Goal: Find specific page/section: Find specific page/section

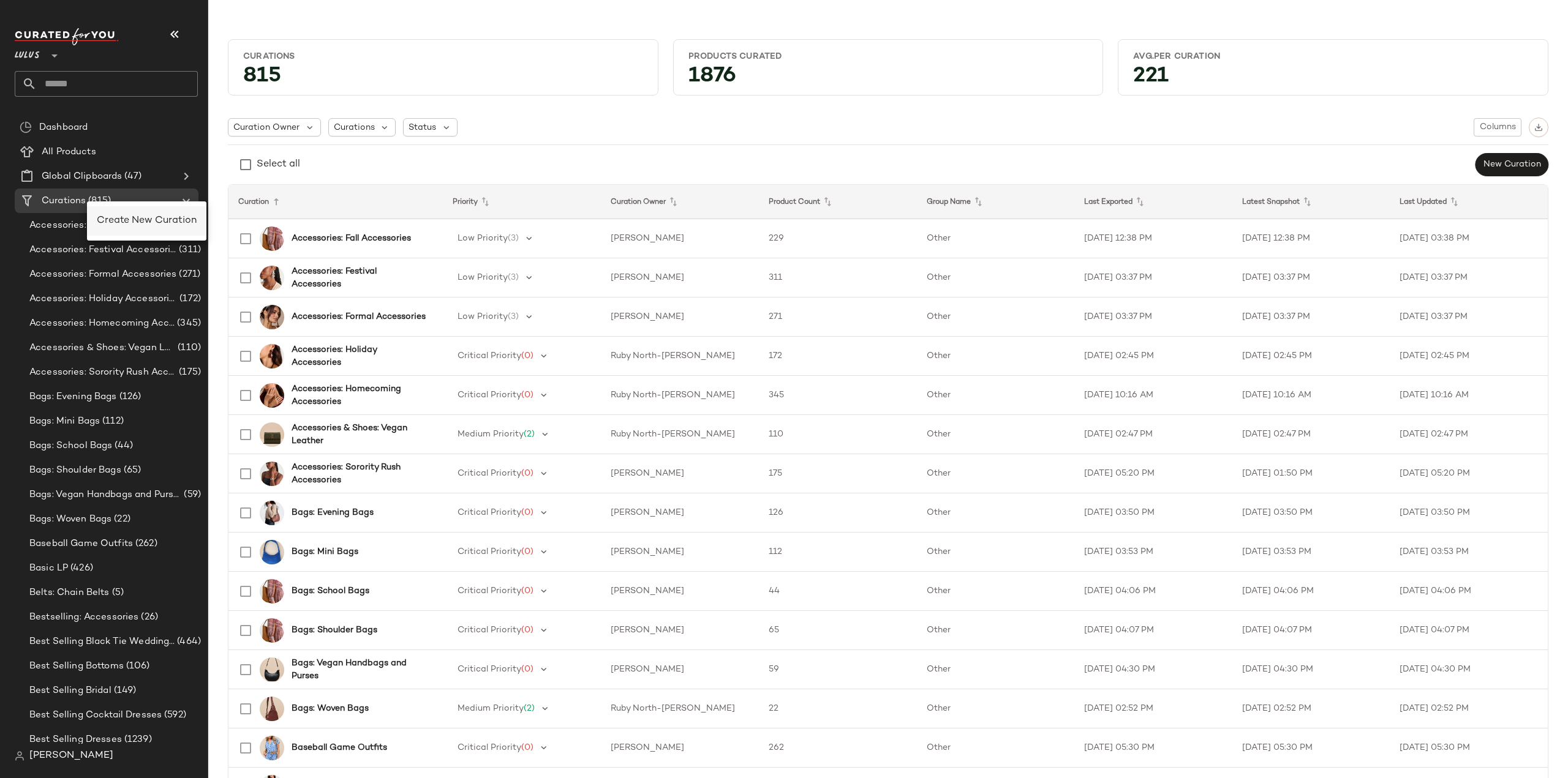
click at [143, 223] on span "Create New Curation" at bounding box center [147, 221] width 100 height 10
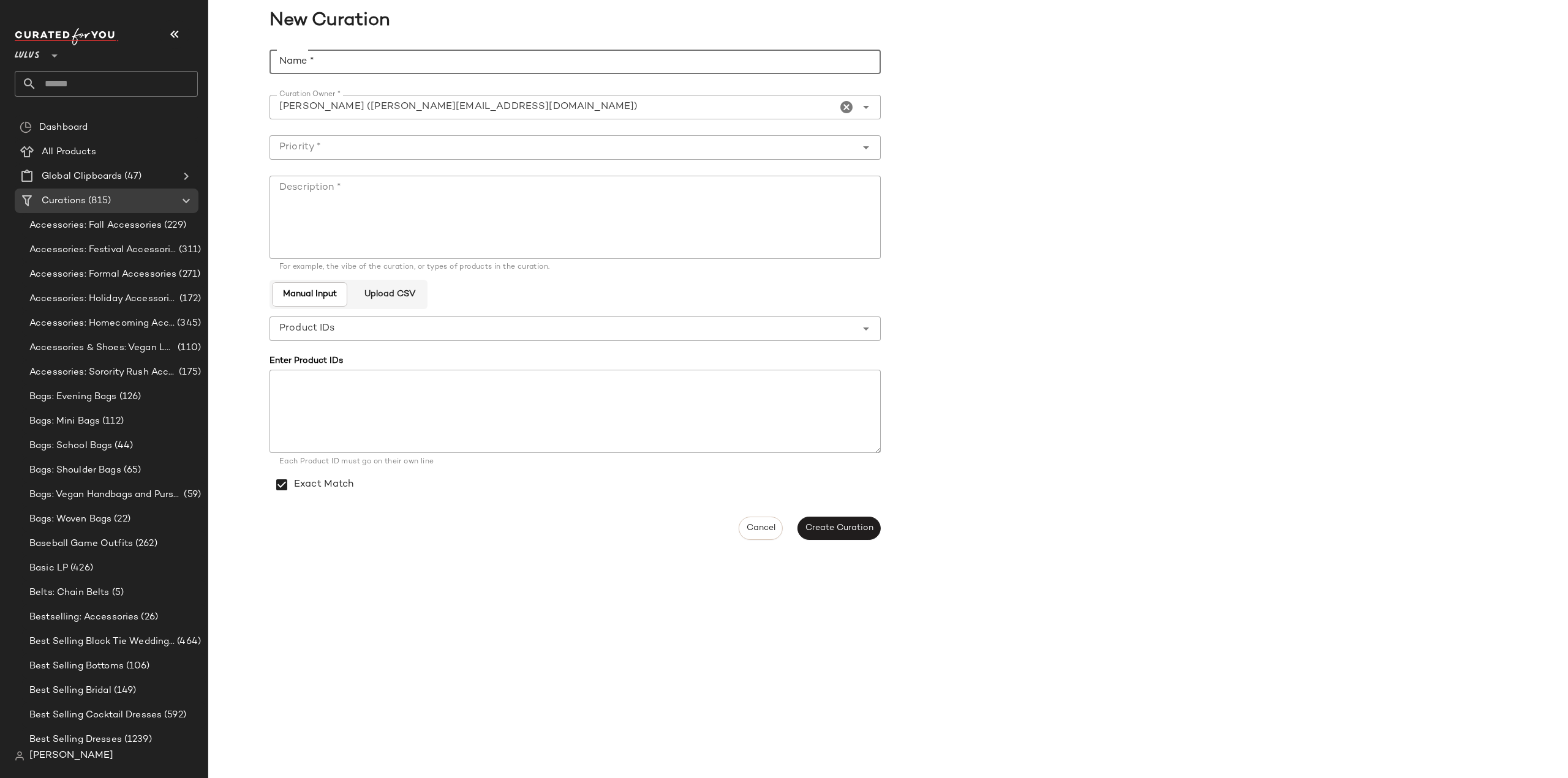
click at [316, 57] on input "Name *" at bounding box center [575, 62] width 611 height 24
type input "*"
click at [760, 527] on span "Cancel" at bounding box center [761, 528] width 29 height 10
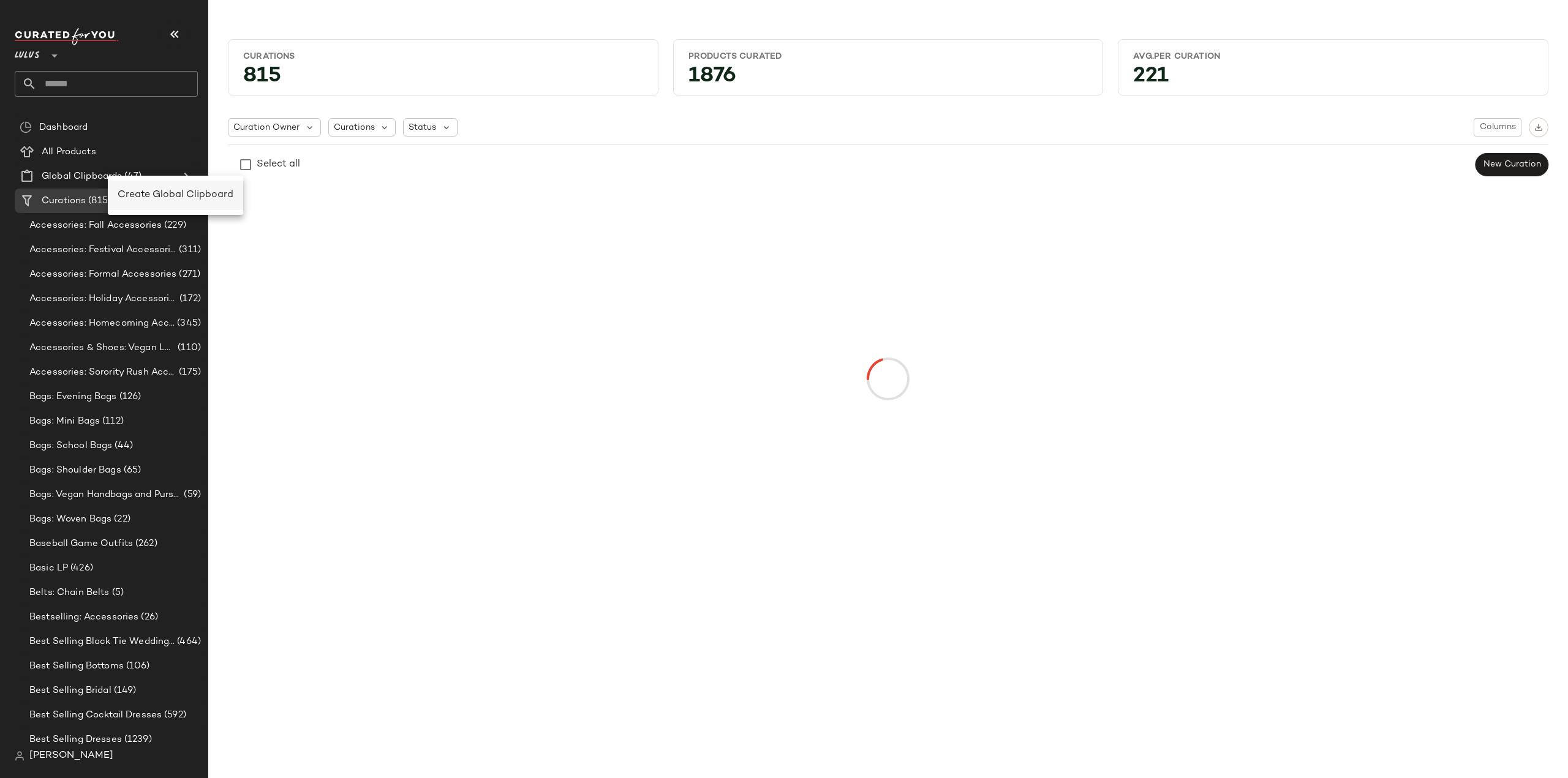
click at [138, 194] on span "Create Global Clipboard" at bounding box center [176, 195] width 116 height 10
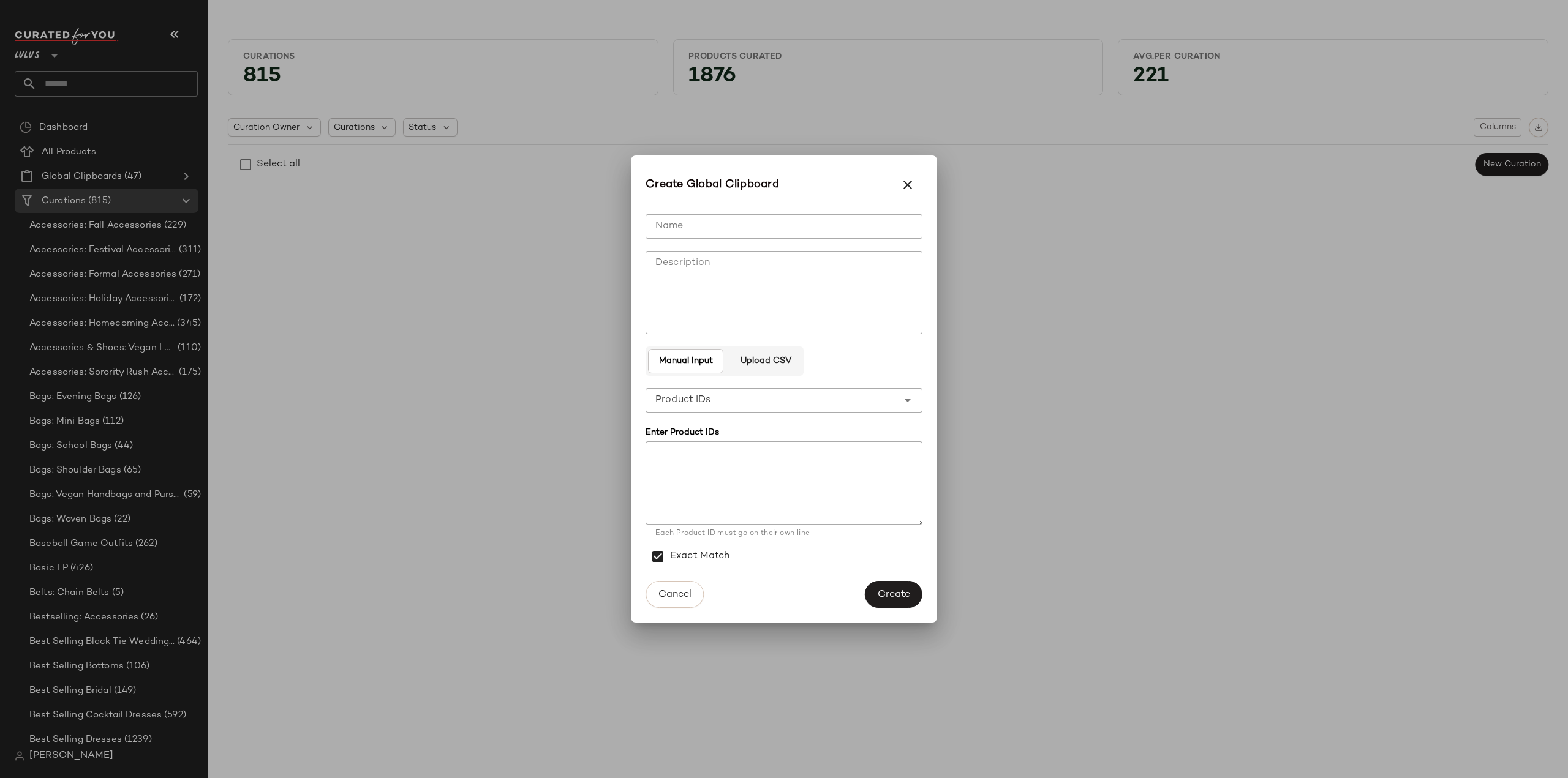
click at [660, 228] on input "Name" at bounding box center [784, 226] width 277 height 24
type input "**********"
click at [691, 479] on textarea at bounding box center [784, 482] width 277 height 83
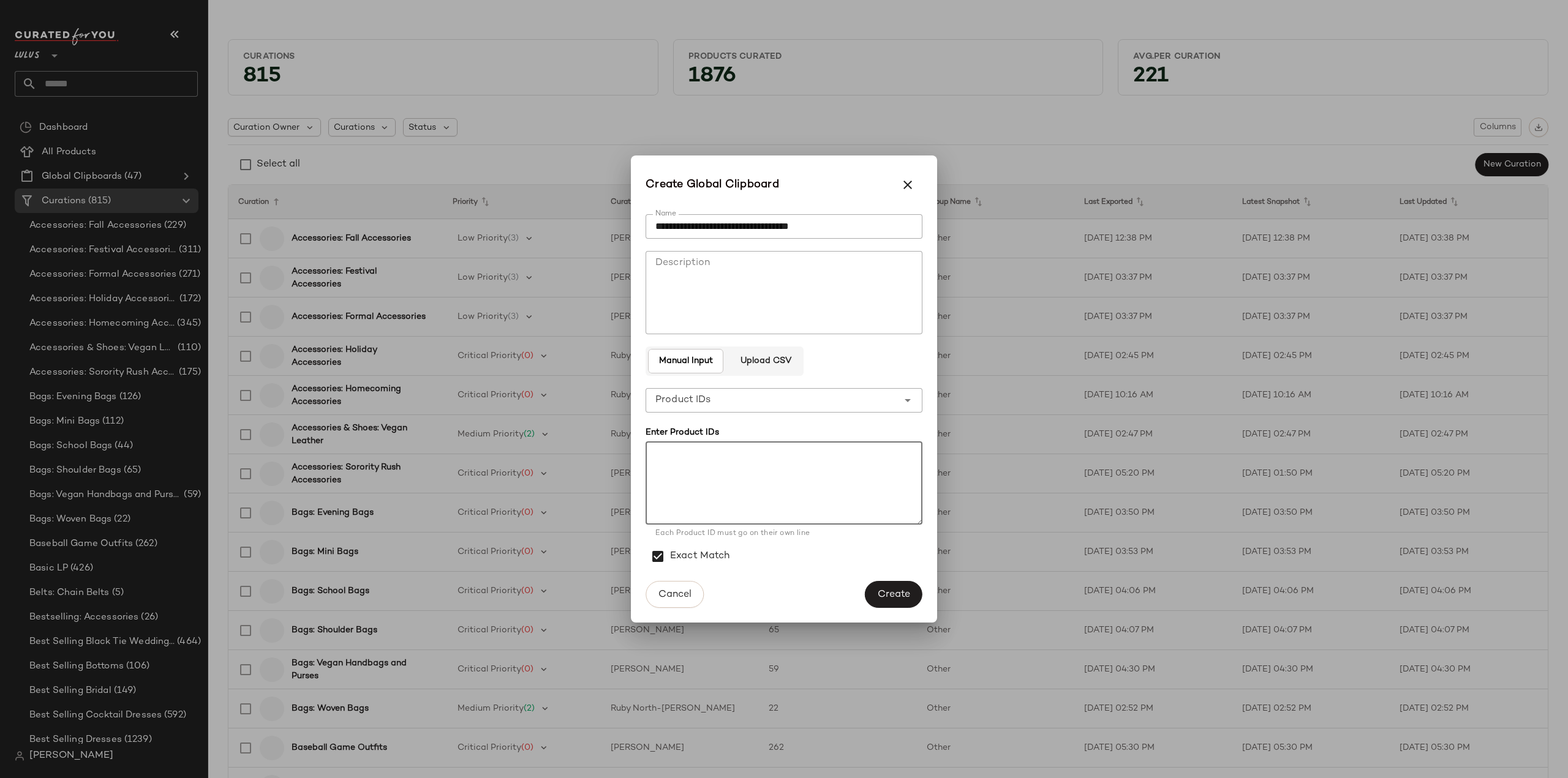
paste textarea "******* ******* ******* ****** ******* ******* ******* ******* ****** ******* *…"
click at [693, 467] on textarea at bounding box center [784, 482] width 277 height 83
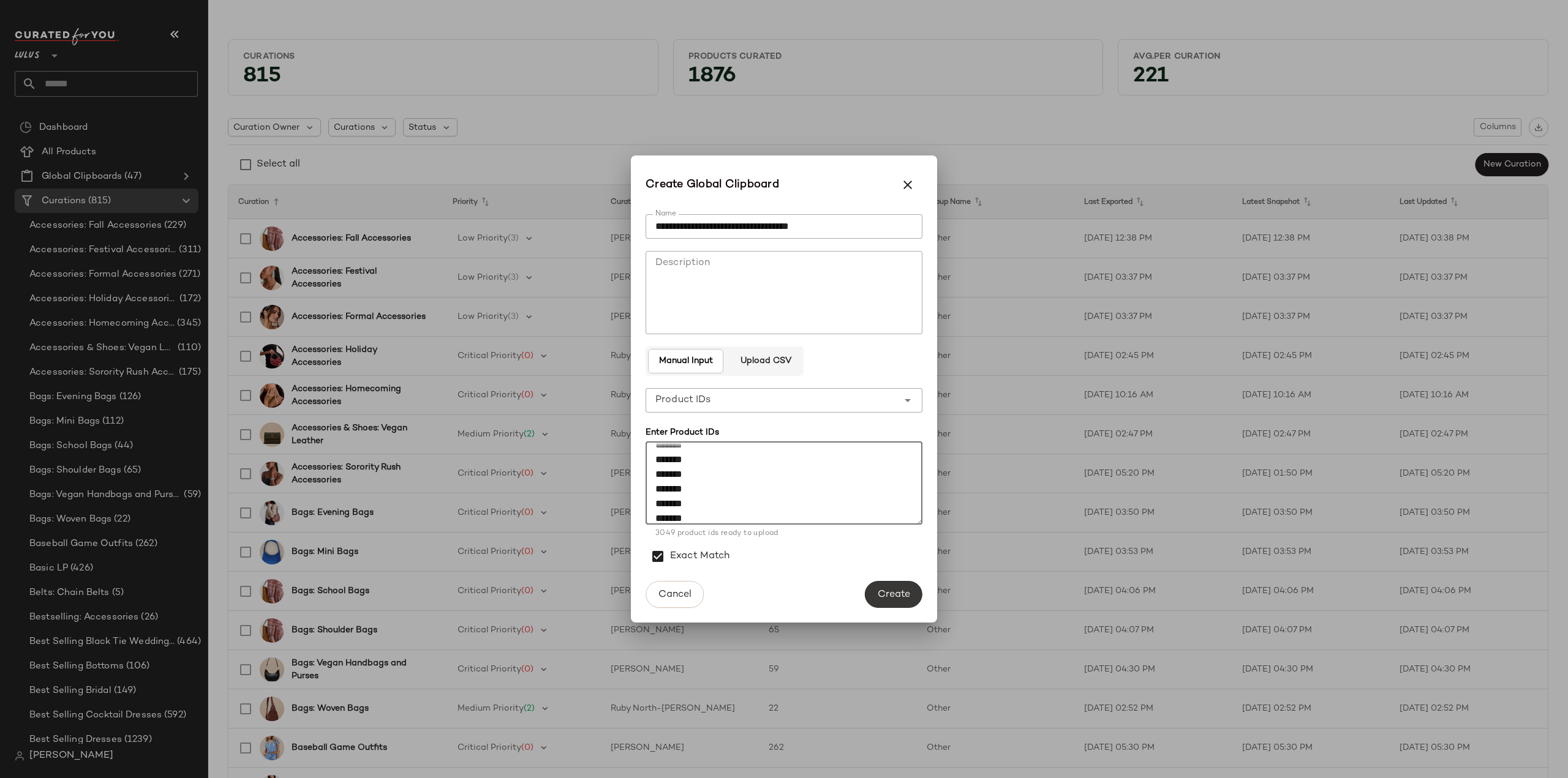
type textarea "******* ******* ******* ****** ******* ******* ******* ******* ****** ******* *…"
click at [889, 593] on span "Create" at bounding box center [893, 595] width 33 height 12
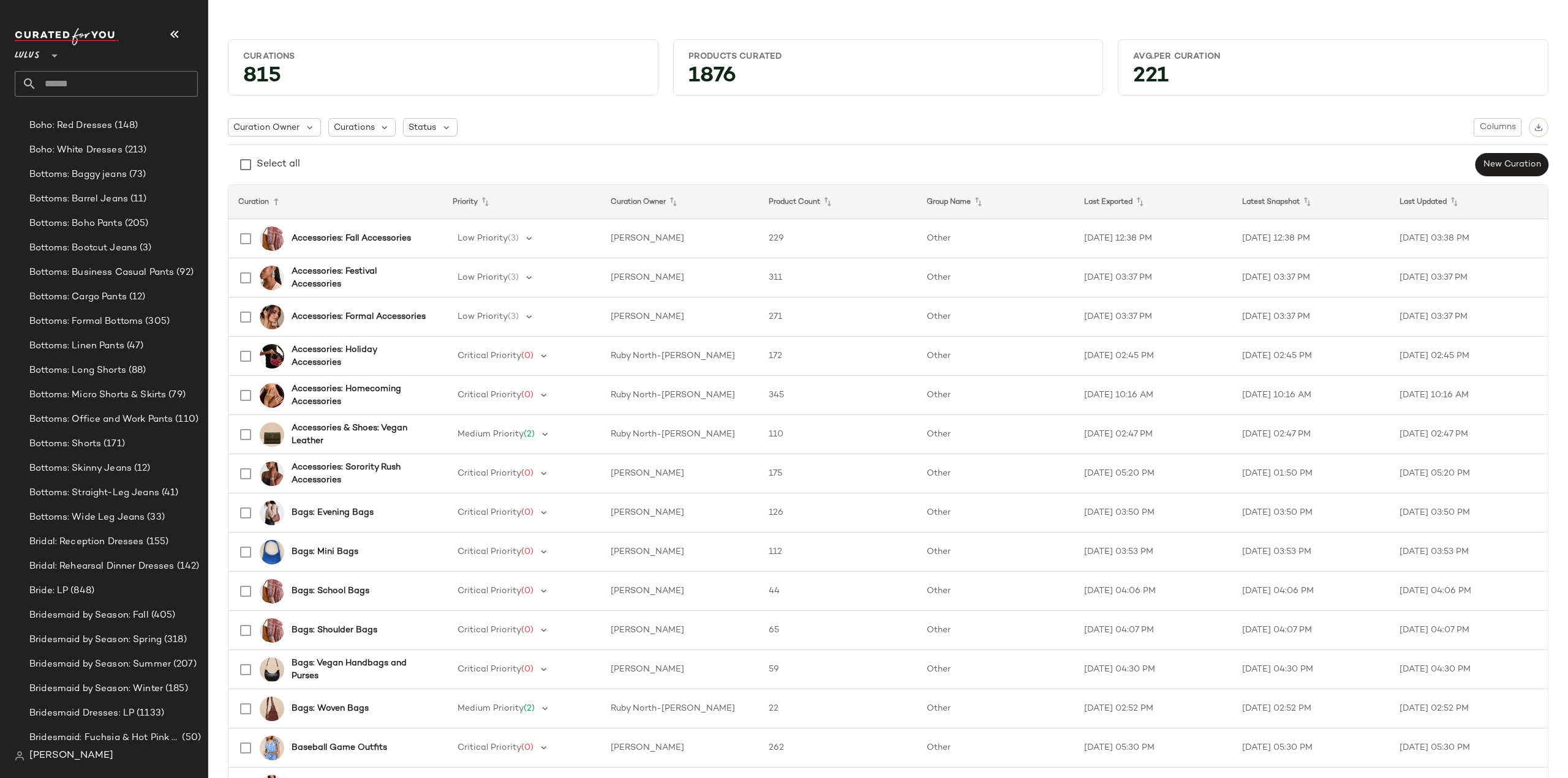
scroll to position [0, 0]
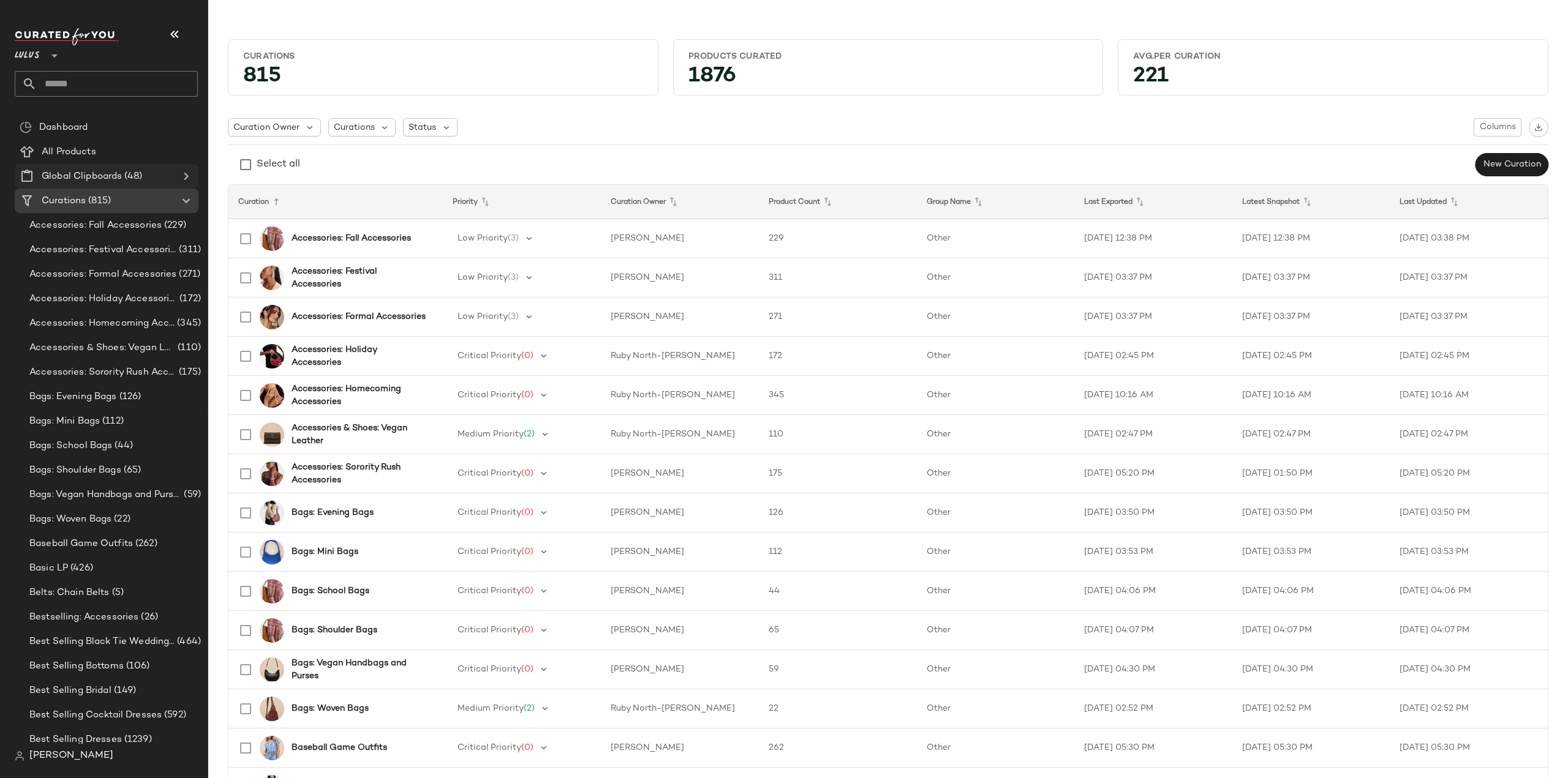
click at [184, 180] on icon at bounding box center [187, 176] width 15 height 15
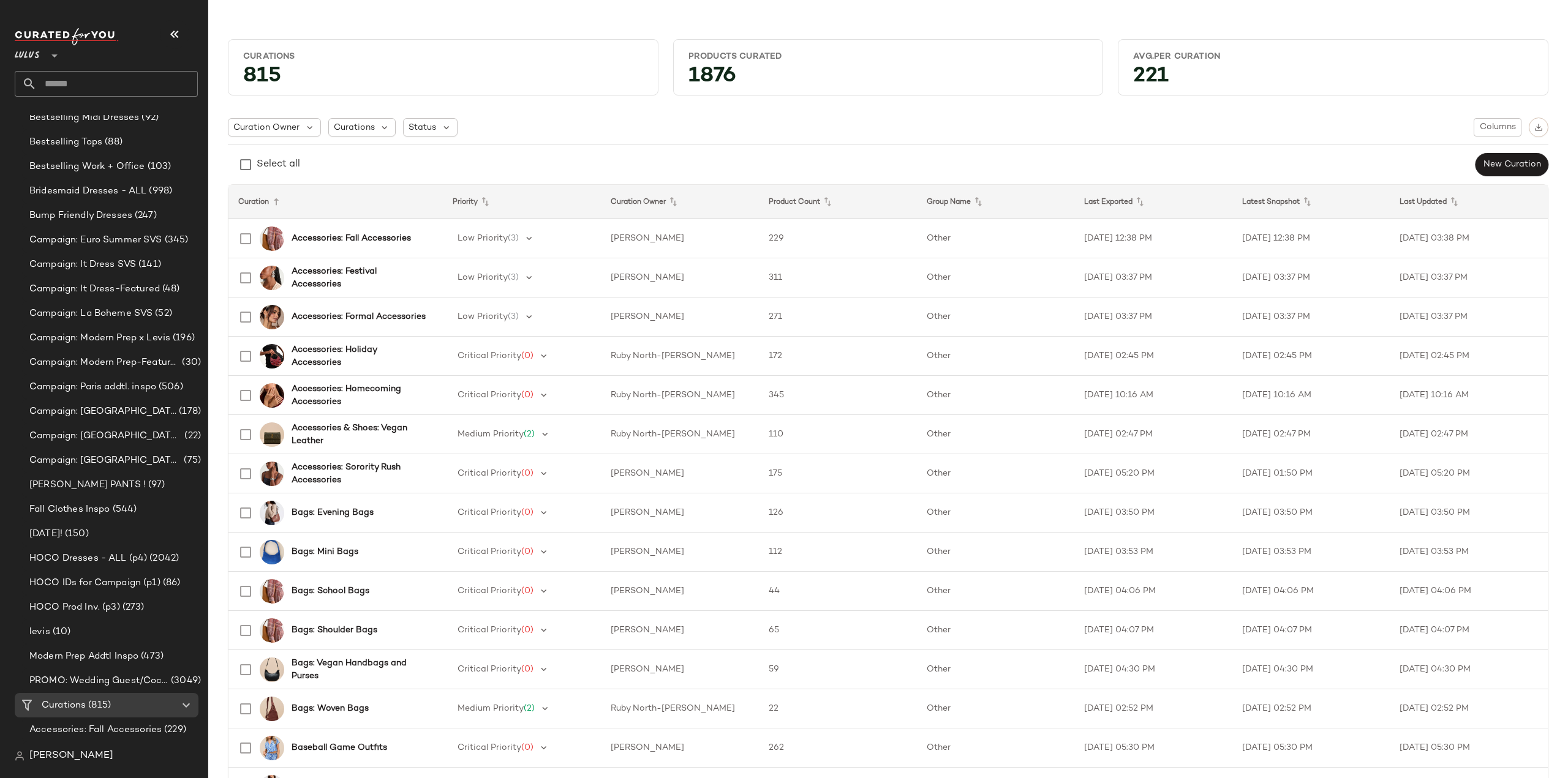
scroll to position [735, 0]
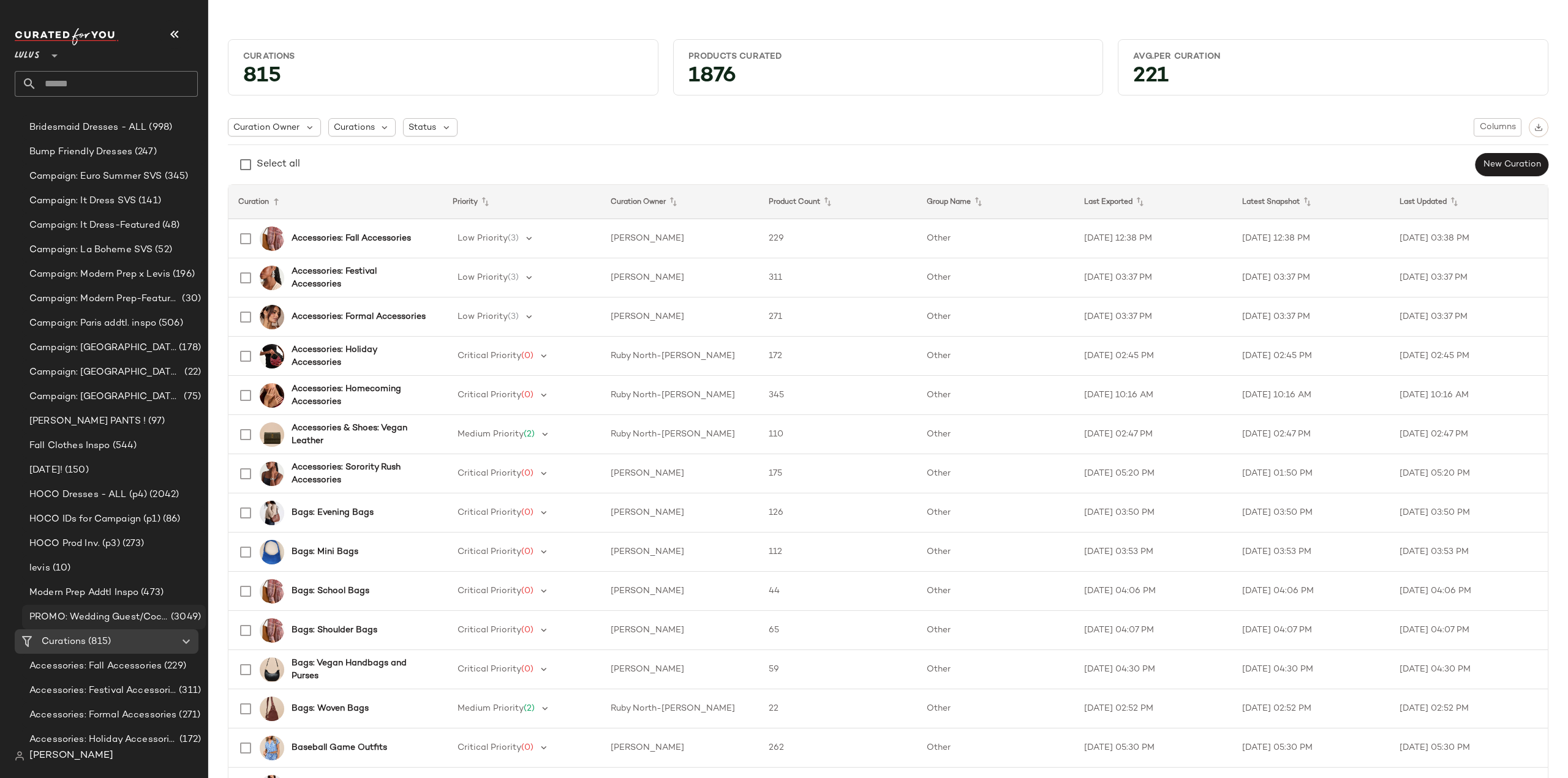
click at [82, 617] on span "PROMO: Wedding Guest/Cocktail/Formal" at bounding box center [98, 617] width 139 height 14
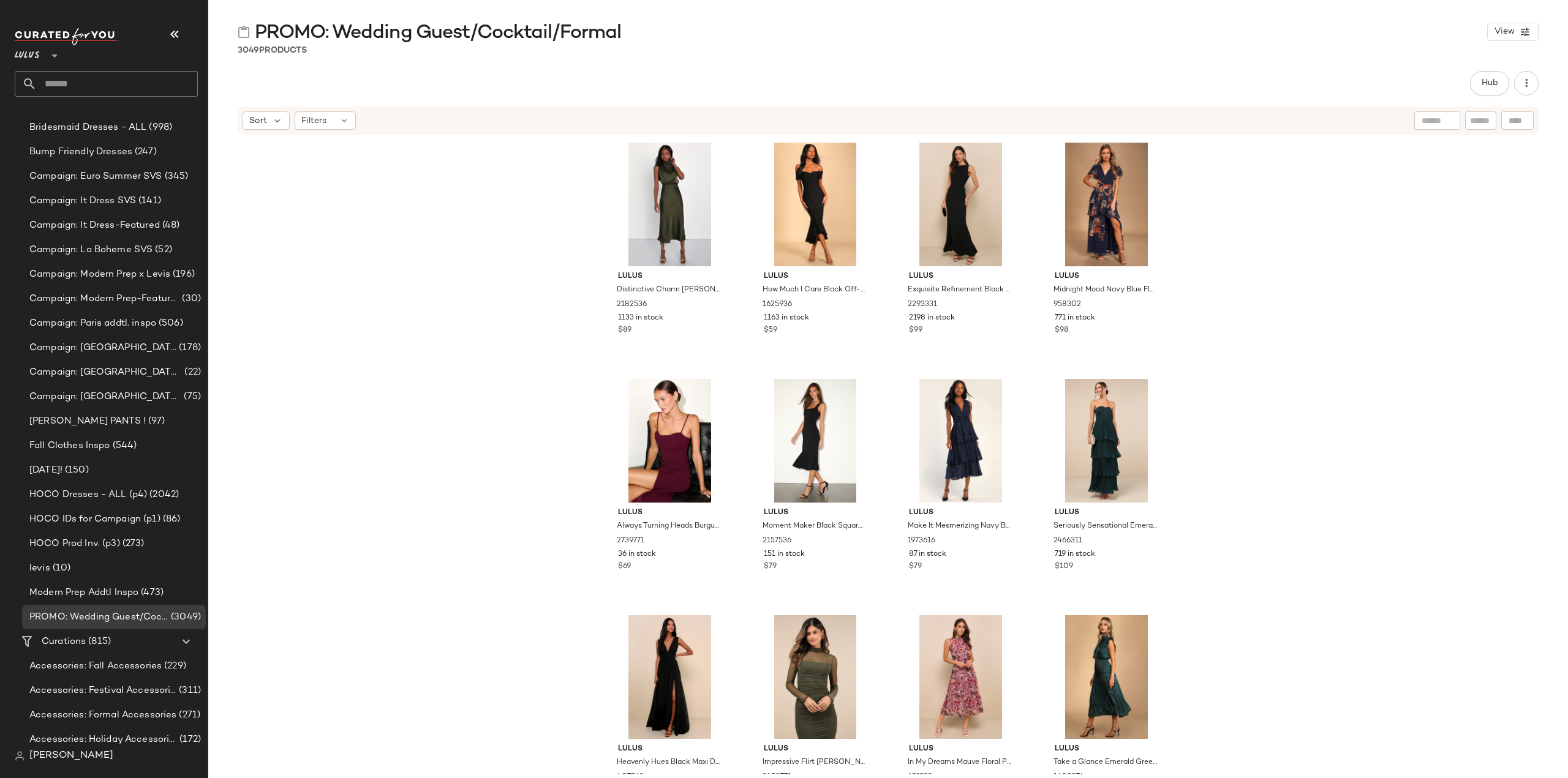
click at [94, 79] on input "text" at bounding box center [117, 84] width 161 height 26
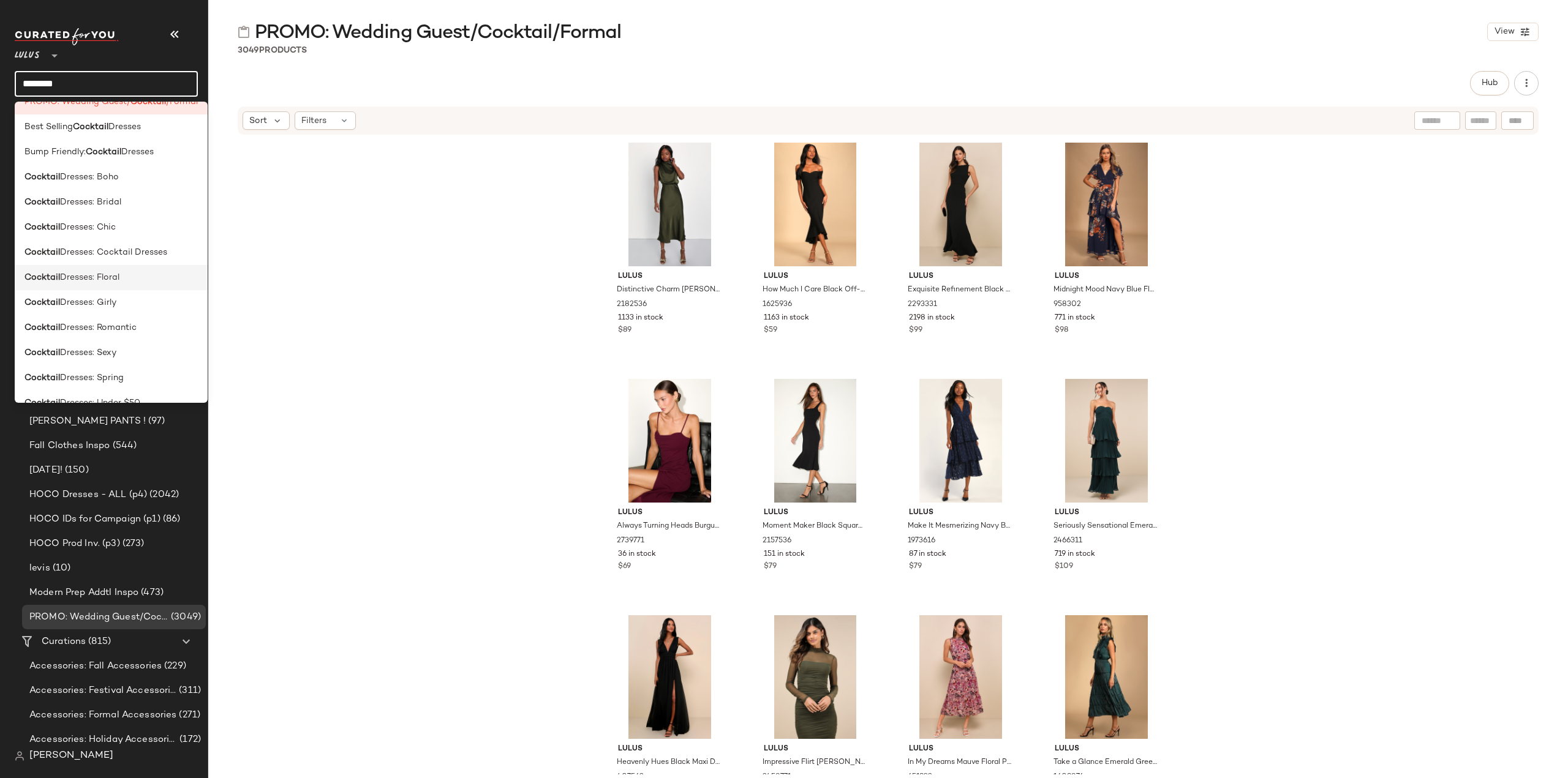
scroll to position [61, 0]
type input "********"
click at [82, 243] on div "Cocktail Dresses: Cocktail Dresses" at bounding box center [111, 233] width 193 height 25
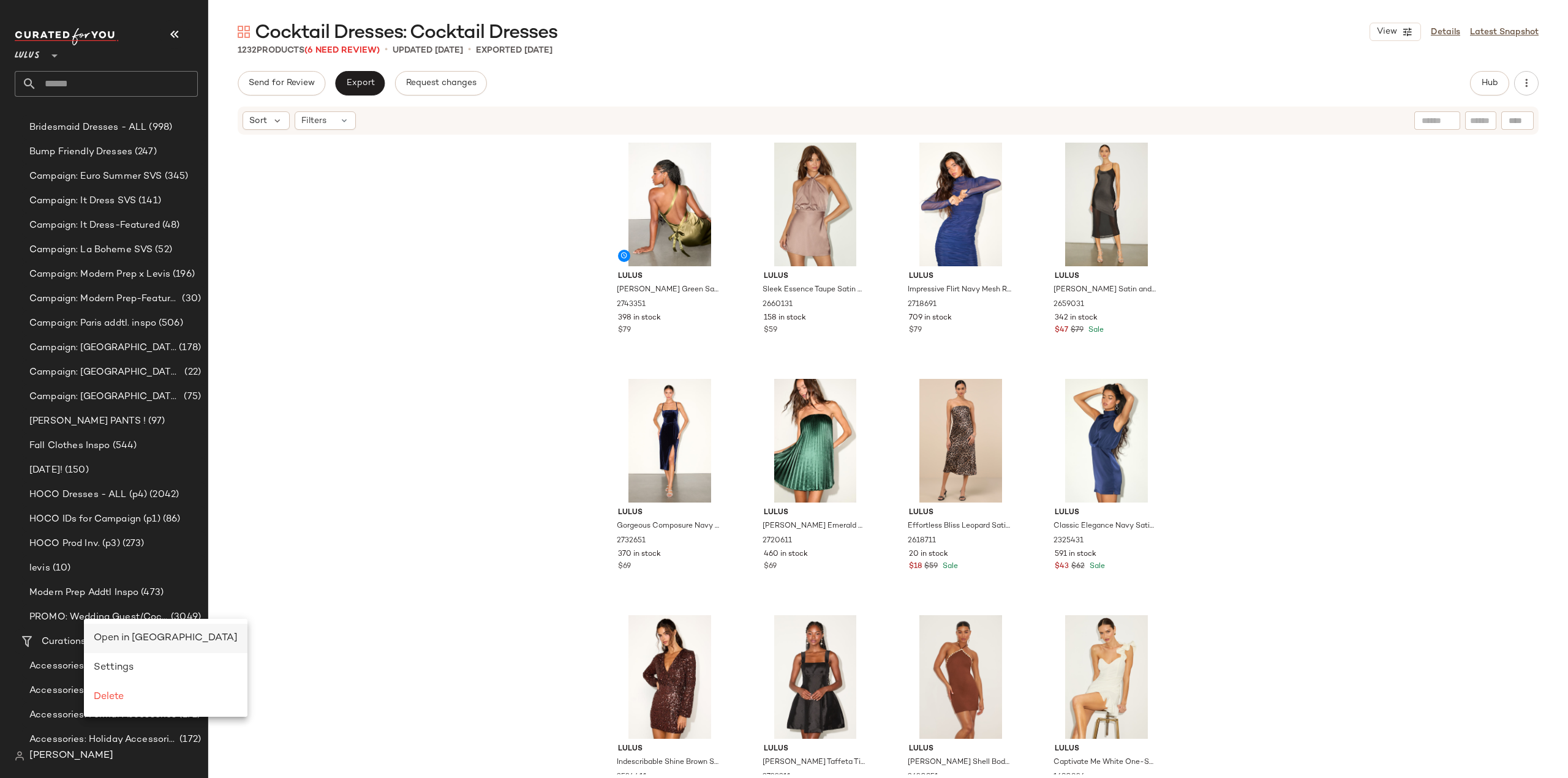
click at [119, 643] on span "Open in [GEOGRAPHIC_DATA]" at bounding box center [166, 638] width 144 height 10
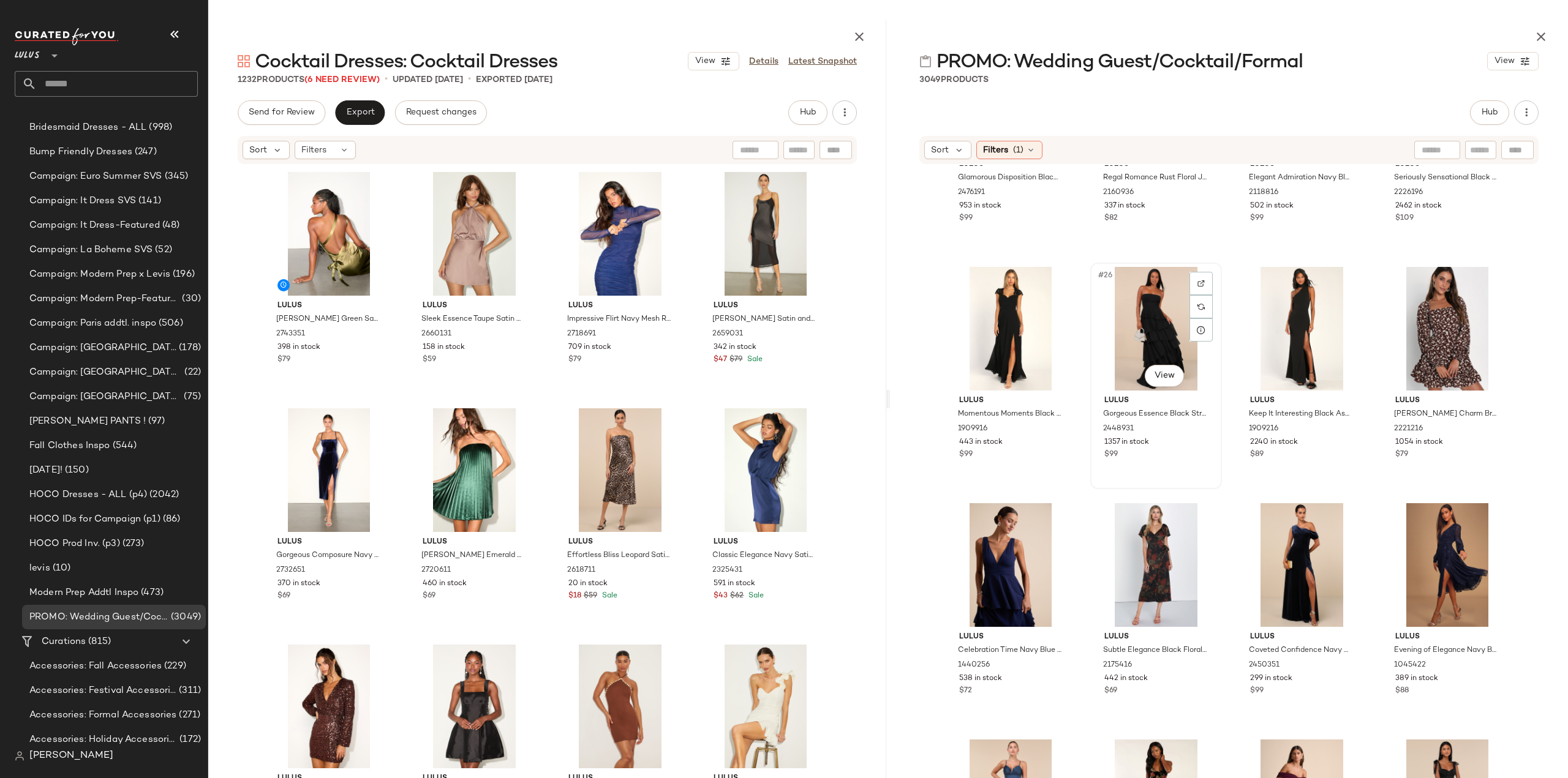
scroll to position [1417, 0]
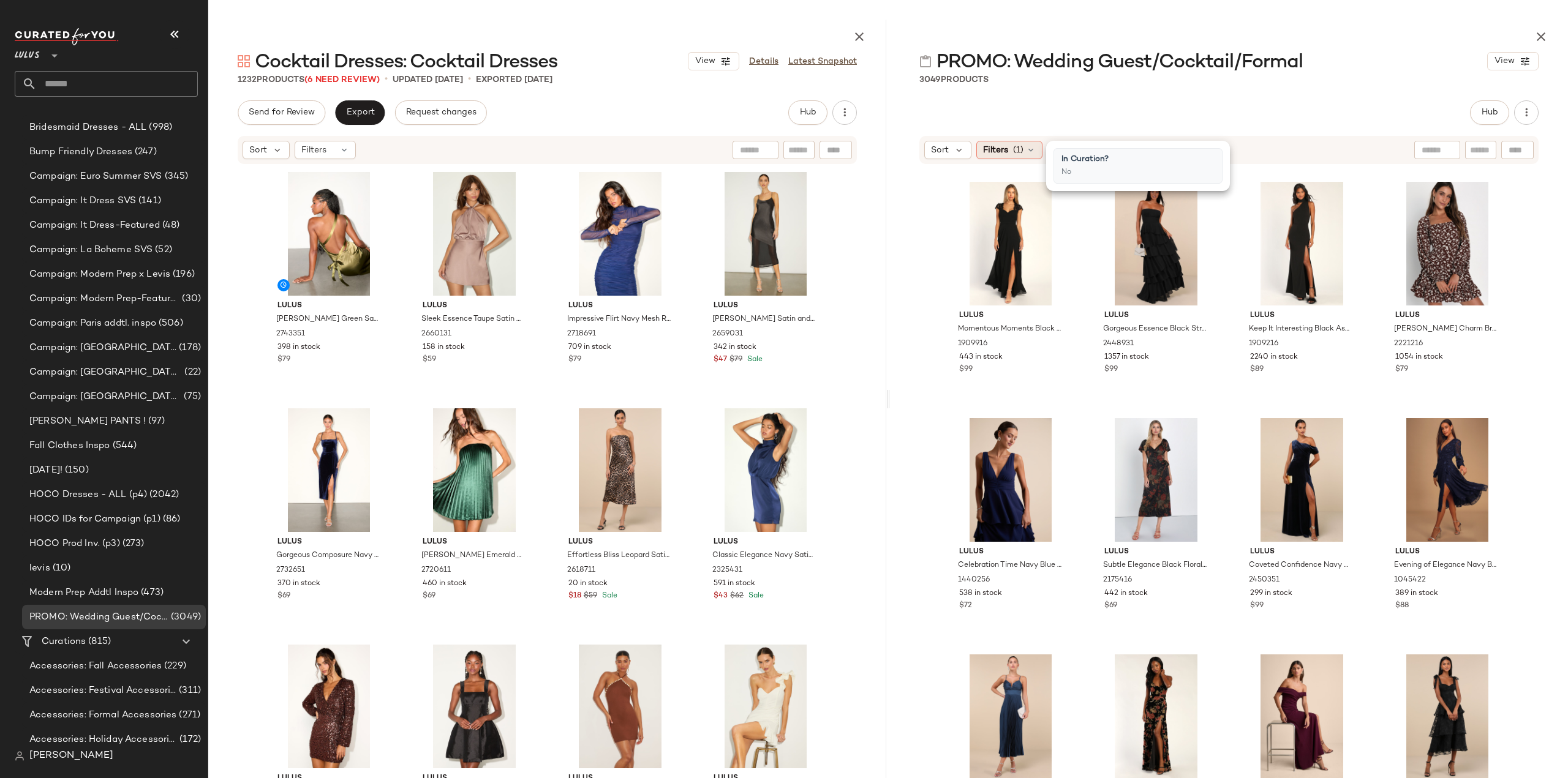
click at [1008, 153] on div "Filters (1)" at bounding box center [1009, 150] width 66 height 18
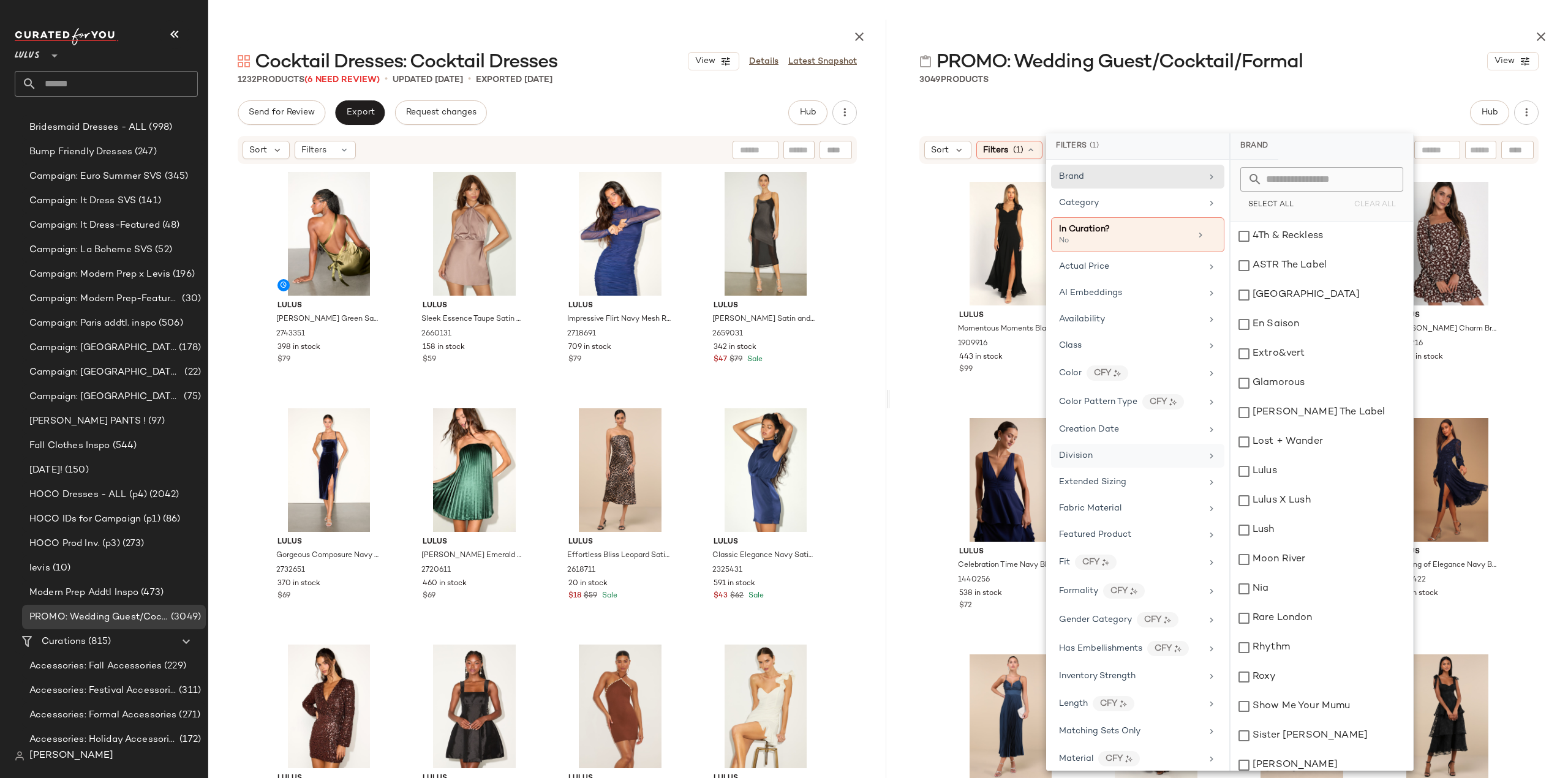
click at [1095, 453] on div "Division" at bounding box center [1130, 456] width 142 height 13
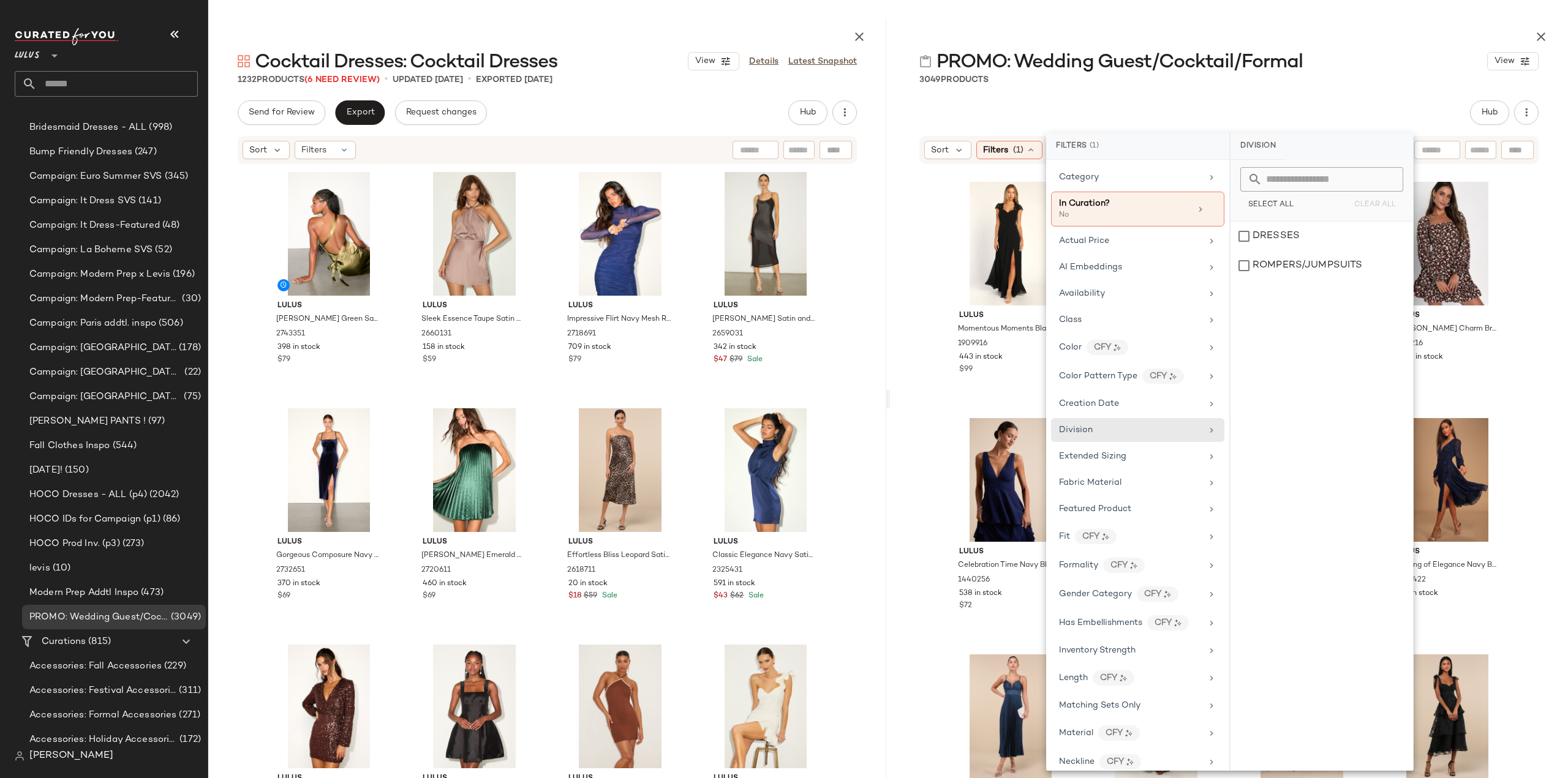
scroll to position [0, 0]
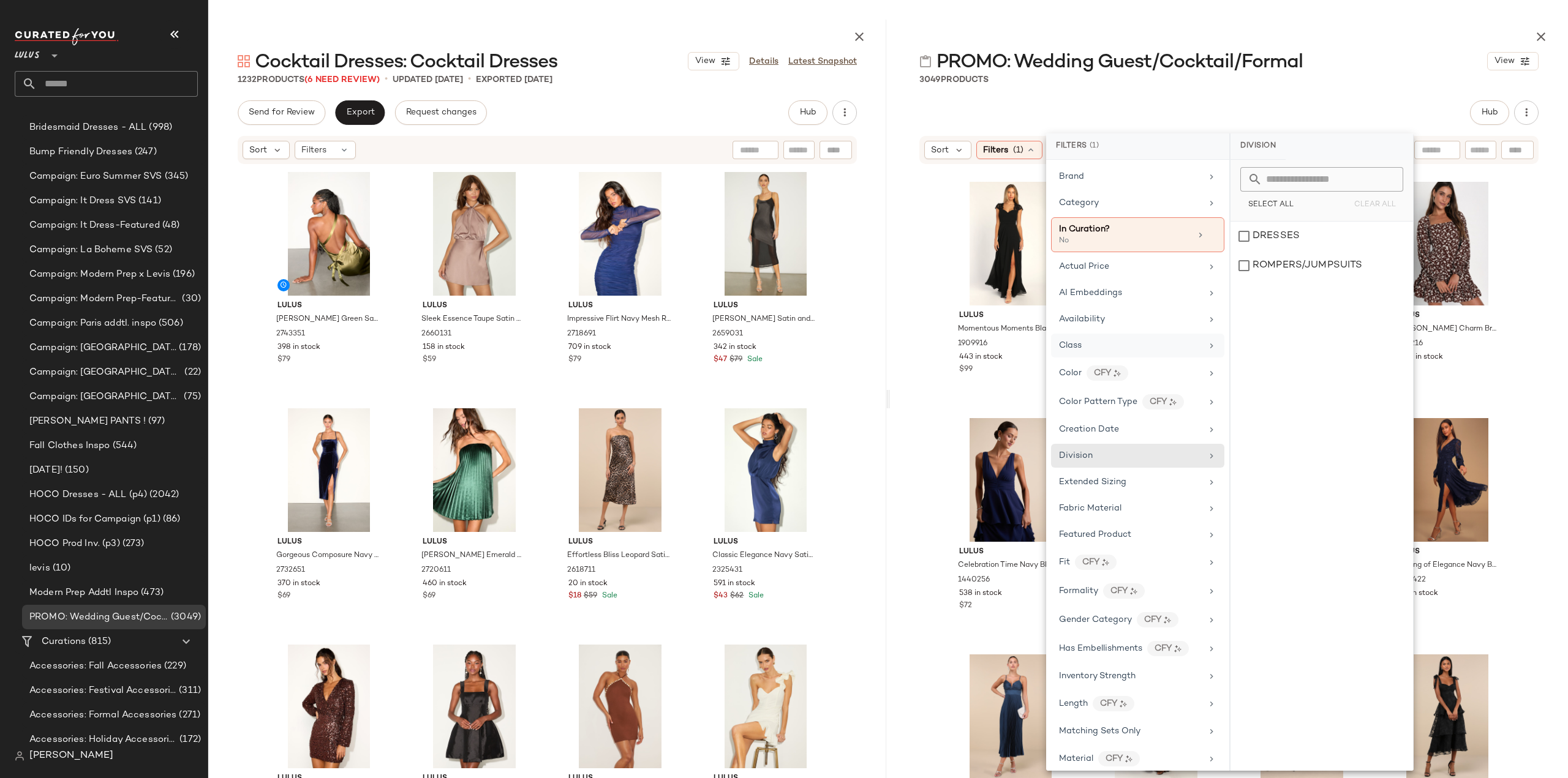
click at [1185, 347] on div "Class" at bounding box center [1130, 346] width 142 height 13
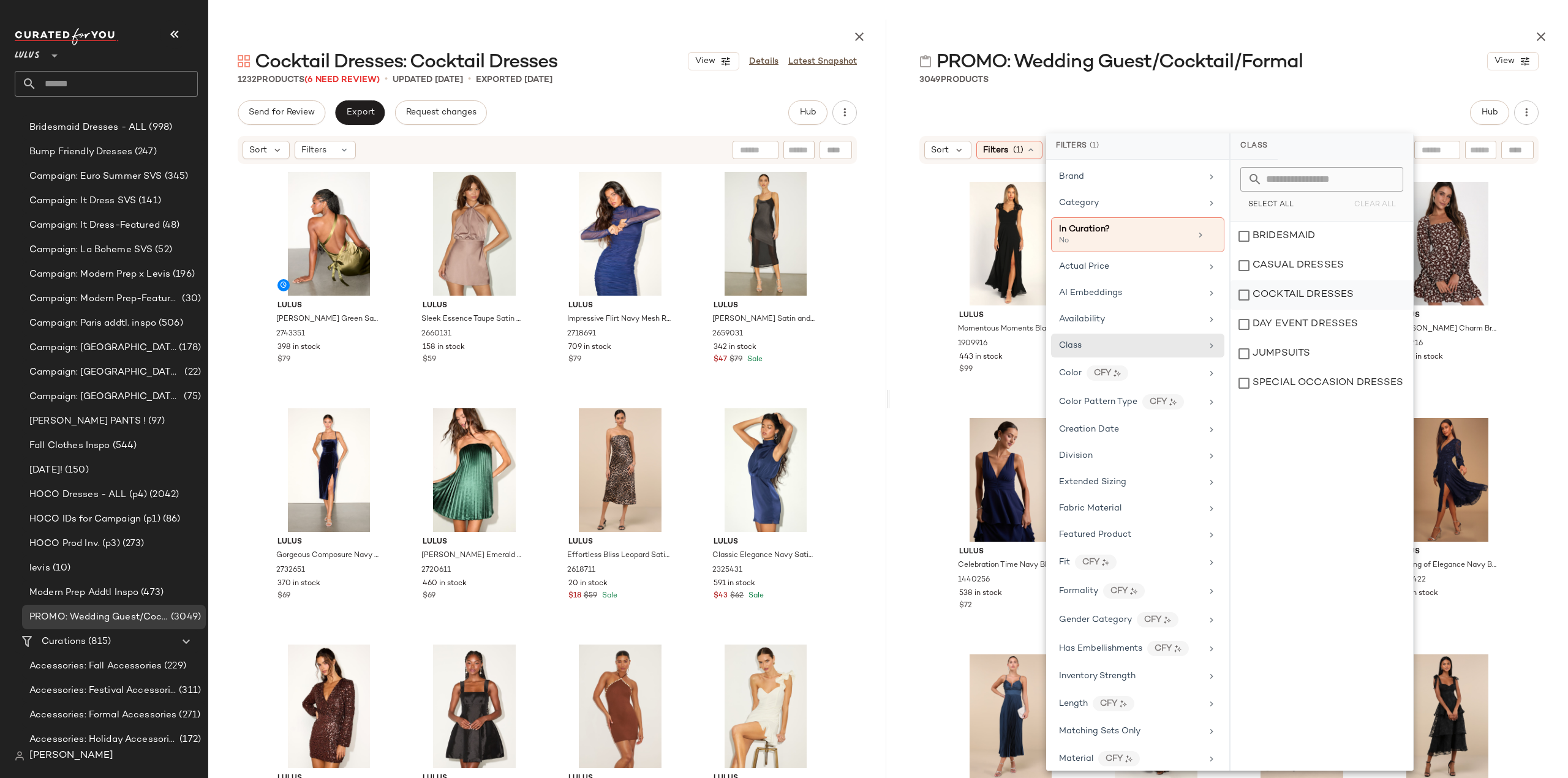
click at [1244, 297] on div "COCKTAIL DRESSES" at bounding box center [1321, 295] width 183 height 29
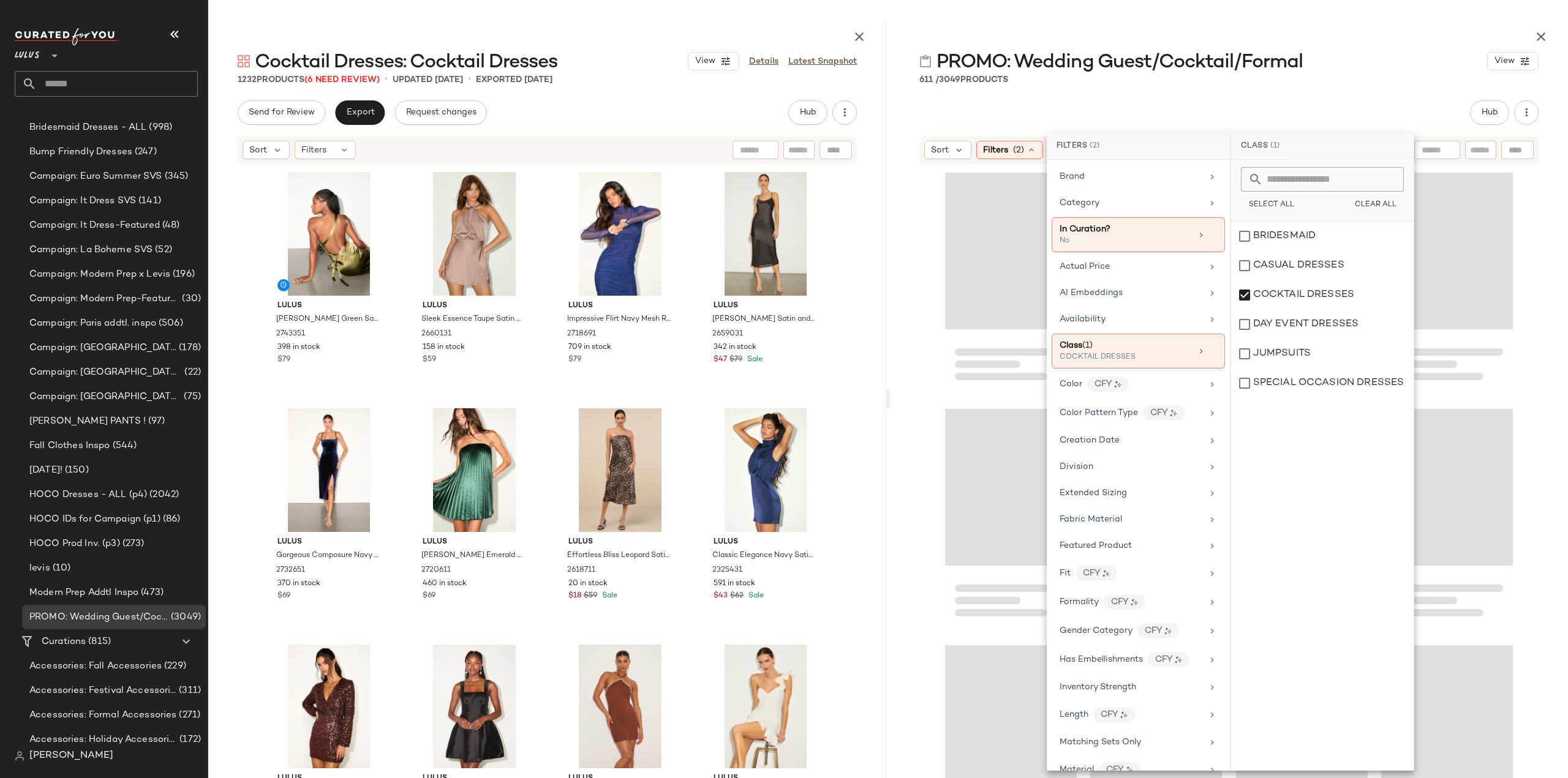
click at [908, 406] on div at bounding box center [1229, 484] width 678 height 639
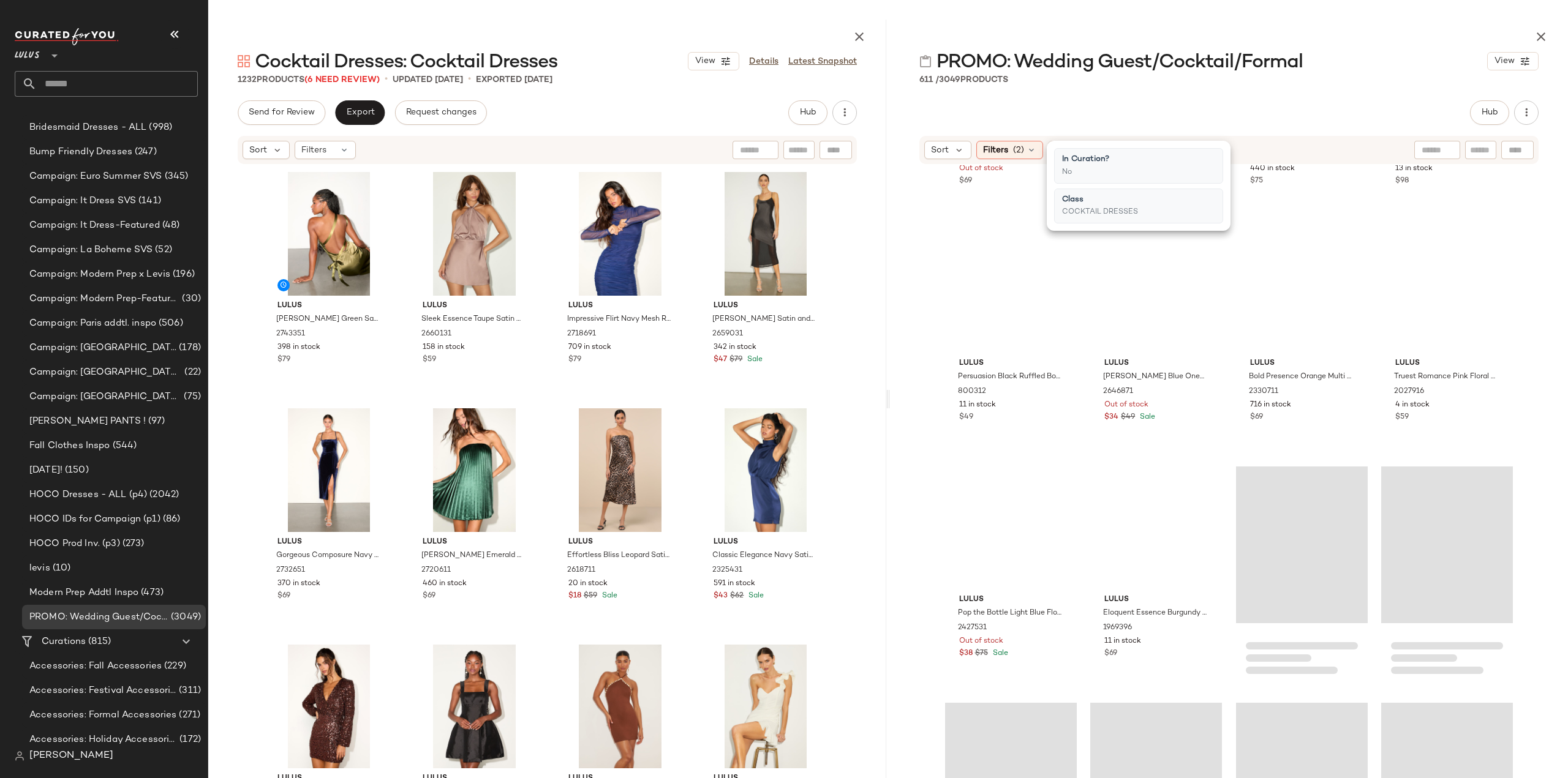
scroll to position [1846, 0]
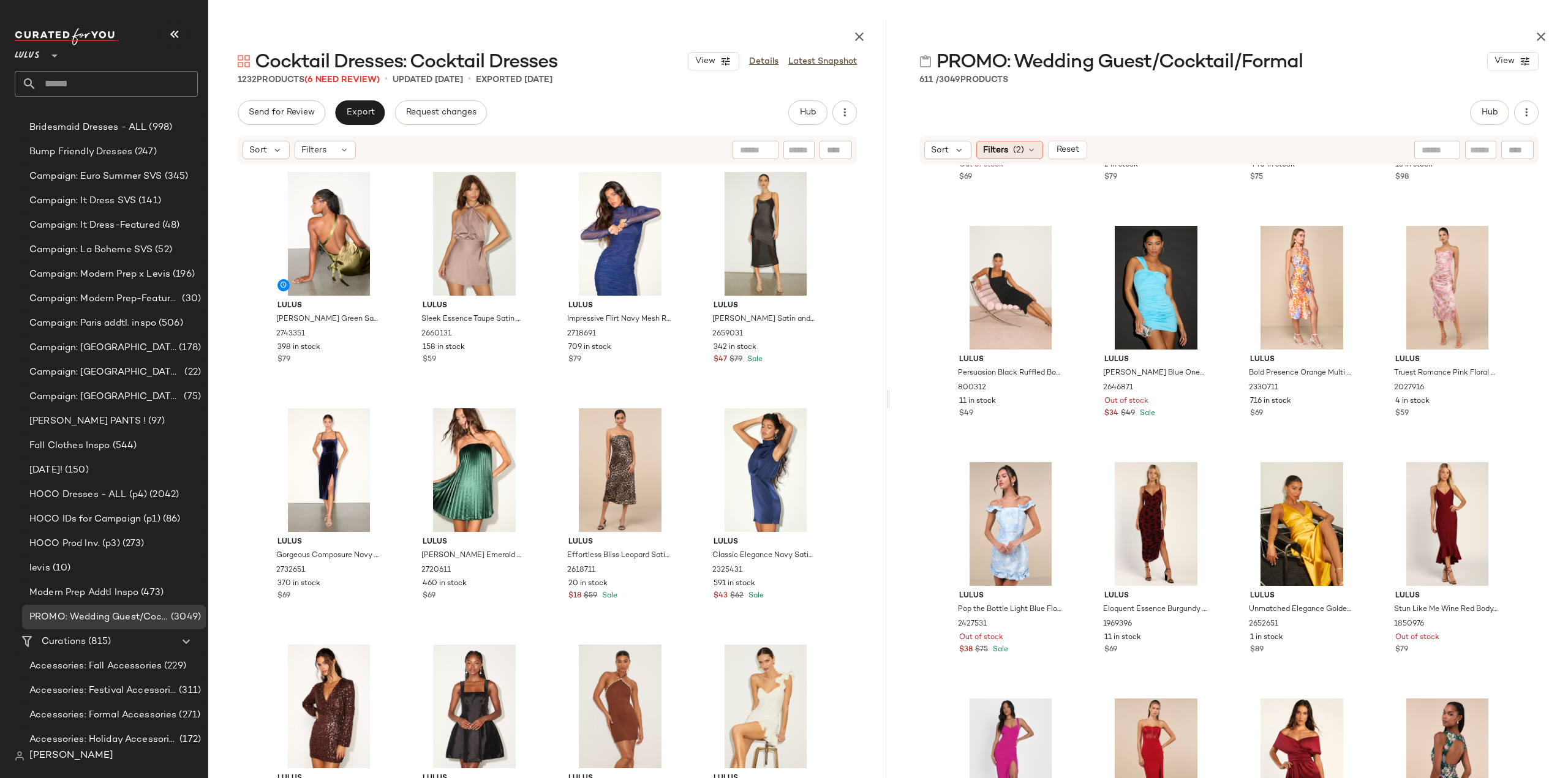
click at [1023, 153] on div "Filters (2)" at bounding box center [1009, 150] width 67 height 18
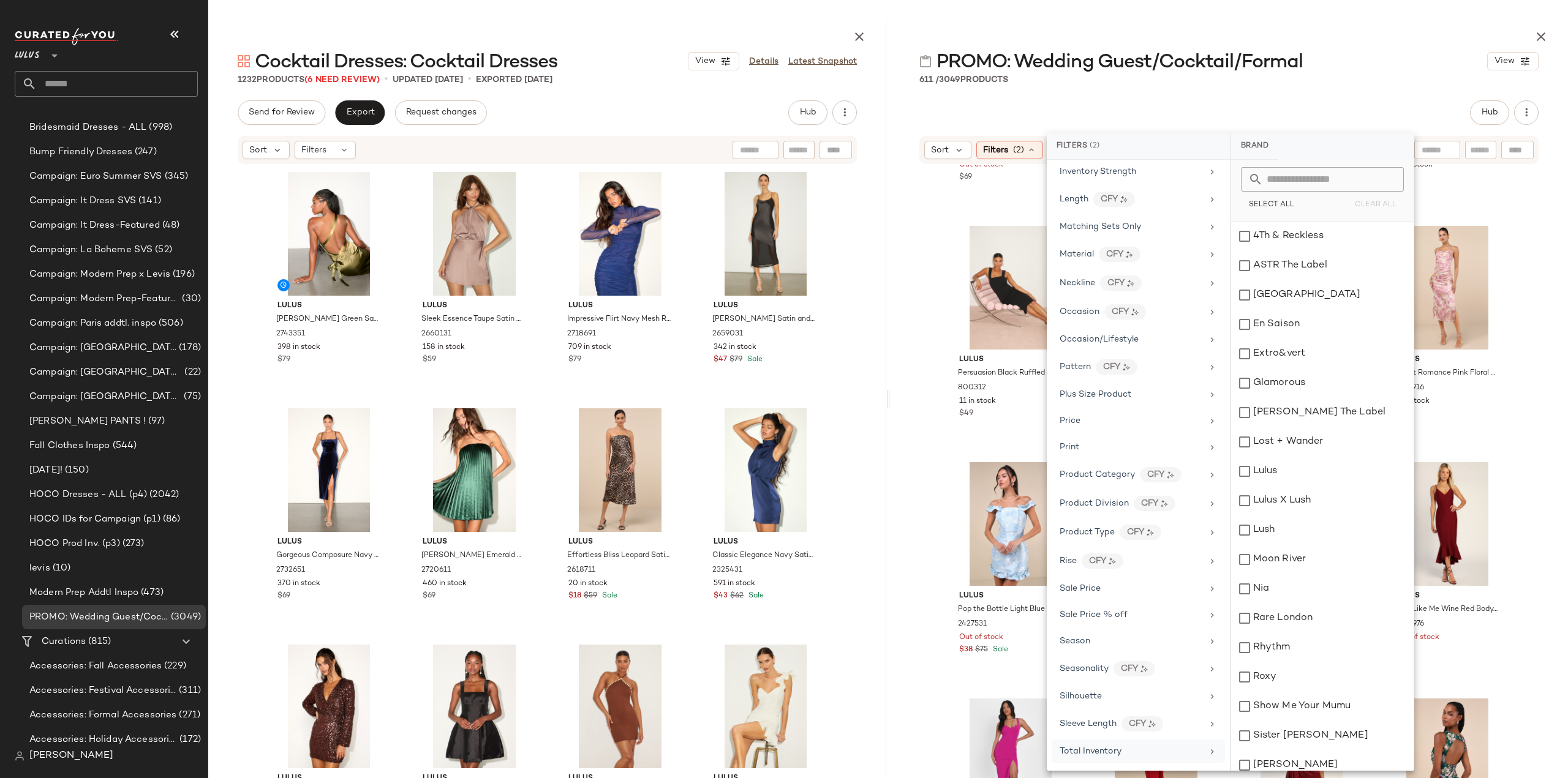
scroll to position [527, 0]
click at [1061, 735] on span "Total Inventory" at bounding box center [1091, 740] width 62 height 10
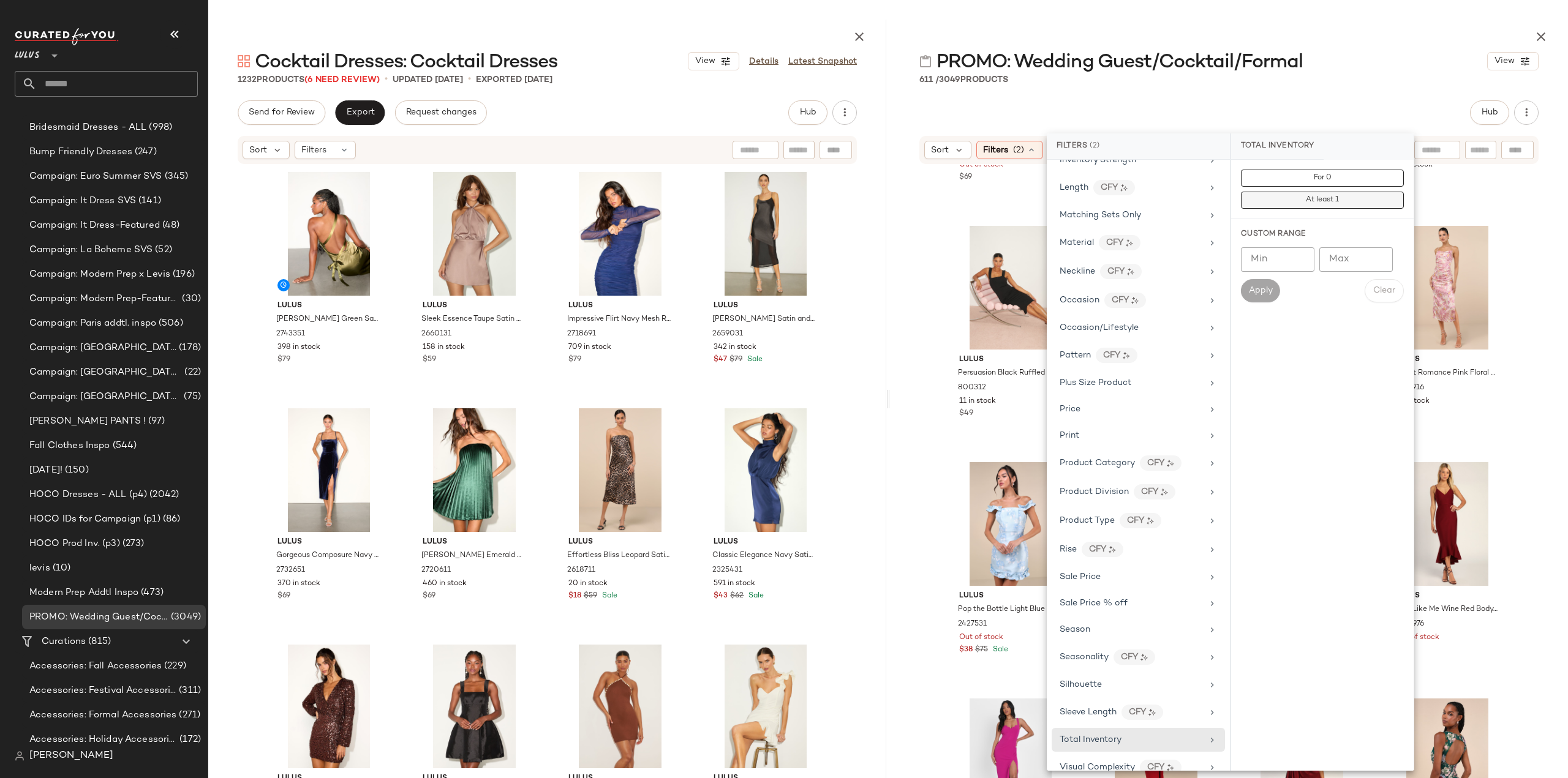
drag, startPoint x: 1293, startPoint y: 200, endPoint x: 1285, endPoint y: 205, distance: 9.4
click at [1293, 200] on button "At least 1" at bounding box center [1323, 200] width 163 height 17
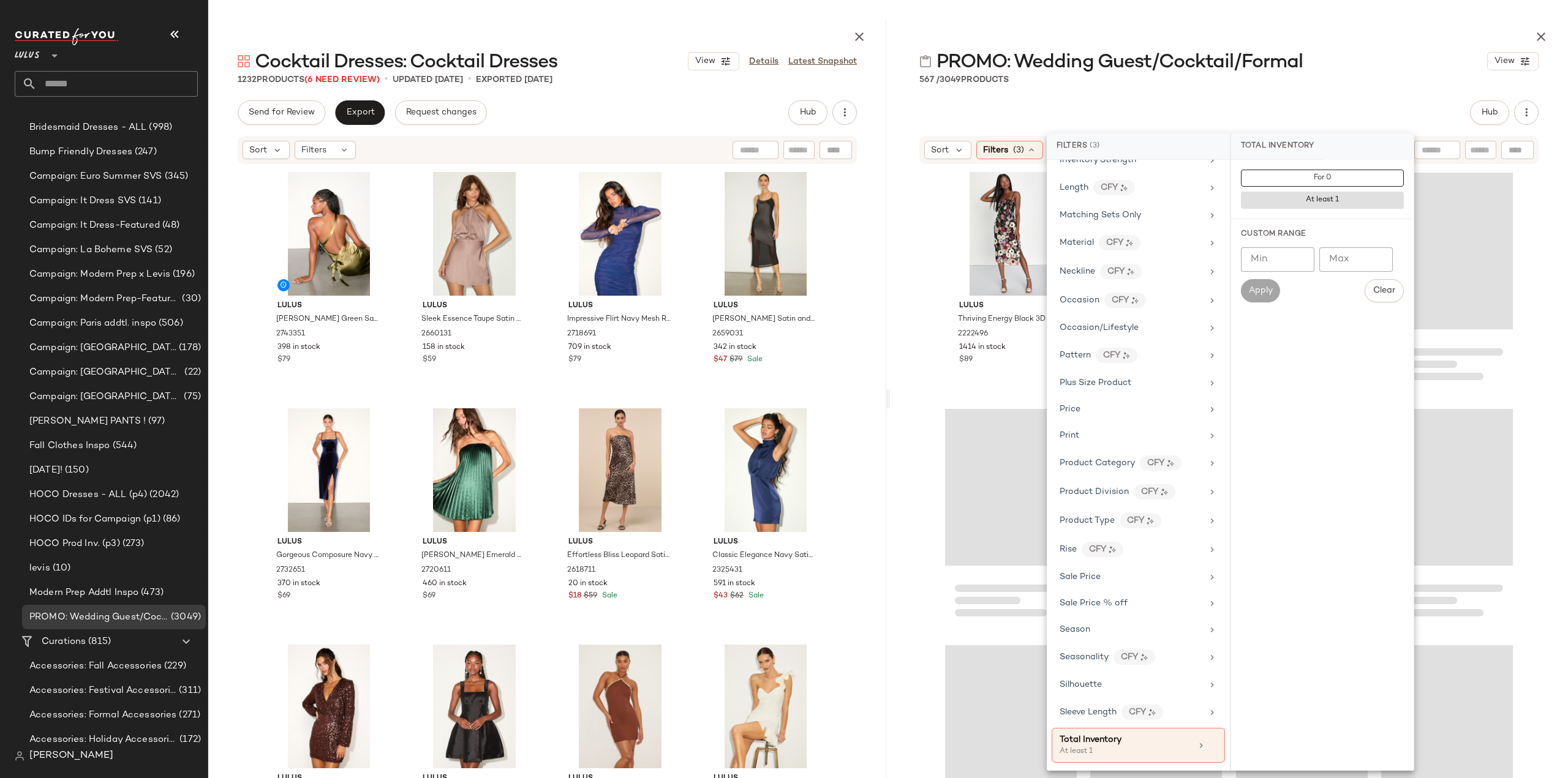
click at [907, 429] on div "Lulus Thriving Energy Black 3D Floral Embroidered Lace-Up Midi Dress 2222496 14…" at bounding box center [1229, 484] width 678 height 639
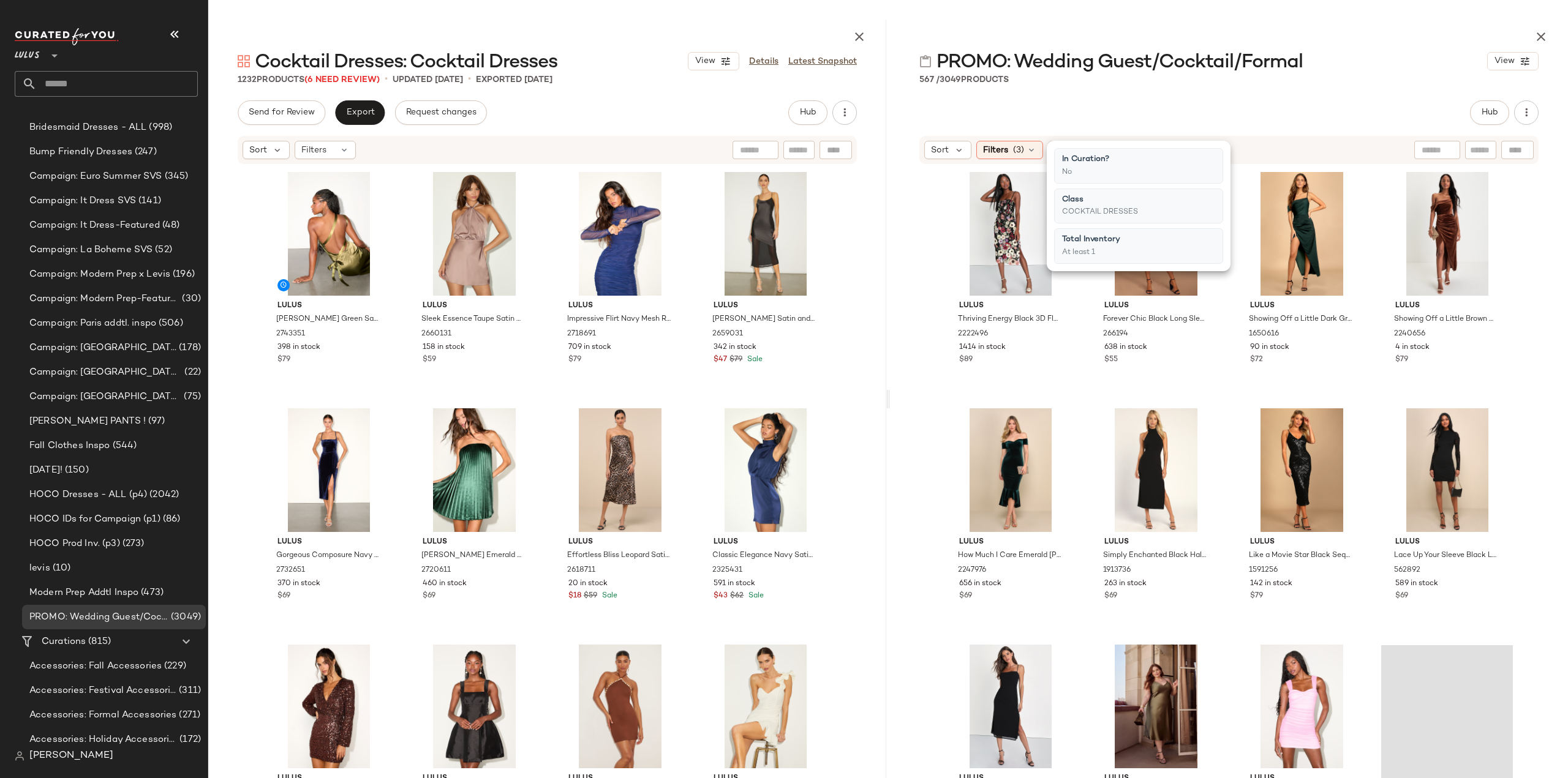
click at [913, 440] on div "Lulus Thriving Energy Black 3D Floral Embroidered Lace-Up Midi Dress 2222496 14…" at bounding box center [1229, 484] width 678 height 639
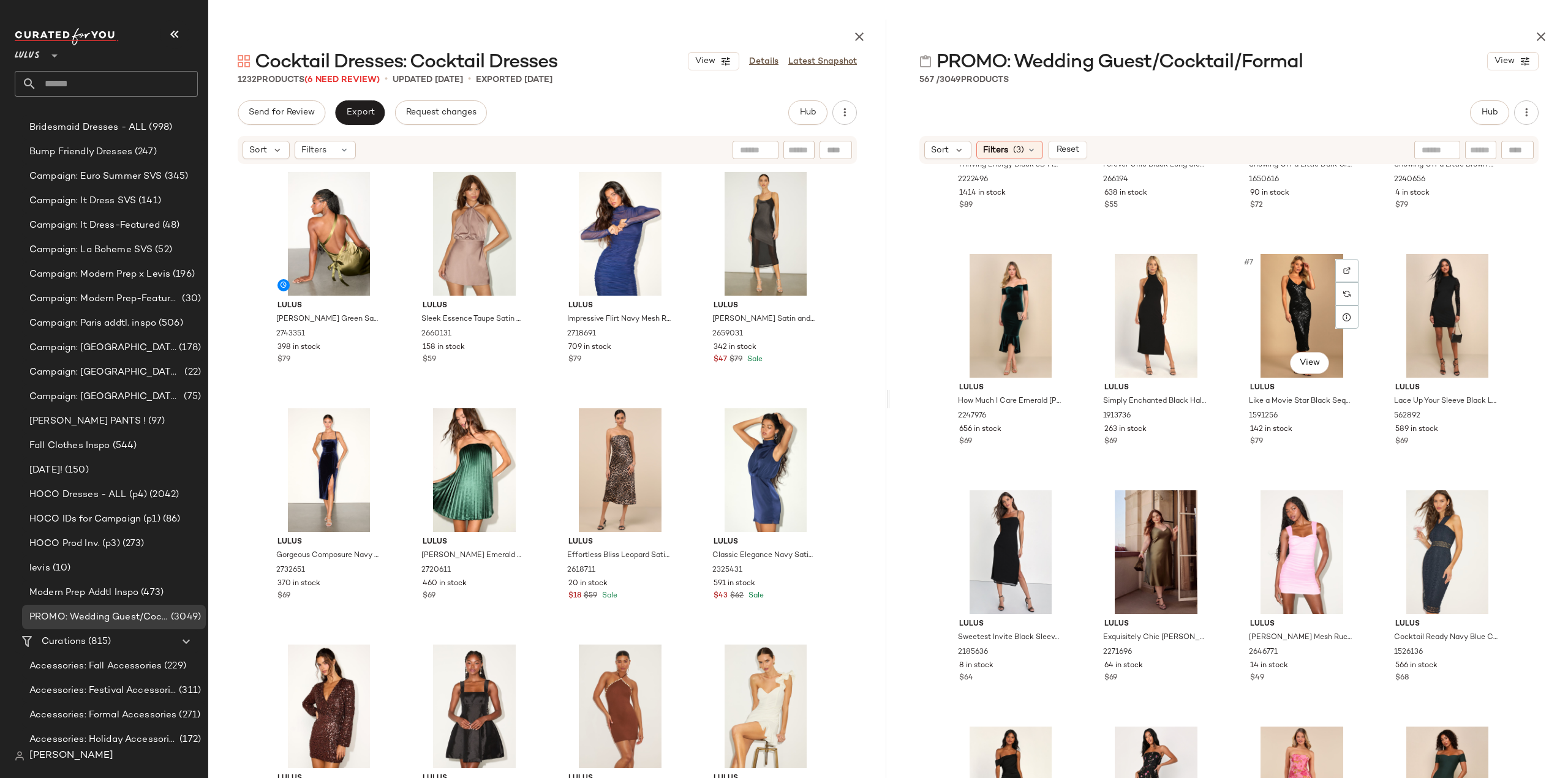
scroll to position [0, 0]
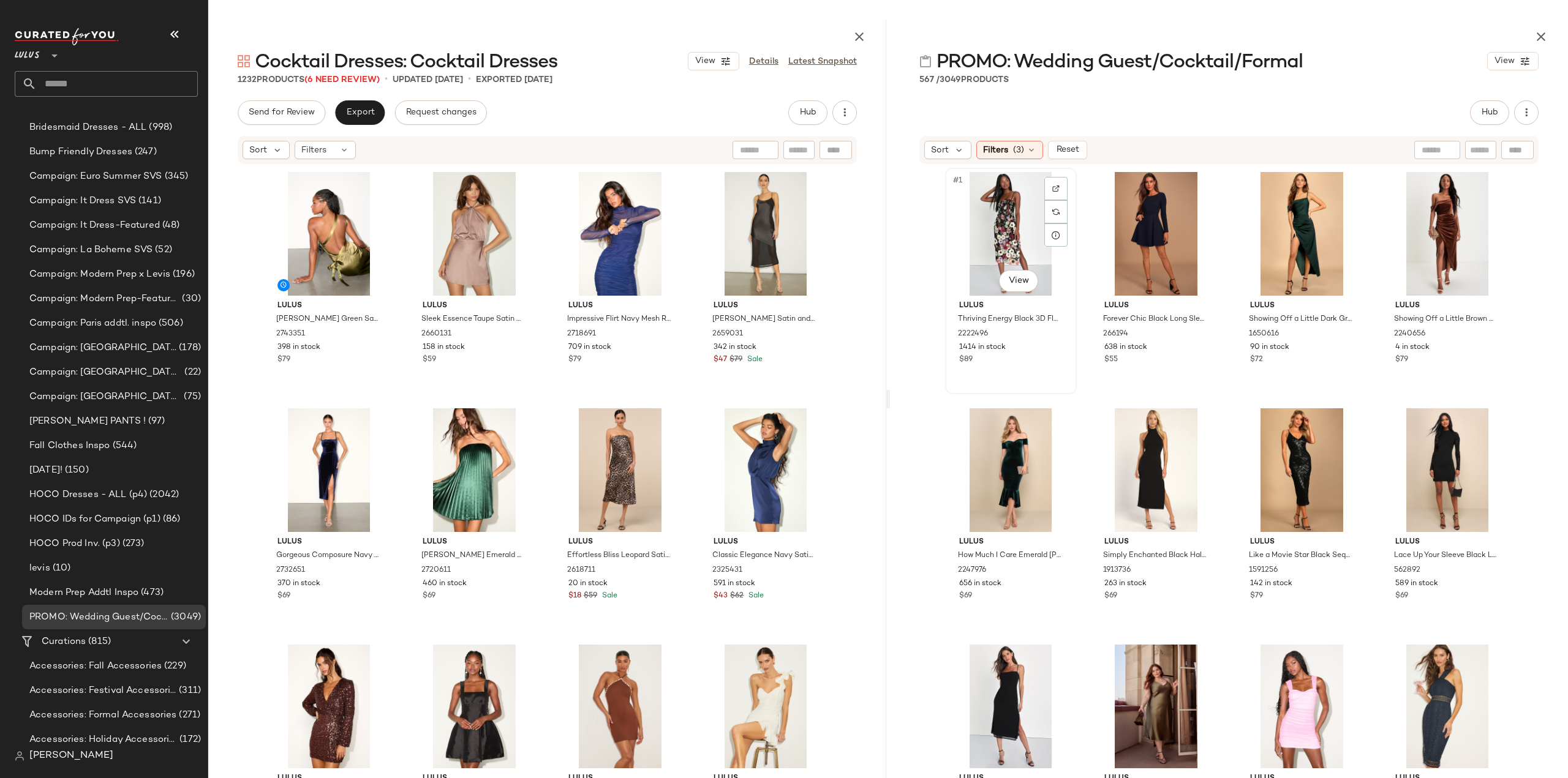
click at [1034, 363] on div "$89" at bounding box center [1011, 360] width 104 height 11
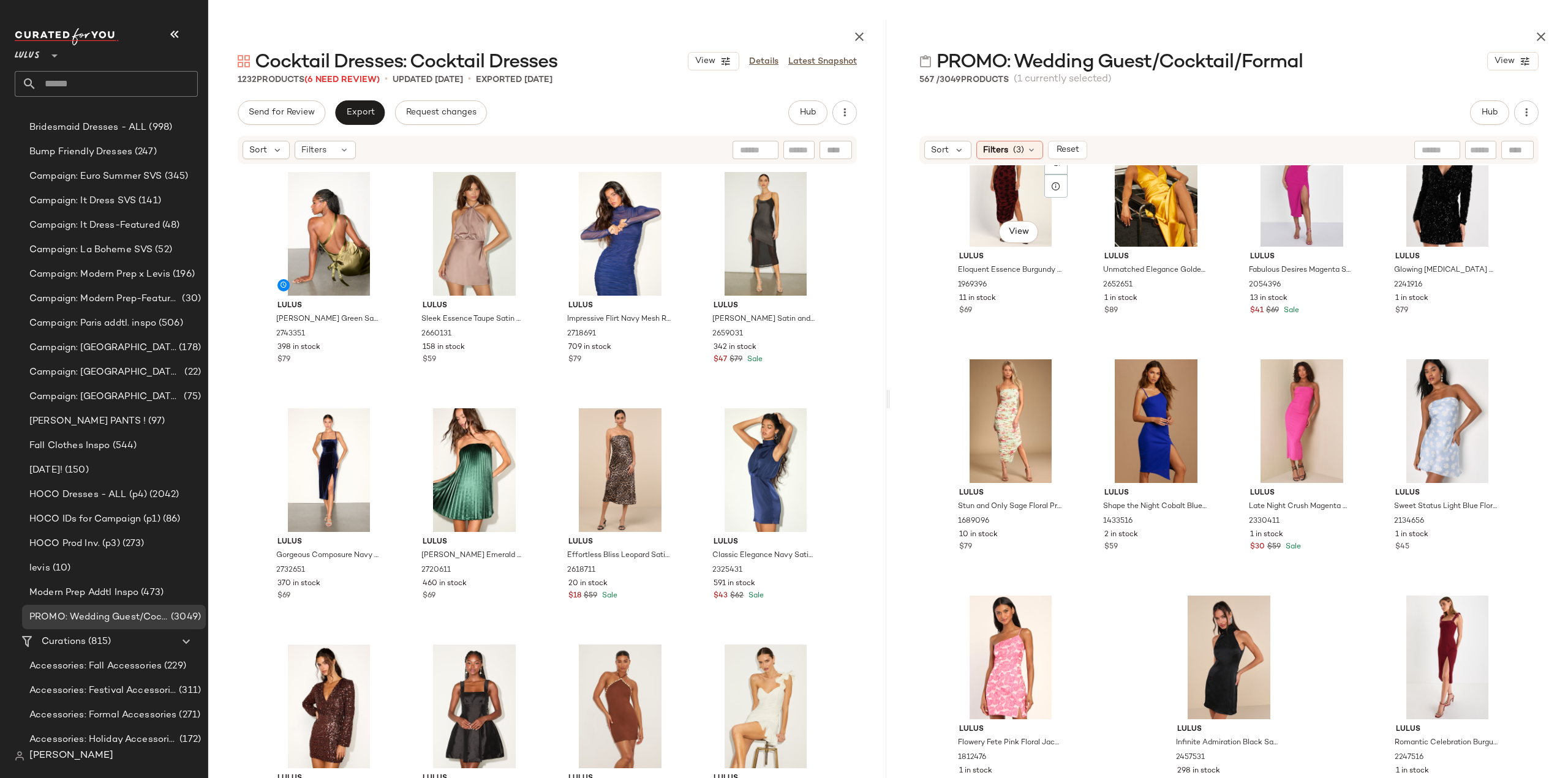
scroll to position [1963, 0]
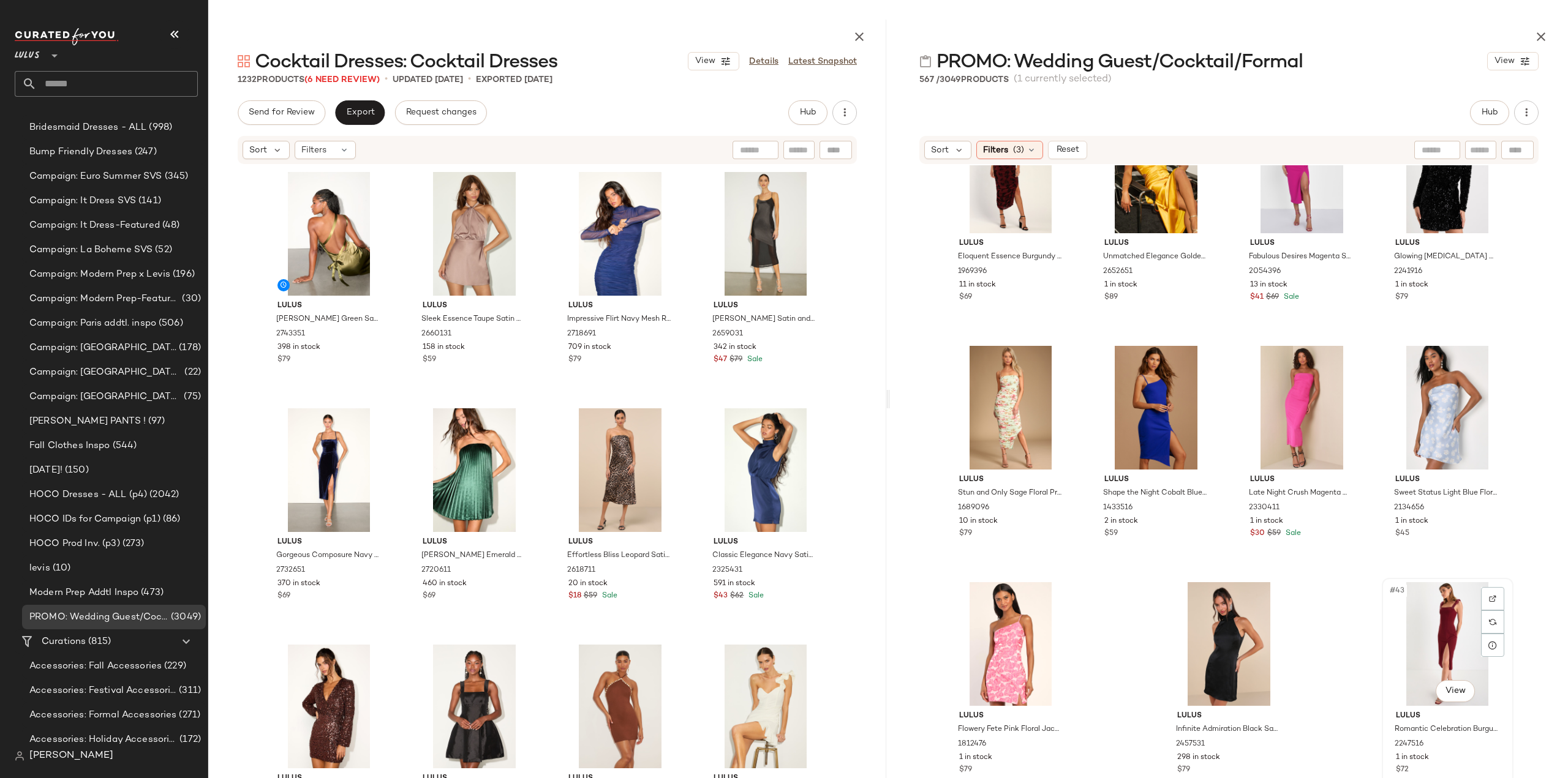
click at [1472, 755] on div "1 in stock" at bounding box center [1448, 757] width 104 height 11
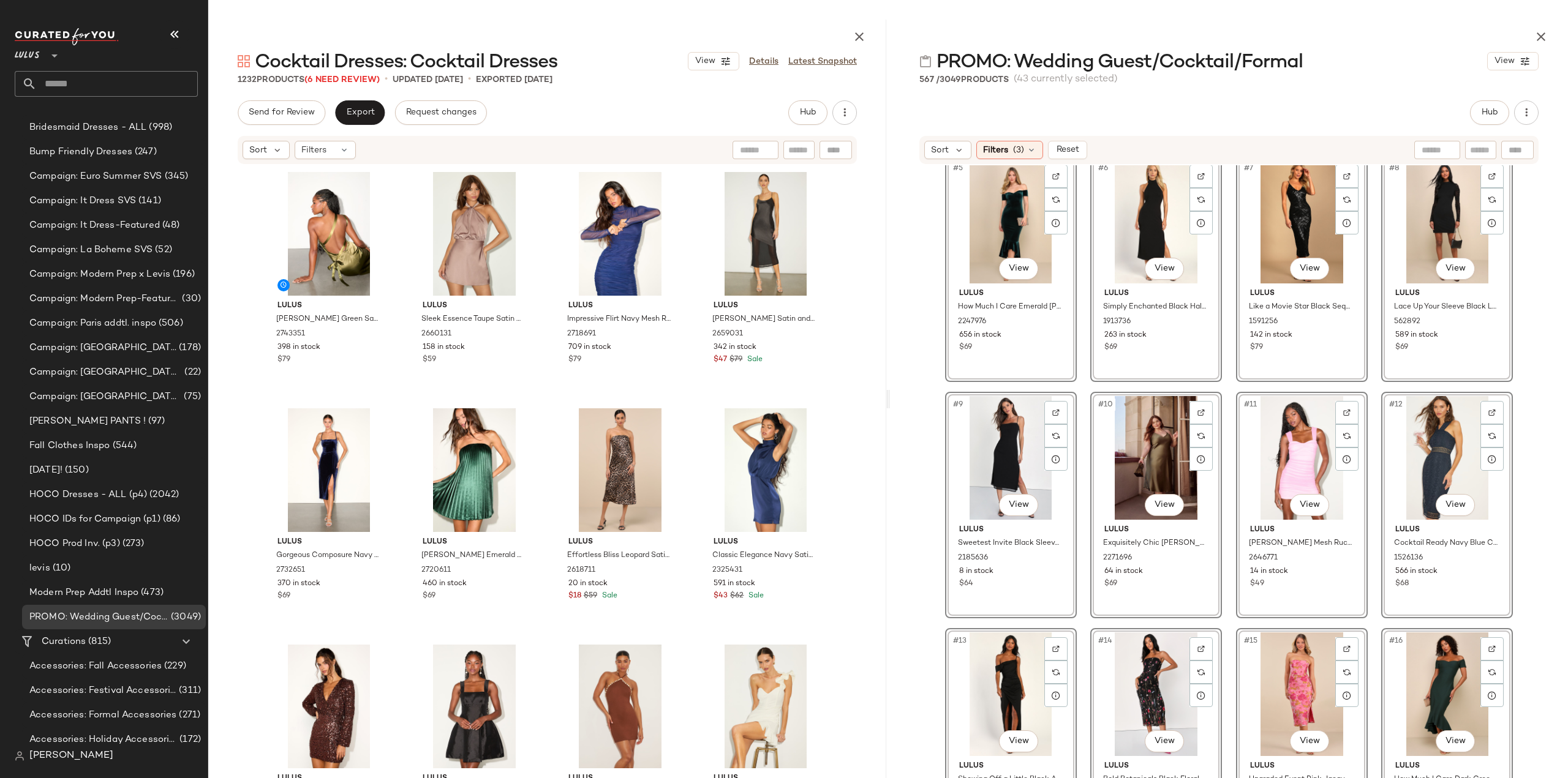
scroll to position [0, 0]
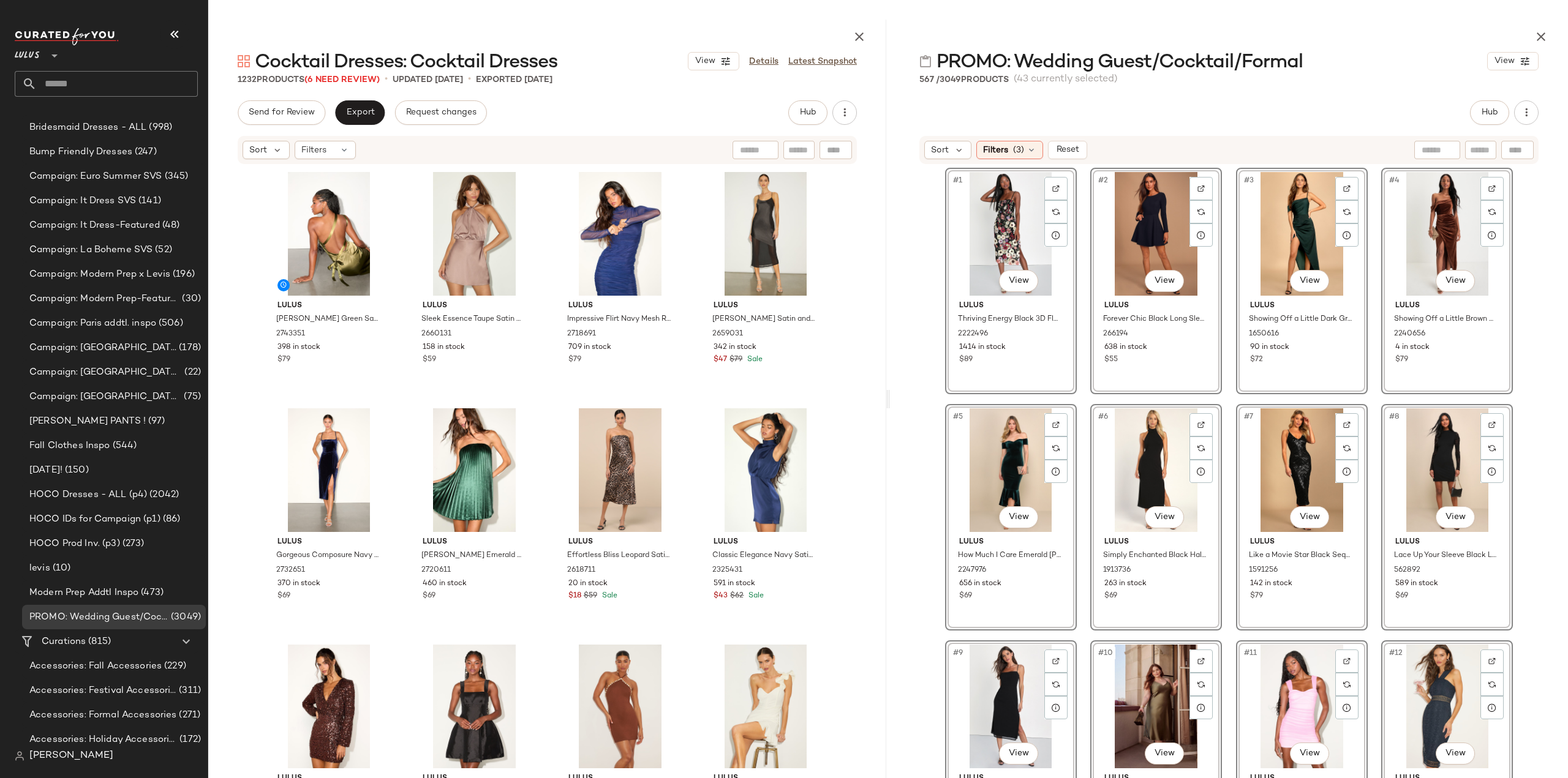
click at [911, 349] on div "#1 View Lulus Thriving Energy Black 3D Floral Embroidered Lace-Up Midi Dress 22…" at bounding box center [1229, 484] width 678 height 639
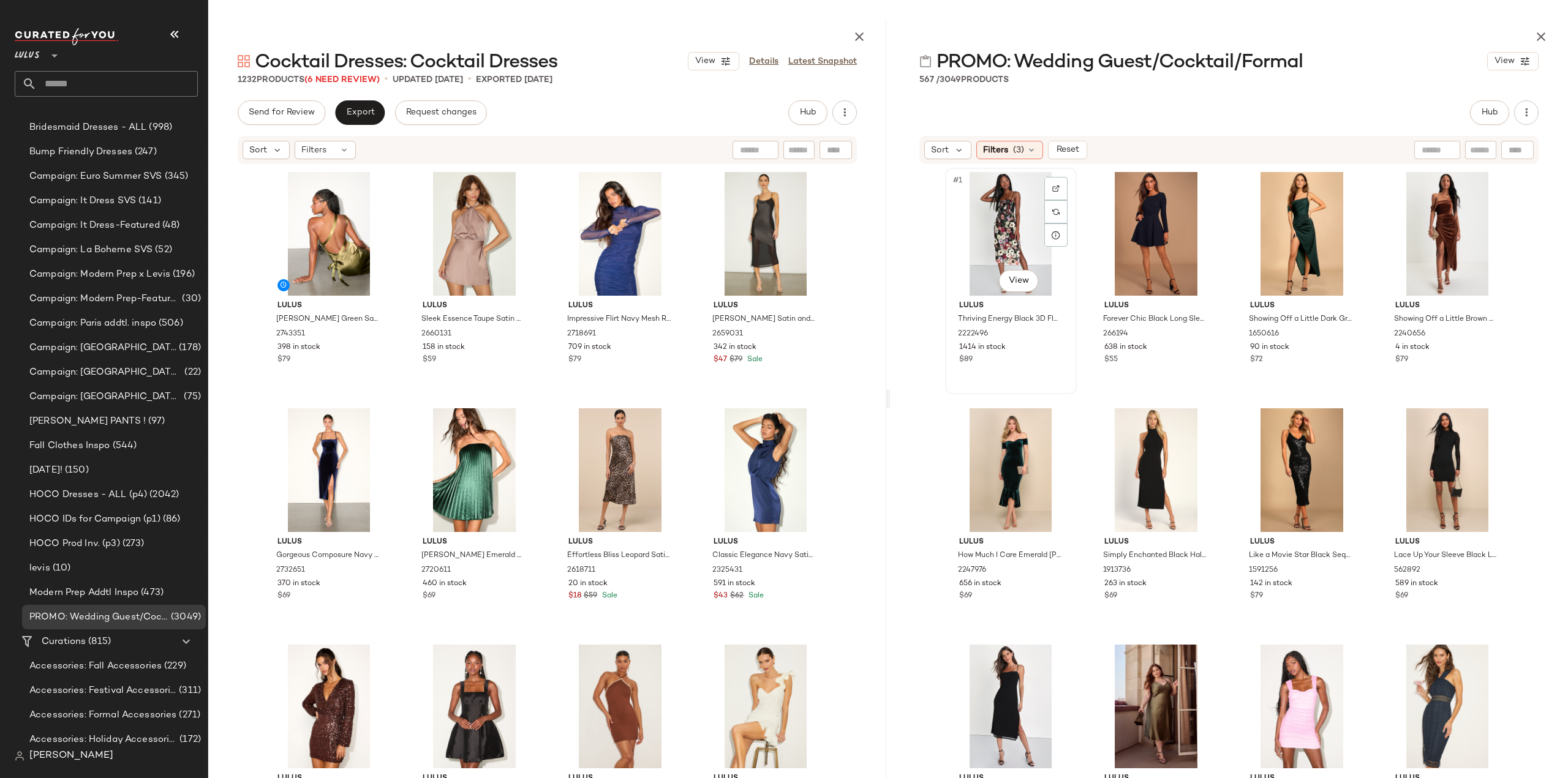
click at [1046, 362] on div "$89" at bounding box center [1011, 360] width 104 height 11
click at [79, 620] on span "PROMO: Wedding Guest/Cocktail/Formal" at bounding box center [98, 617] width 139 height 14
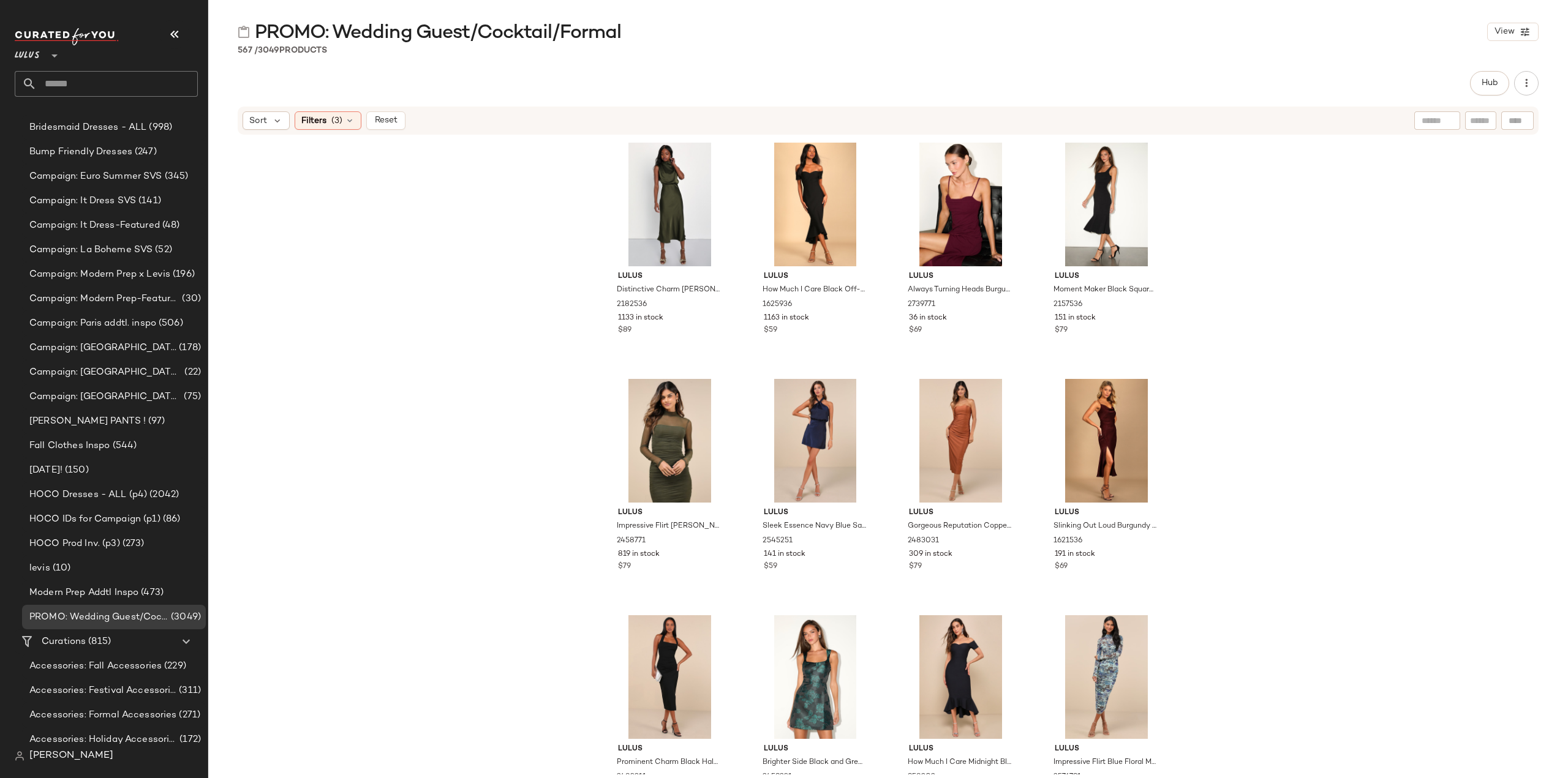
click at [104, 88] on input "text" at bounding box center [117, 84] width 161 height 26
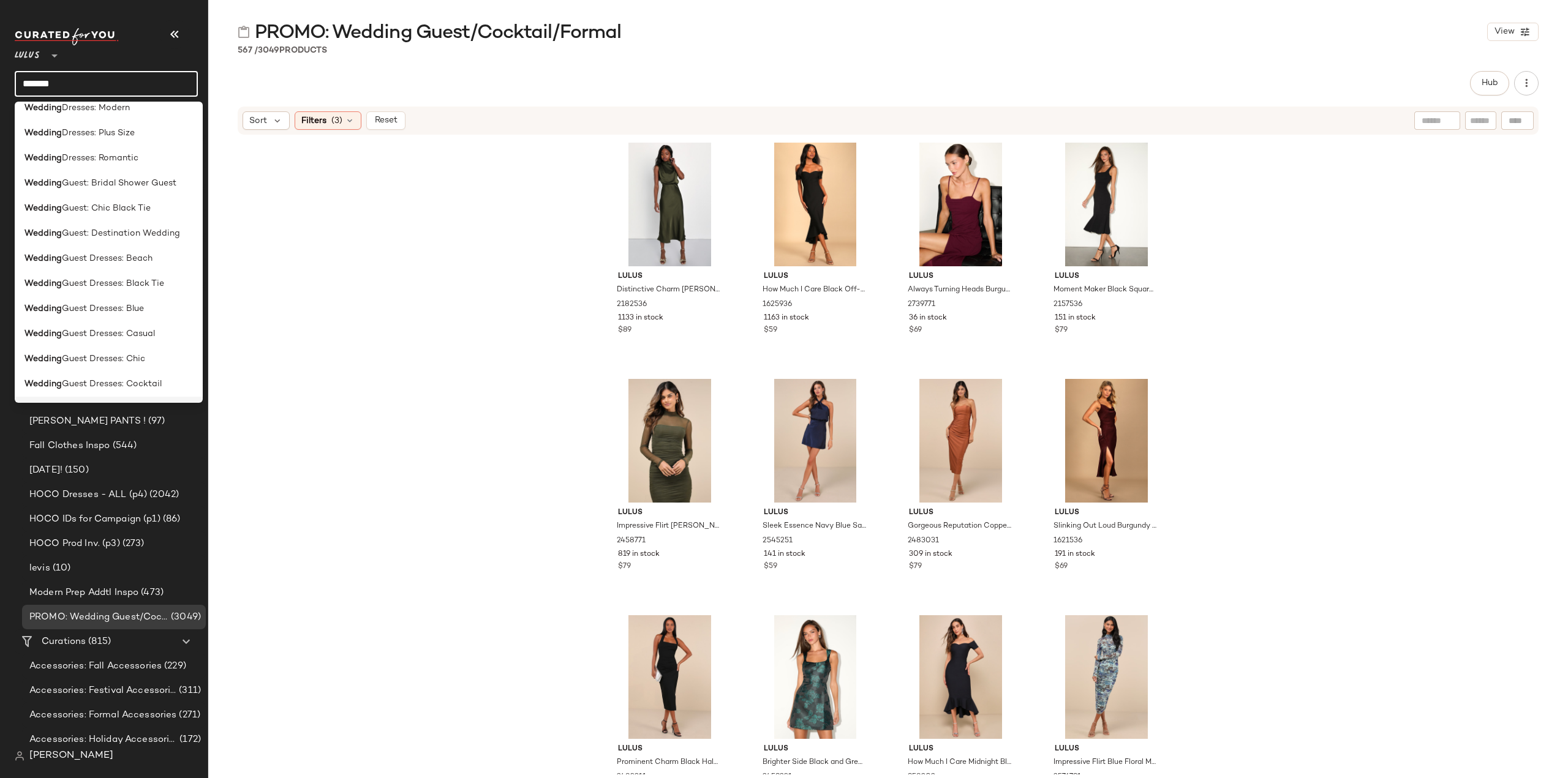
scroll to position [306, 0]
type input "*******"
click at [87, 291] on span "Guest Dresses: Cocktail" at bounding box center [112, 290] width 100 height 13
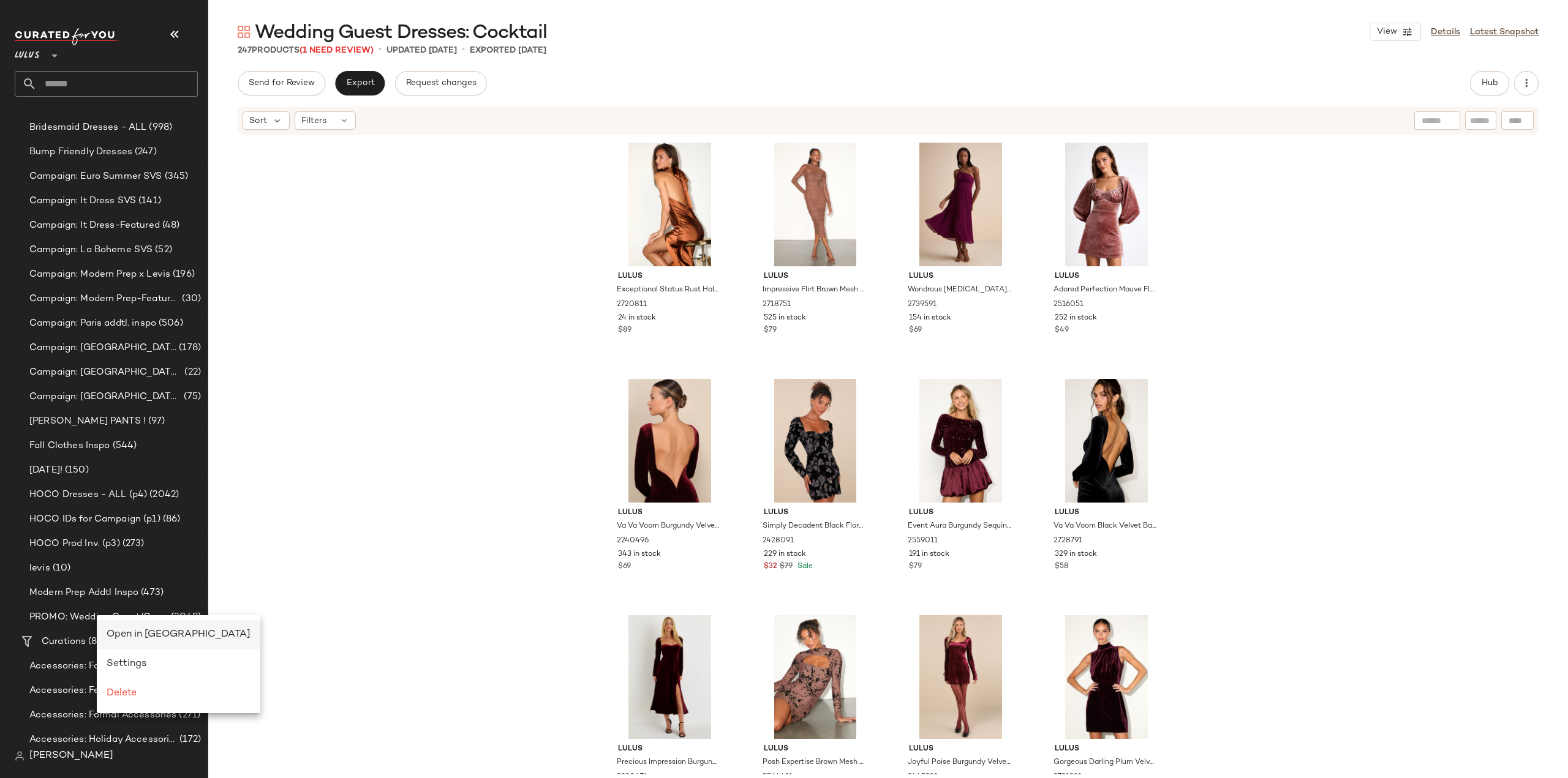
click at [140, 632] on span "Open in [GEOGRAPHIC_DATA]" at bounding box center [178, 634] width 144 height 10
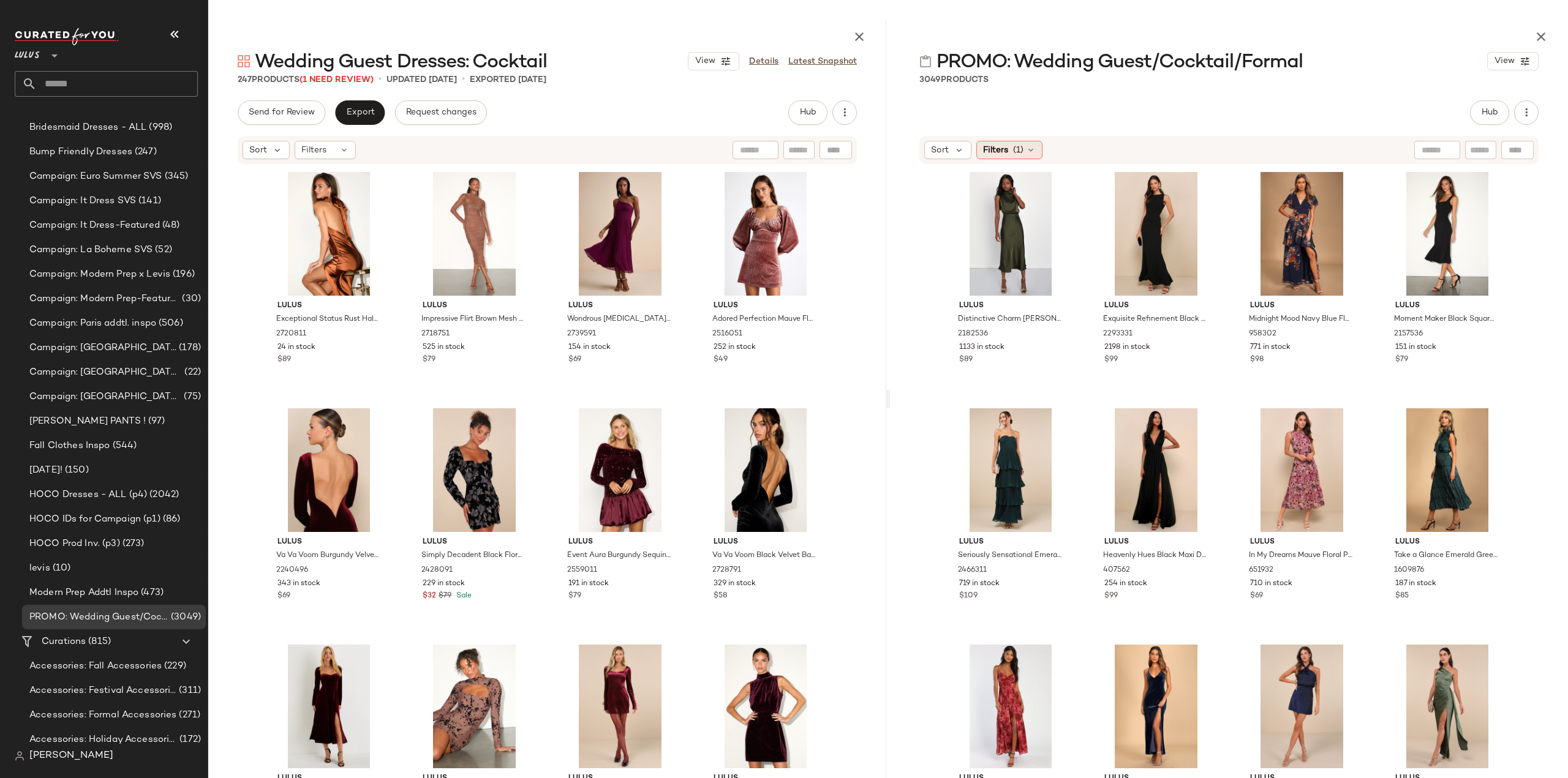
click at [993, 150] on span "Filters" at bounding box center [995, 150] width 25 height 13
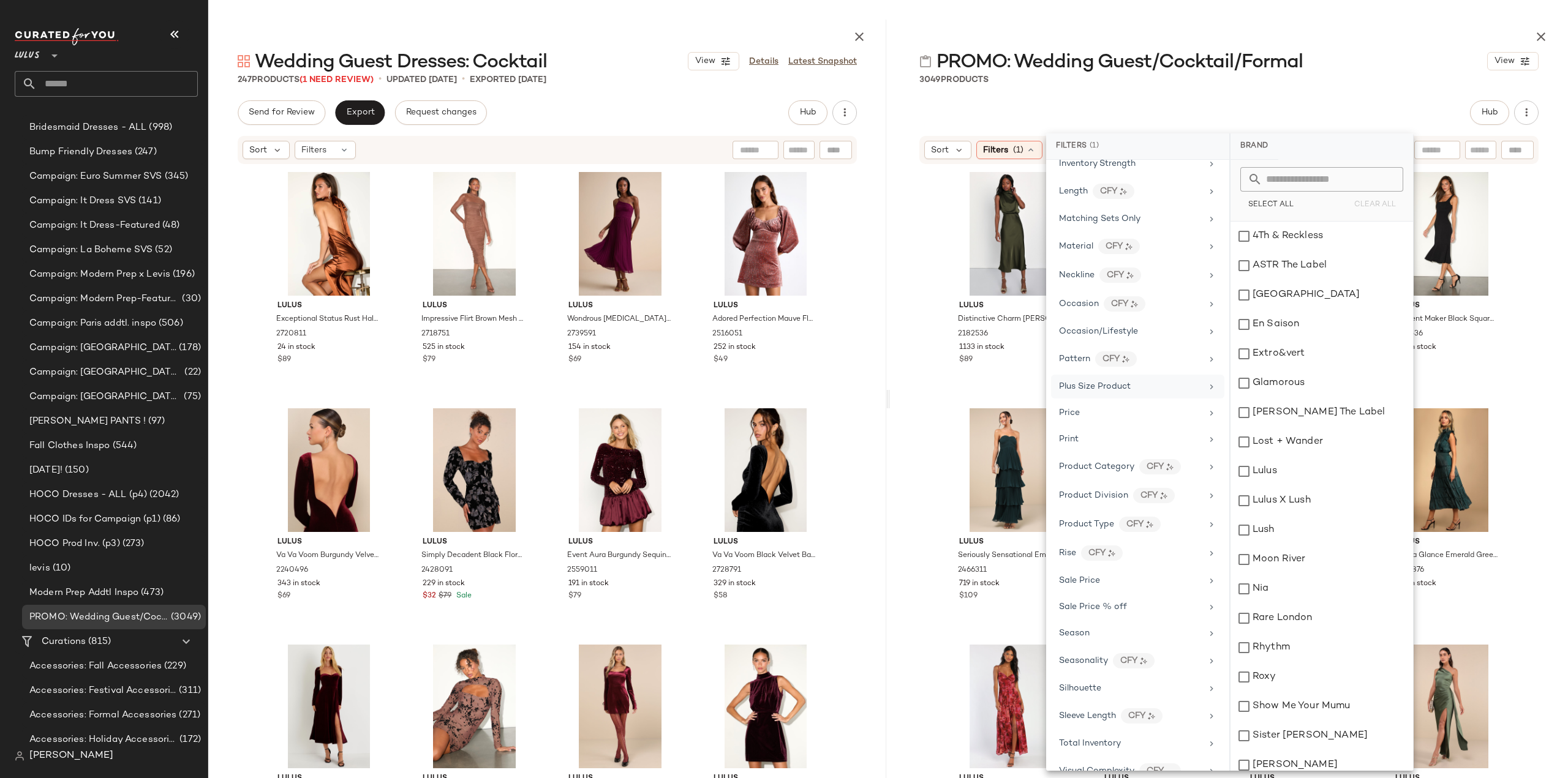
scroll to position [516, 0]
click at [1177, 733] on div "Total Inventory" at bounding box center [1130, 740] width 142 height 13
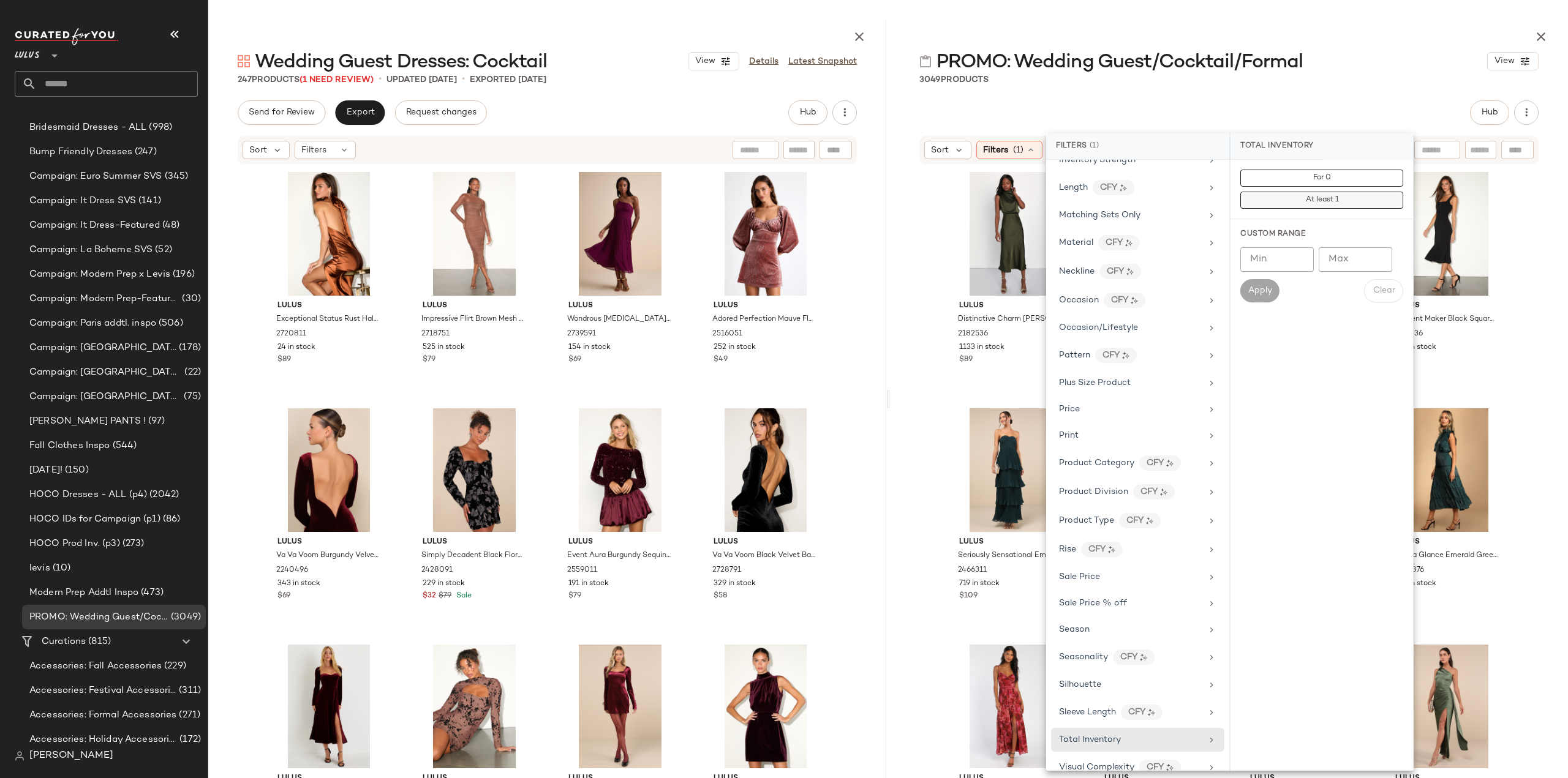
click at [1315, 199] on span "At least 1" at bounding box center [1321, 200] width 34 height 9
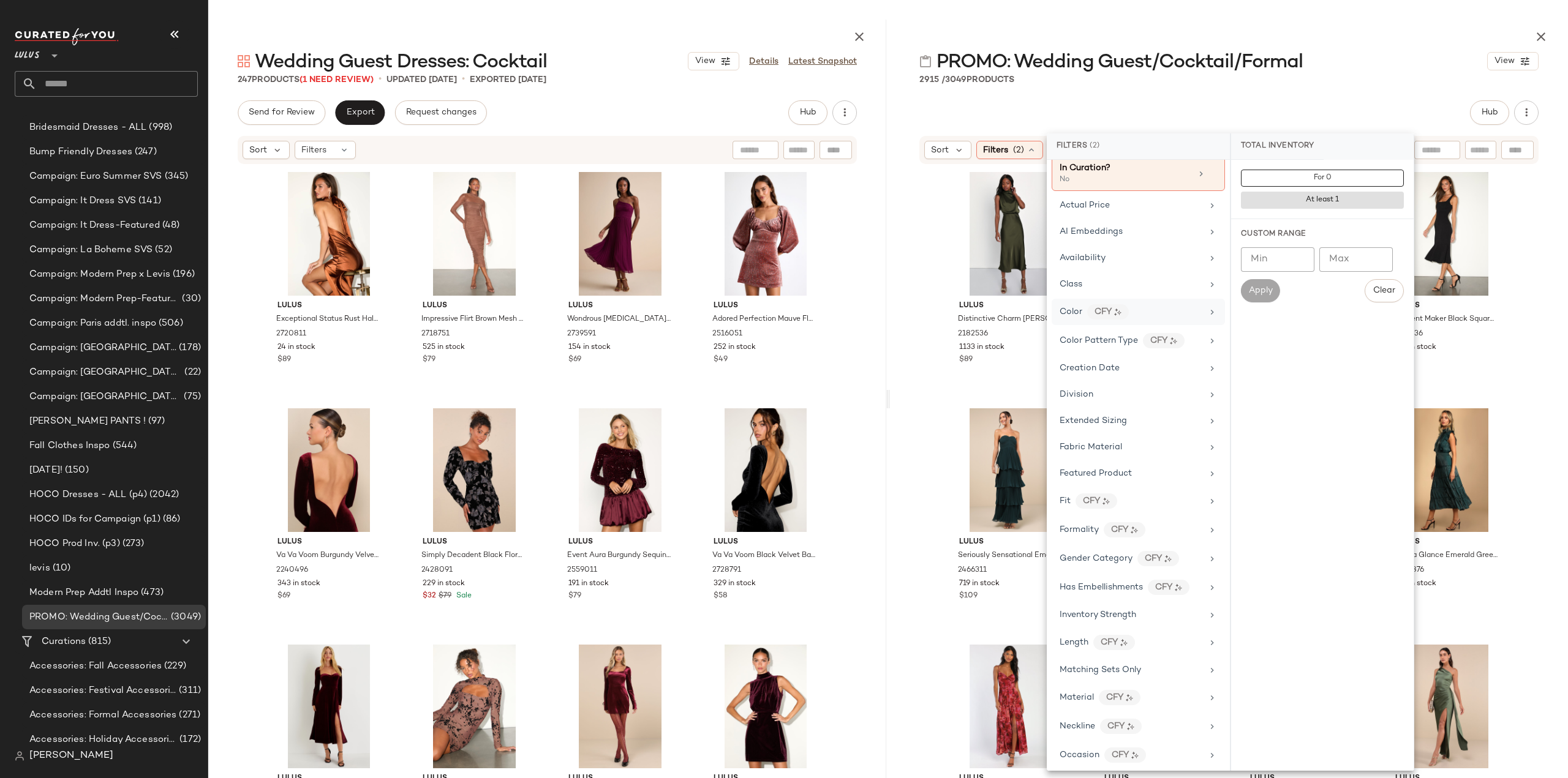
scroll to position [0, 0]
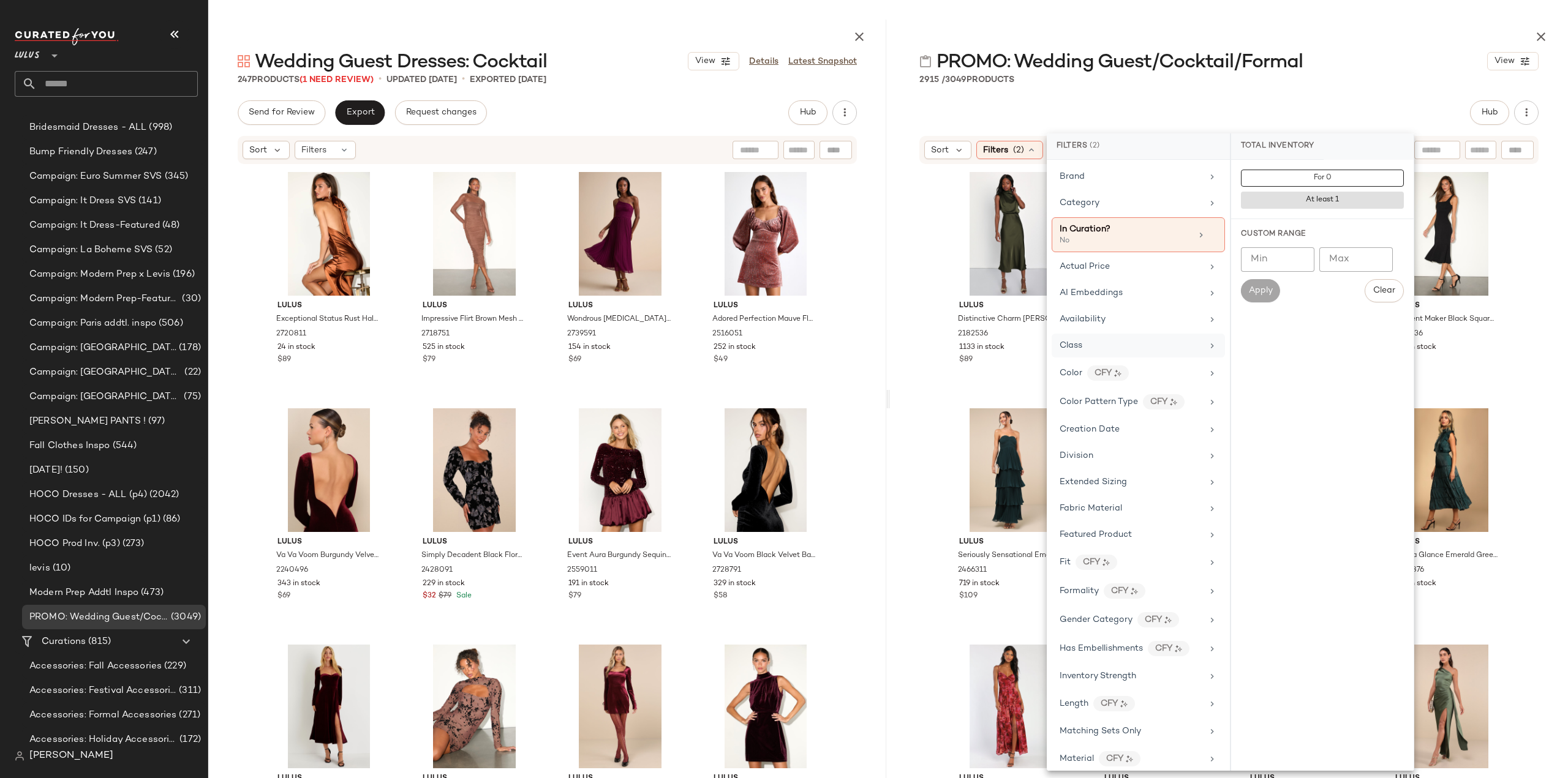
click at [1207, 341] on icon at bounding box center [1212, 346] width 10 height 10
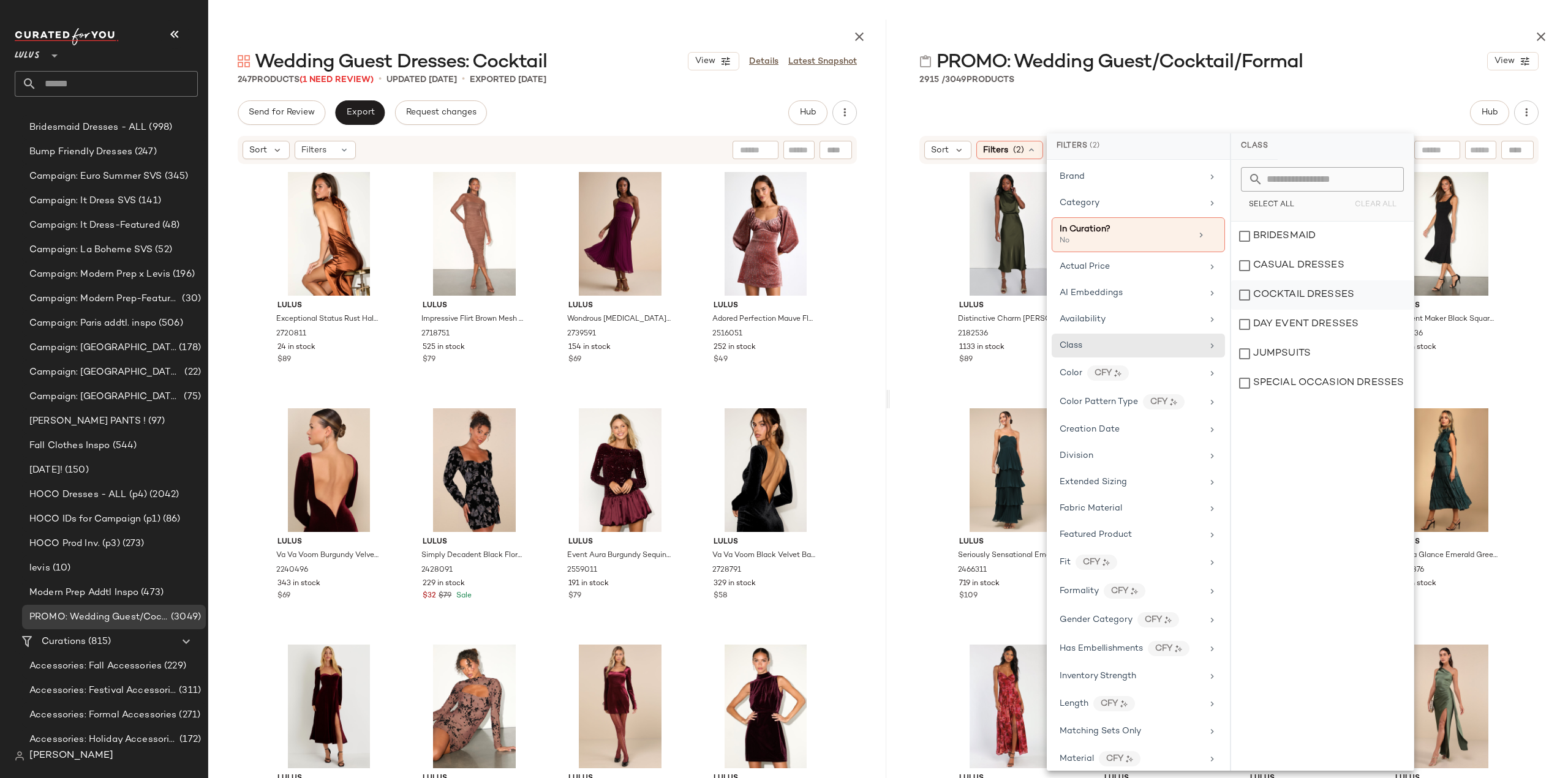
click at [1243, 296] on div "COCKTAIL DRESSES" at bounding box center [1322, 295] width 183 height 29
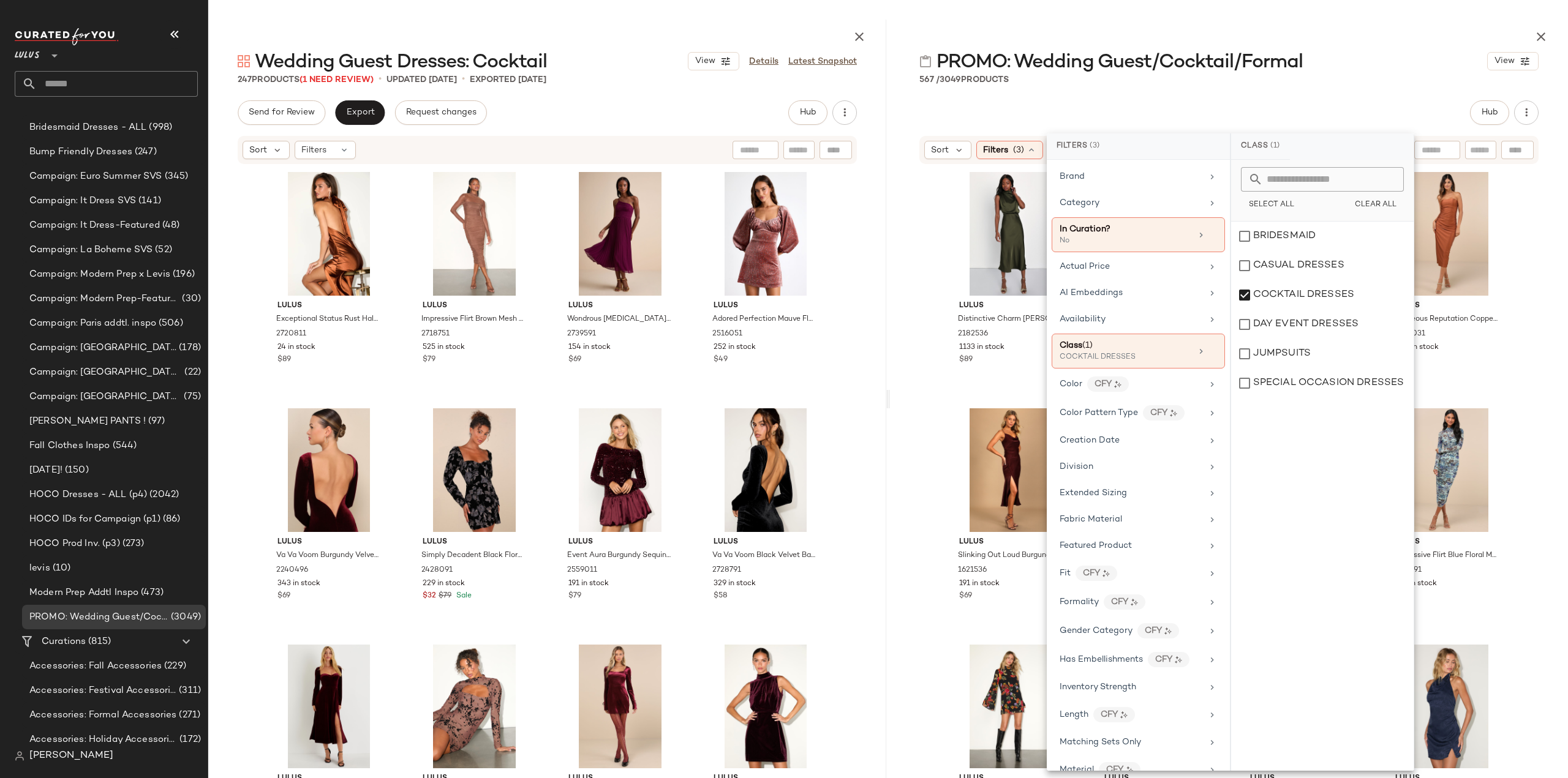
click at [917, 390] on div "Lulus Distinctive Charm Olive Green Satin Asymmetrical Midi Dress 2182536 1133 …" at bounding box center [1229, 484] width 678 height 639
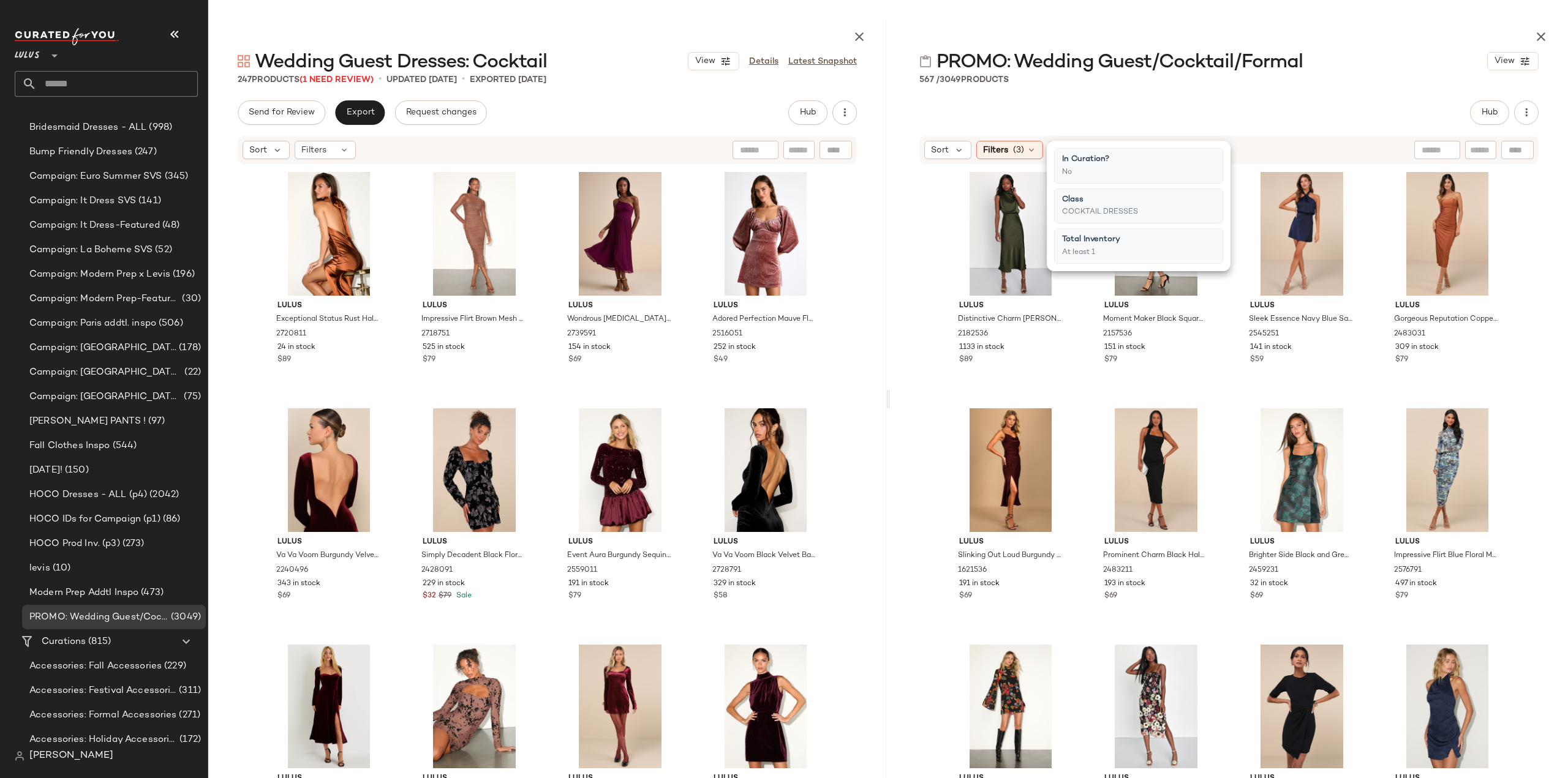
click at [911, 338] on div "Lulus Distinctive Charm Olive Green Satin Asymmetrical Midi Dress 2182536 1133 …" at bounding box center [1229, 484] width 678 height 639
click at [1049, 354] on div "Lulus Distinctive Charm Olive Green Satin Asymmetrical Midi Dress 2182536 1133 …" at bounding box center [1011, 331] width 123 height 71
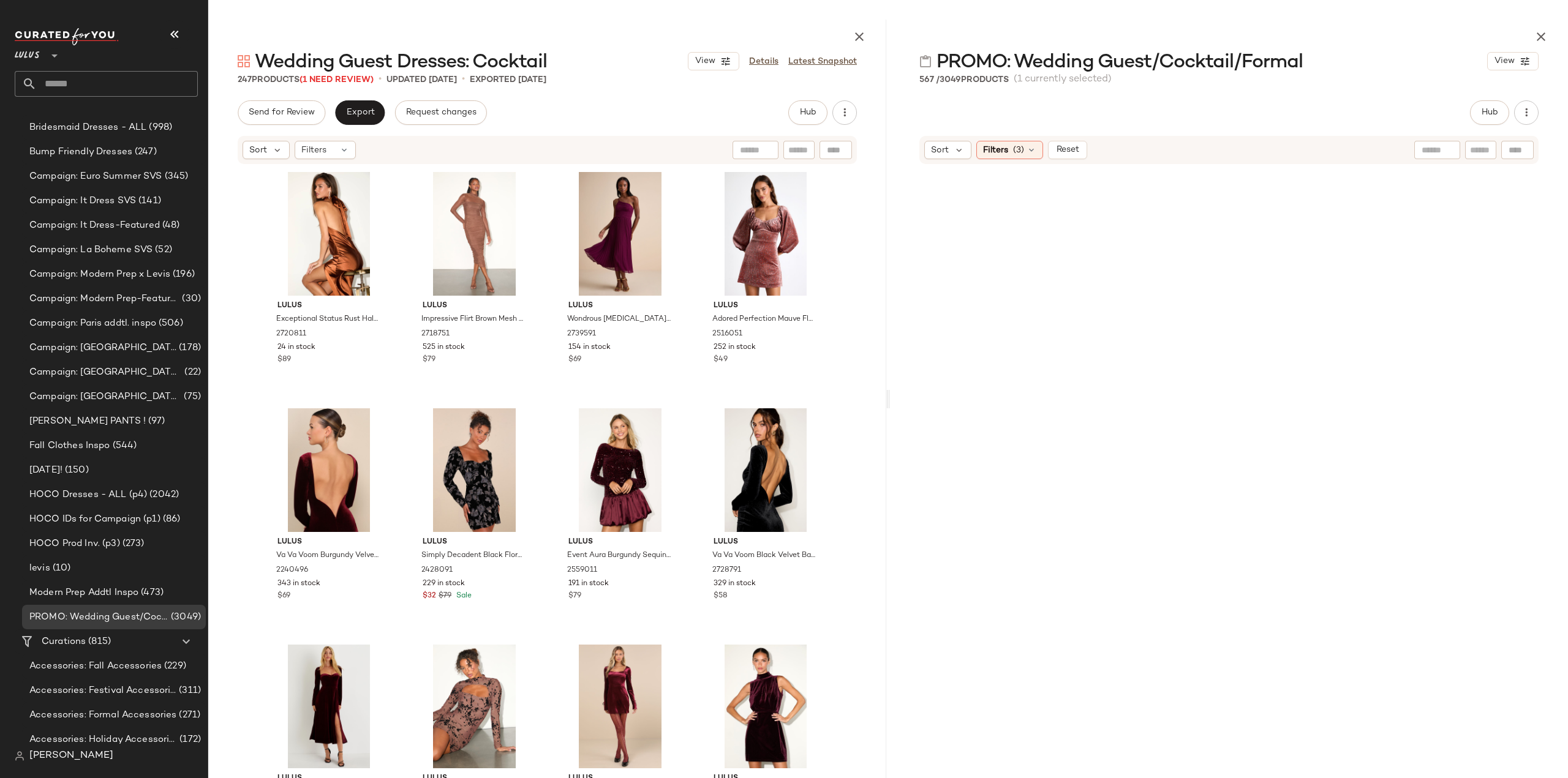
scroll to position [24644, 0]
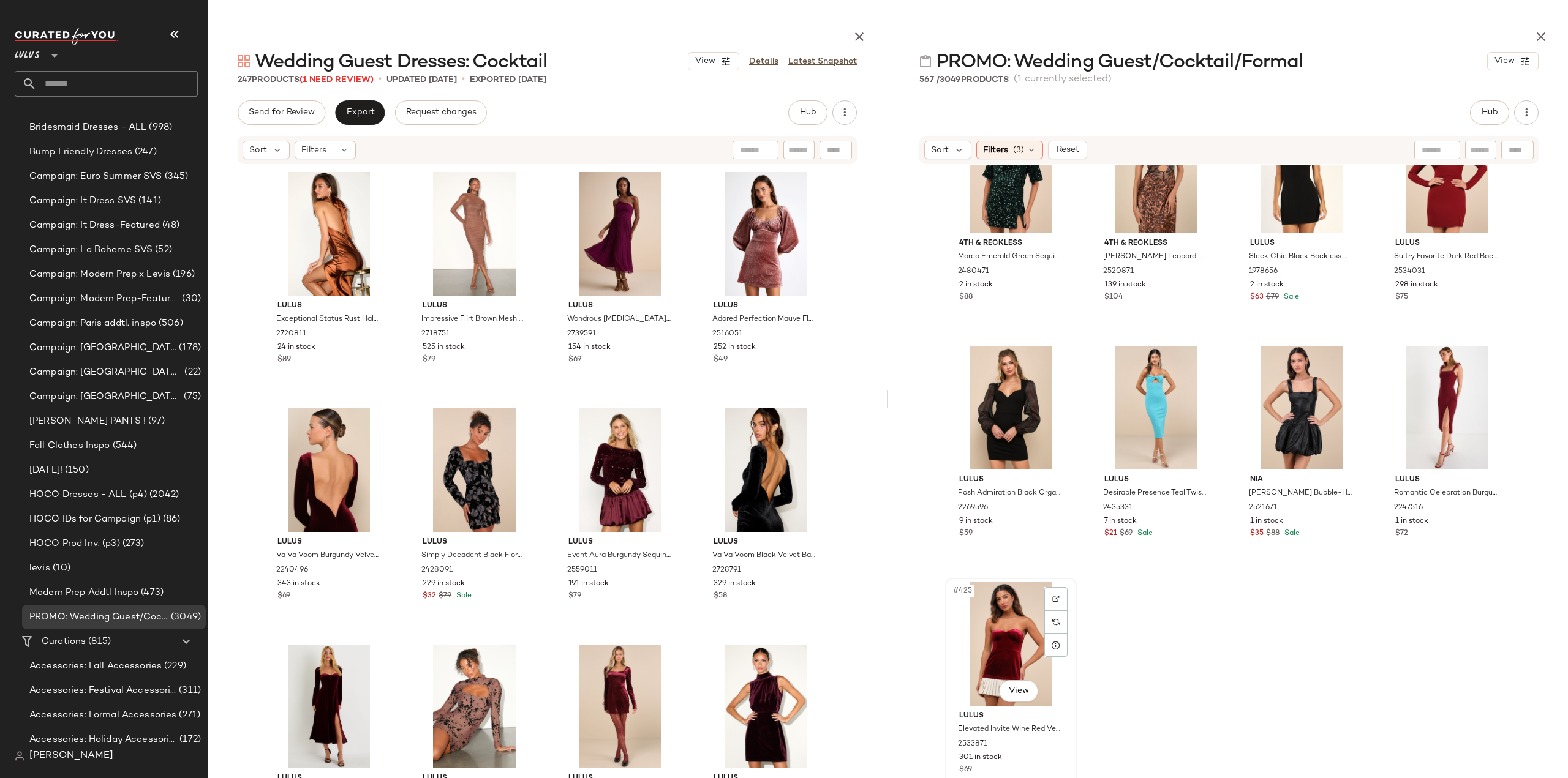
click at [1041, 763] on div "Lulus Elevated Invite Wine Red Velvet Strapless Mini Dress 2533871 301 in stock…" at bounding box center [1011, 741] width 123 height 71
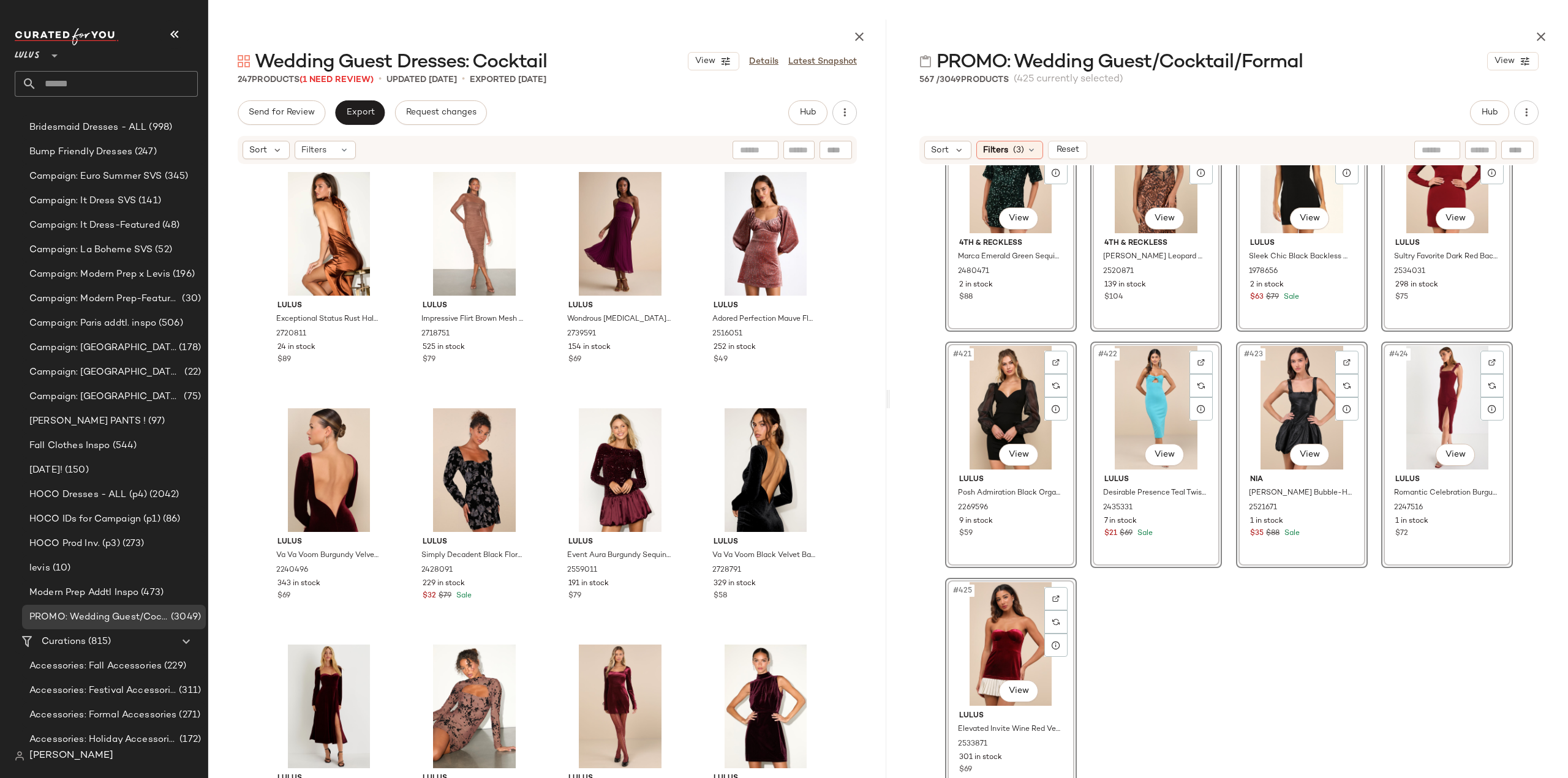
click at [1243, 674] on div "#417 View 4Th & Reckless Marca Emerald Green Sequin Tie-Back Short Sleeve Shift…" at bounding box center [1229, 484] width 678 height 639
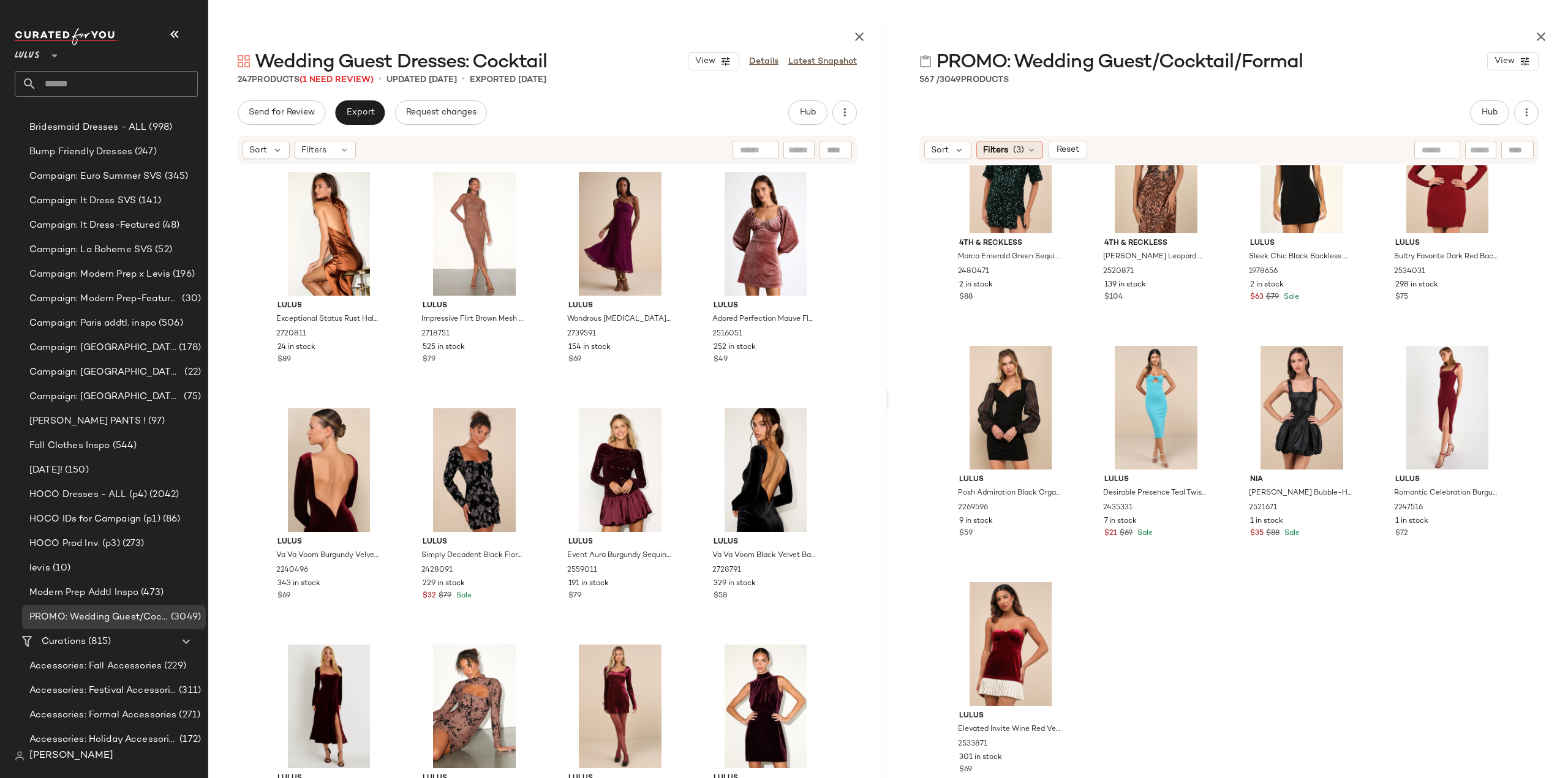
click at [1011, 150] on div "Filters (3)" at bounding box center [1009, 150] width 67 height 18
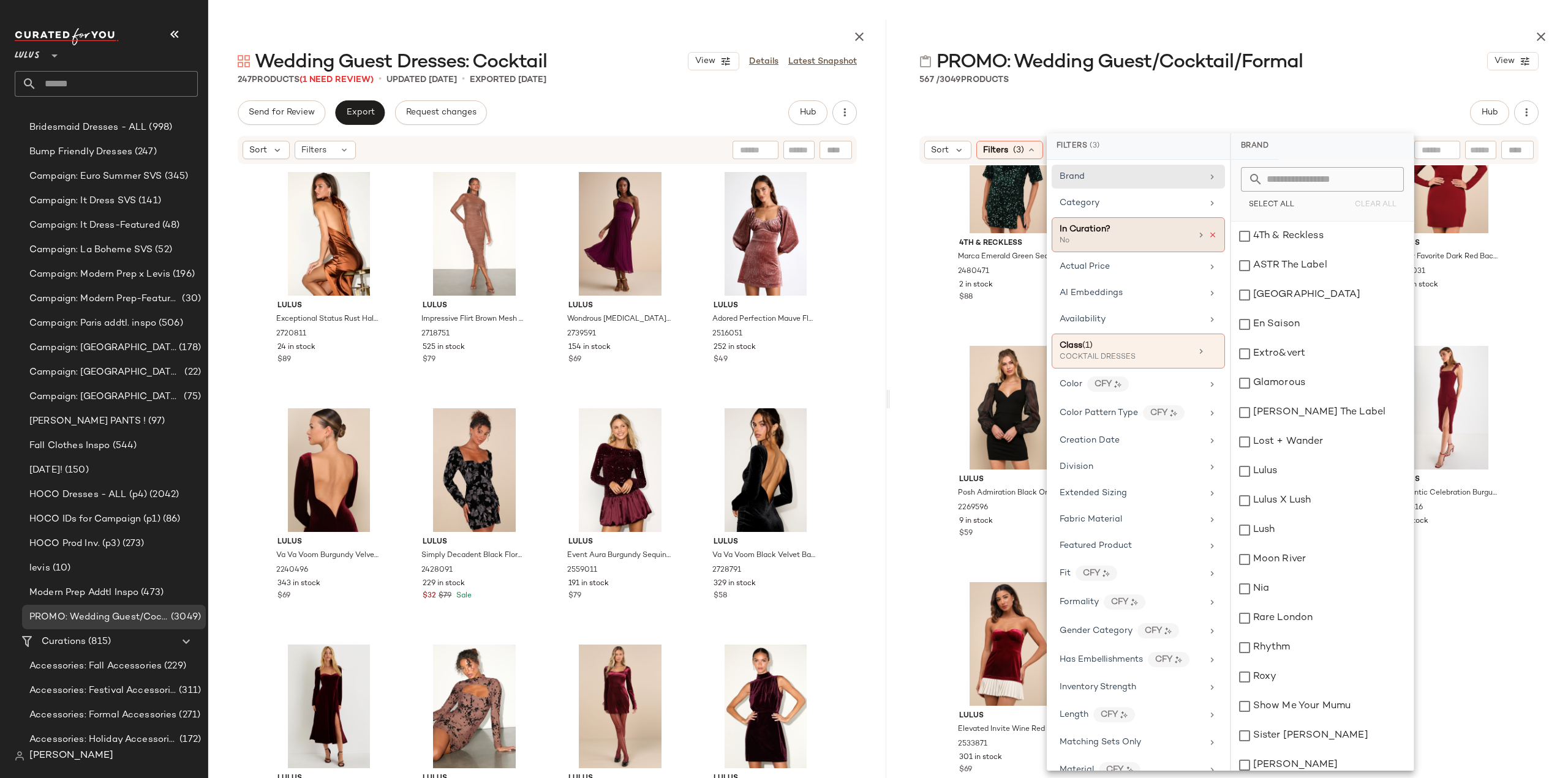
click at [1209, 233] on icon at bounding box center [1213, 235] width 9 height 9
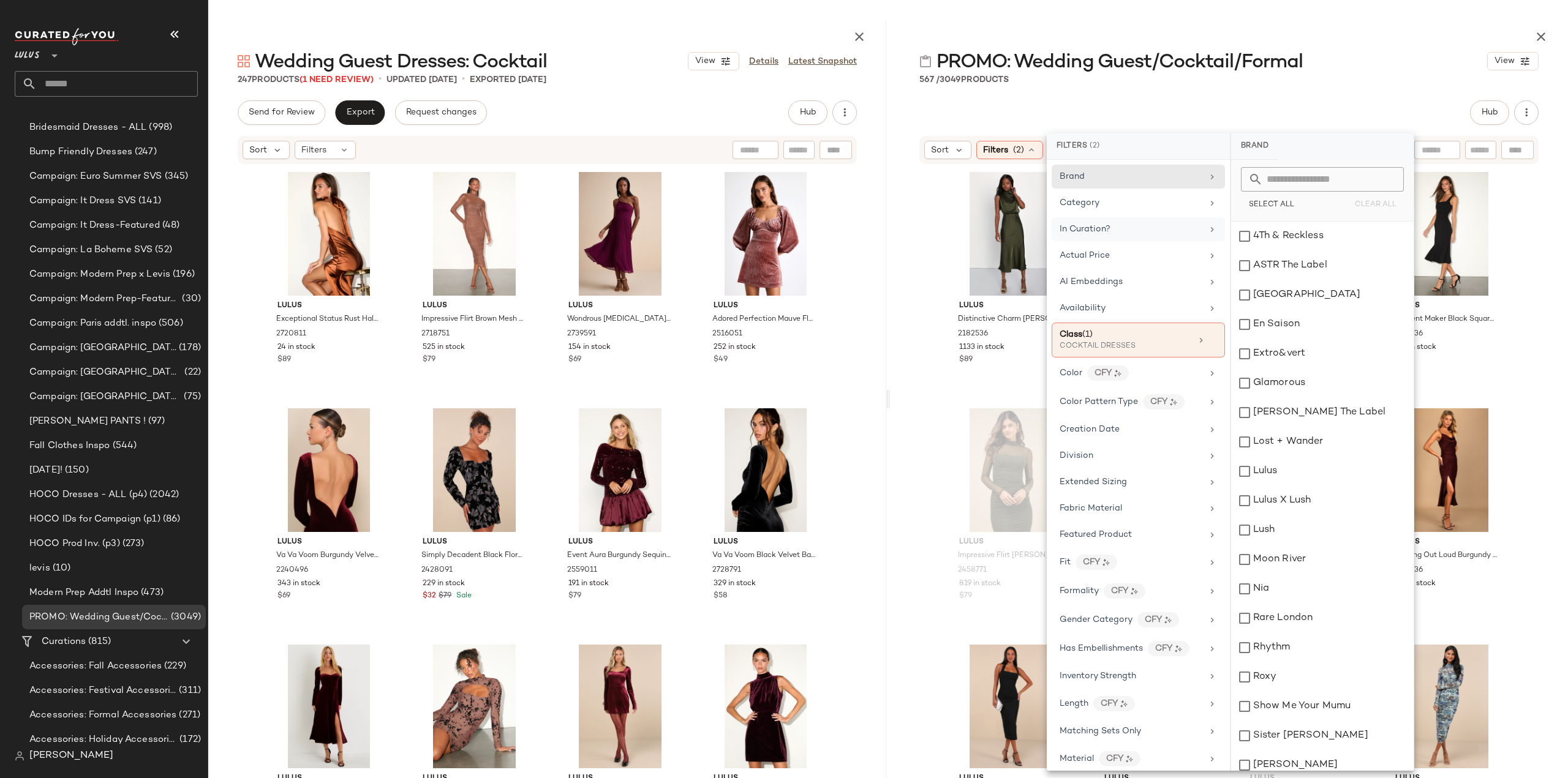
click at [918, 399] on div "Lulus Distinctive Charm Olive Green Satin Asymmetrical Midi Dress 2182536 1133 …" at bounding box center [1229, 484] width 678 height 639
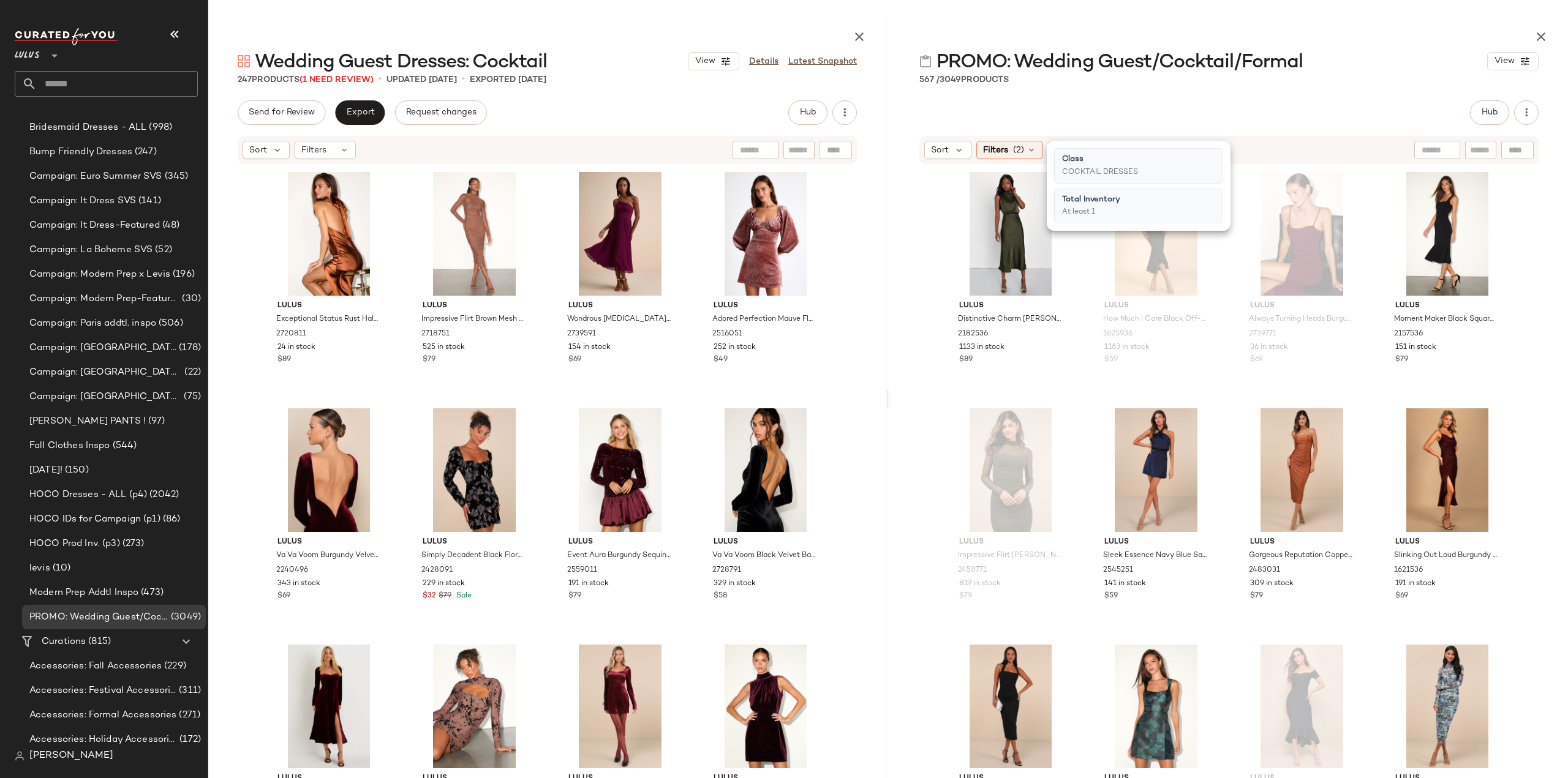
click at [931, 379] on div "Lulus Distinctive Charm Olive Green Satin Asymmetrical Midi Dress 2182536 1133 …" at bounding box center [1229, 484] width 678 height 639
click at [1019, 148] on span "(2)" at bounding box center [1018, 150] width 11 height 13
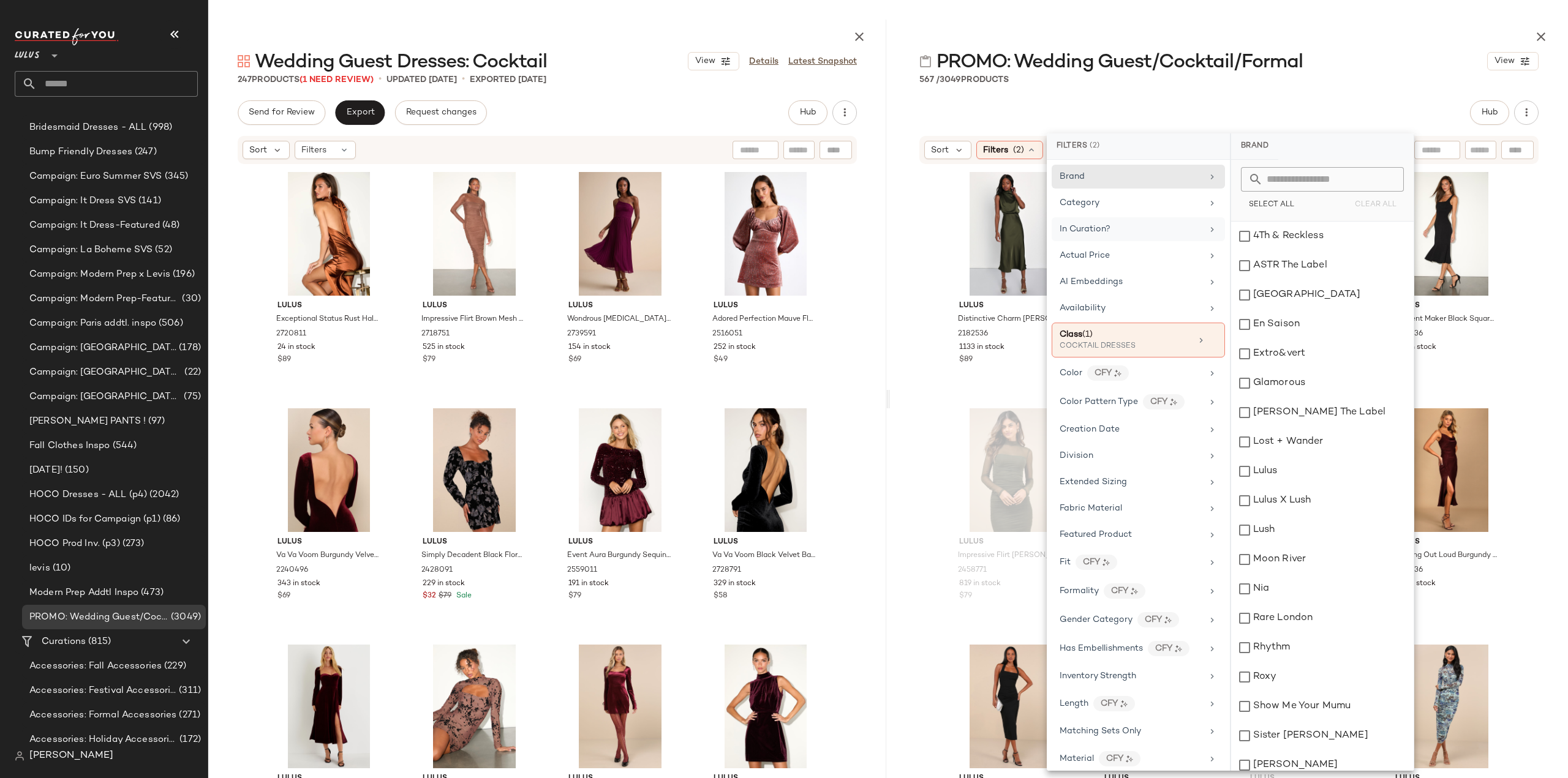
click at [1193, 230] on div "In Curation?" at bounding box center [1131, 230] width 142 height 13
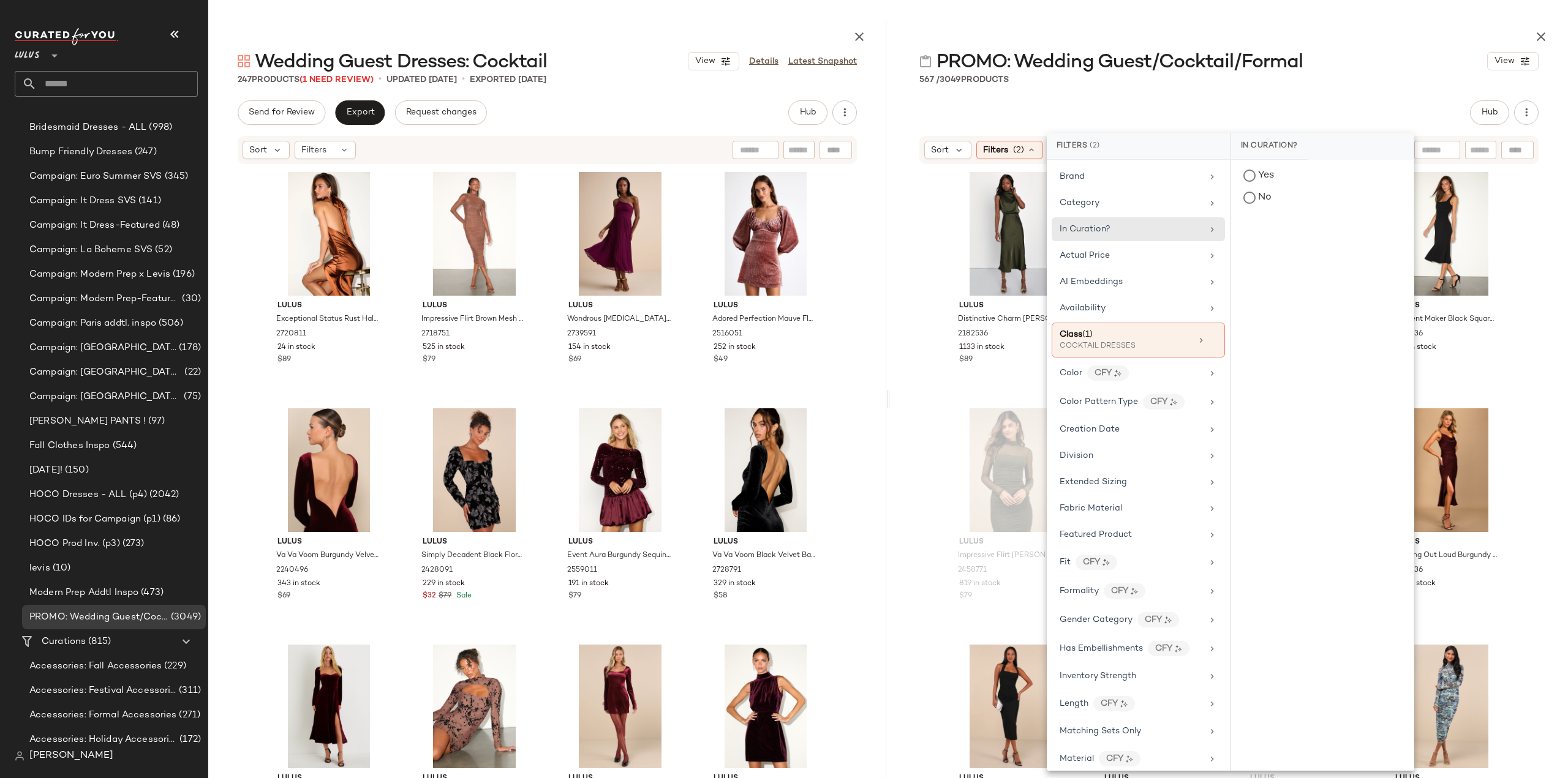
click at [909, 330] on div "Lulus Distinctive Charm Olive Green Satin Asymmetrical Midi Dress 2182536 1133 …" at bounding box center [1229, 484] width 678 height 639
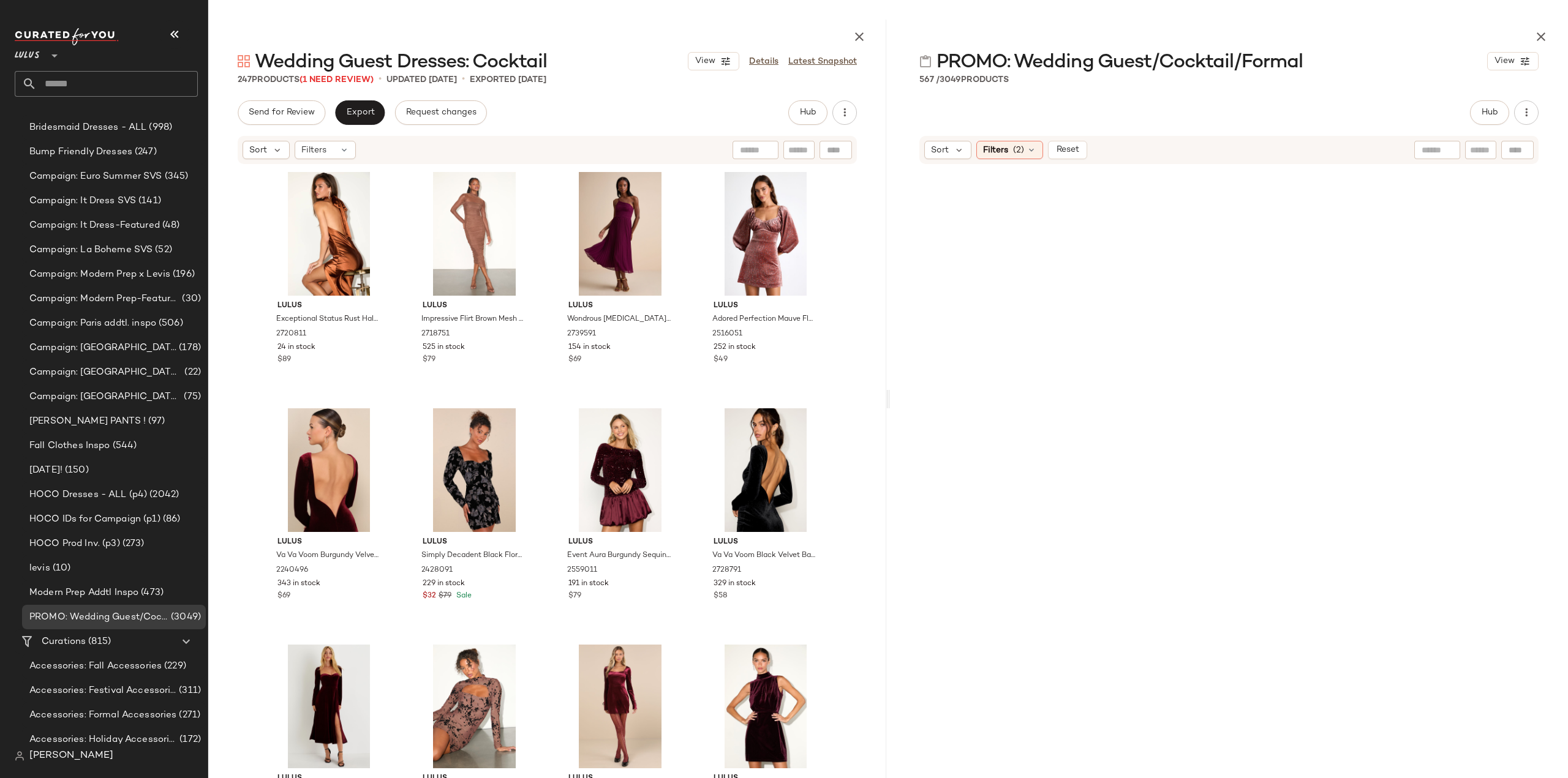
scroll to position [0, 0]
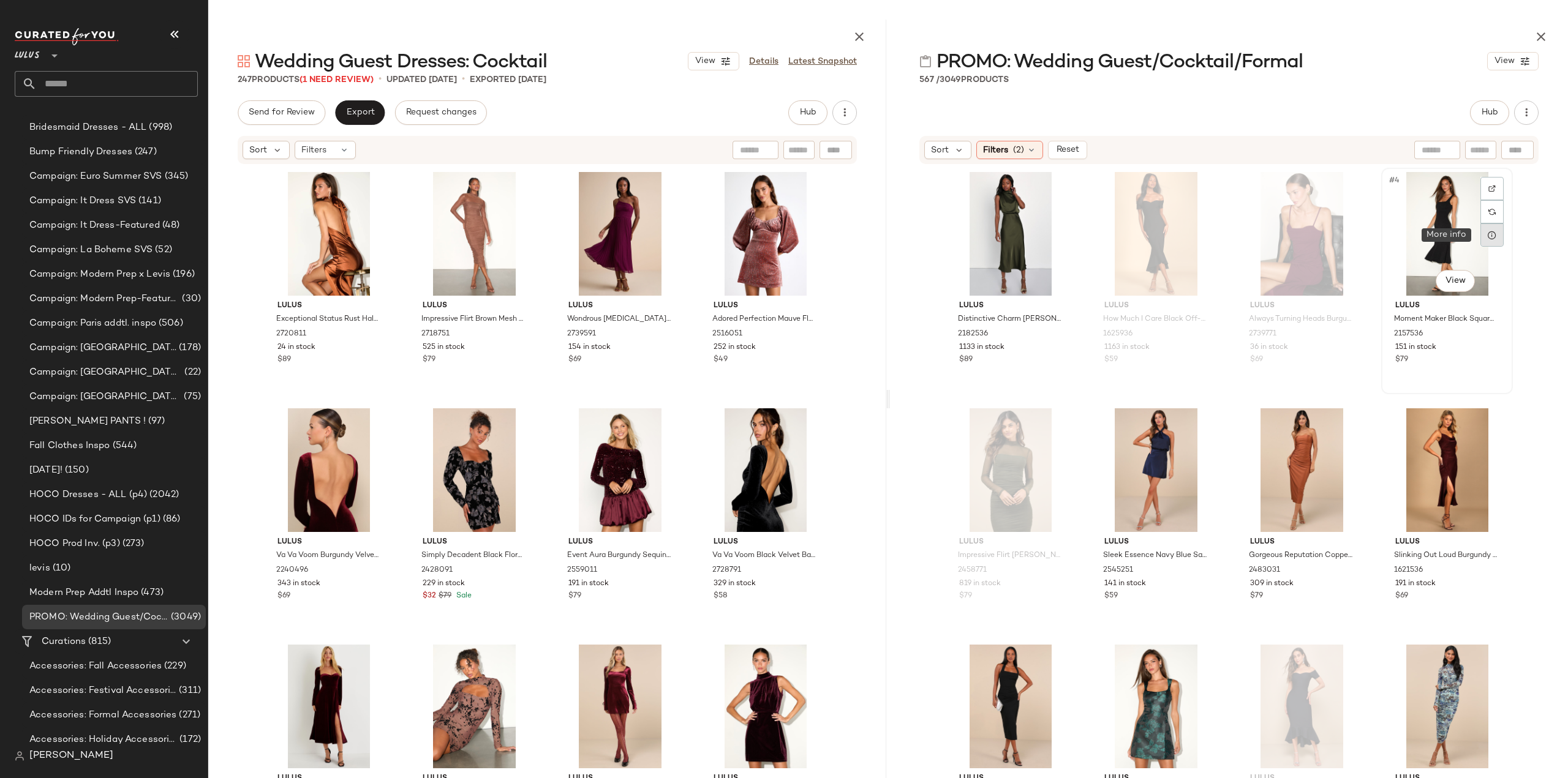
click at [1483, 233] on div at bounding box center [1492, 235] width 24 height 23
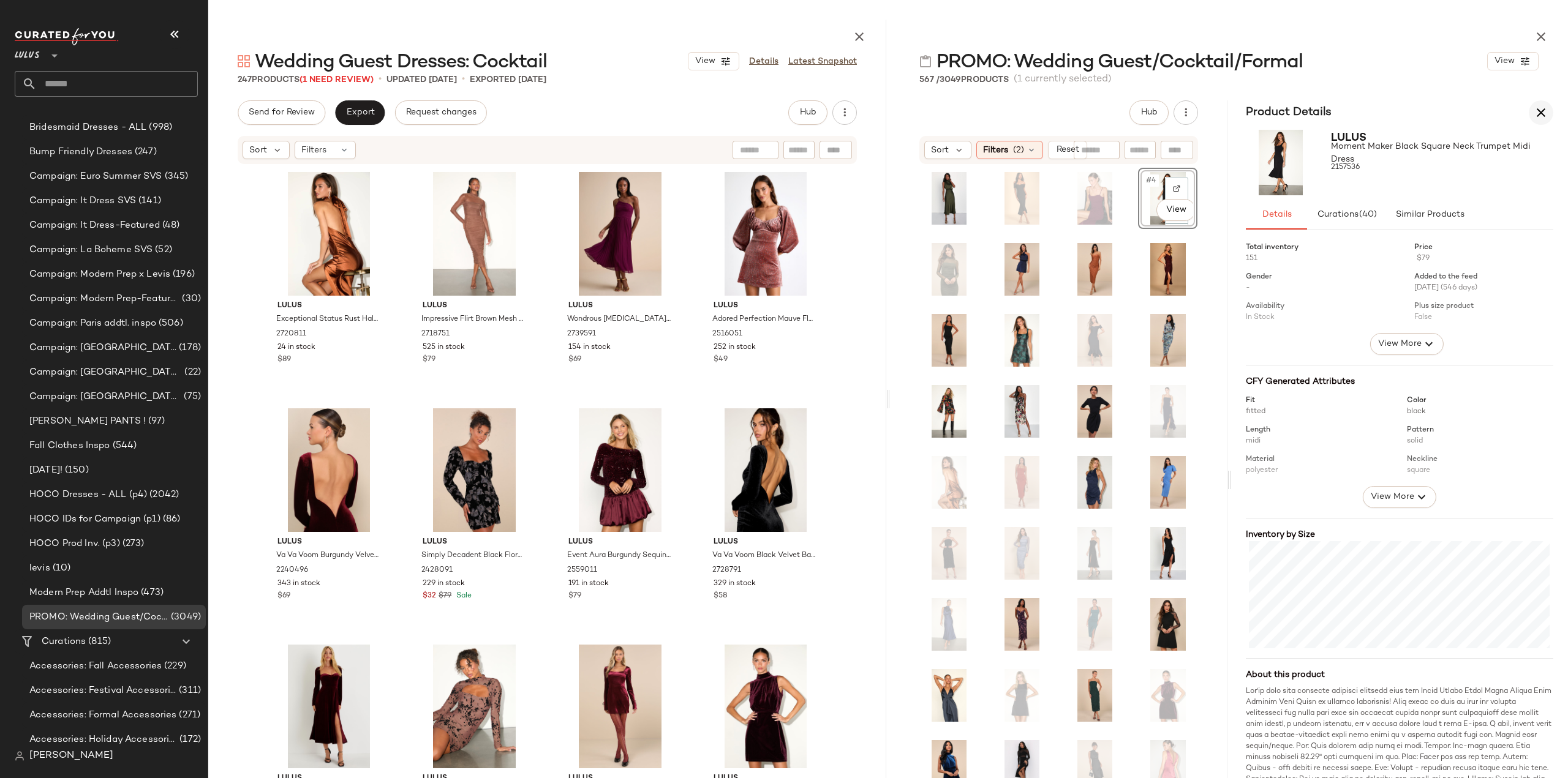
click at [1543, 112] on icon "button" at bounding box center [1541, 112] width 15 height 15
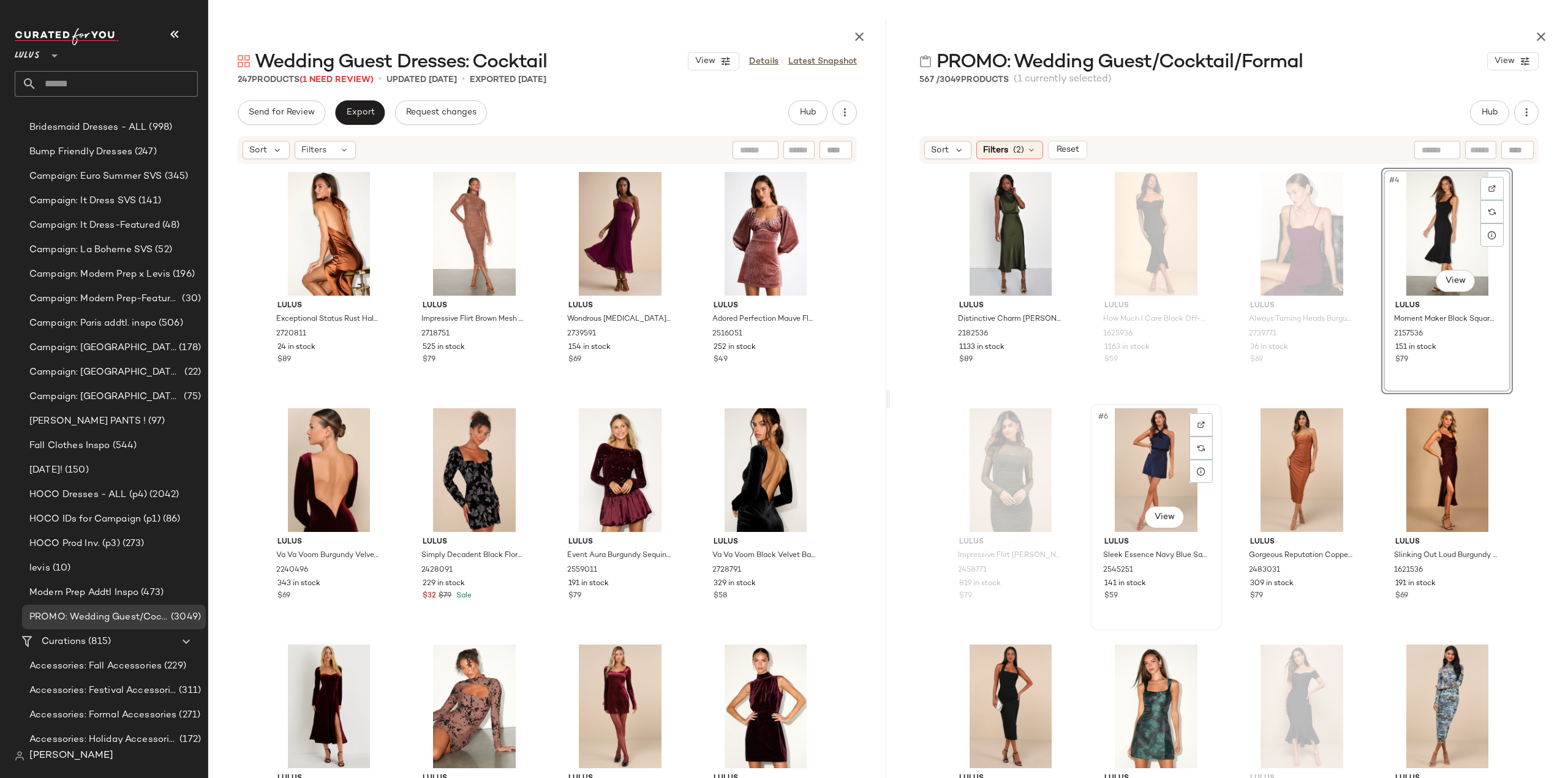
scroll to position [245, 0]
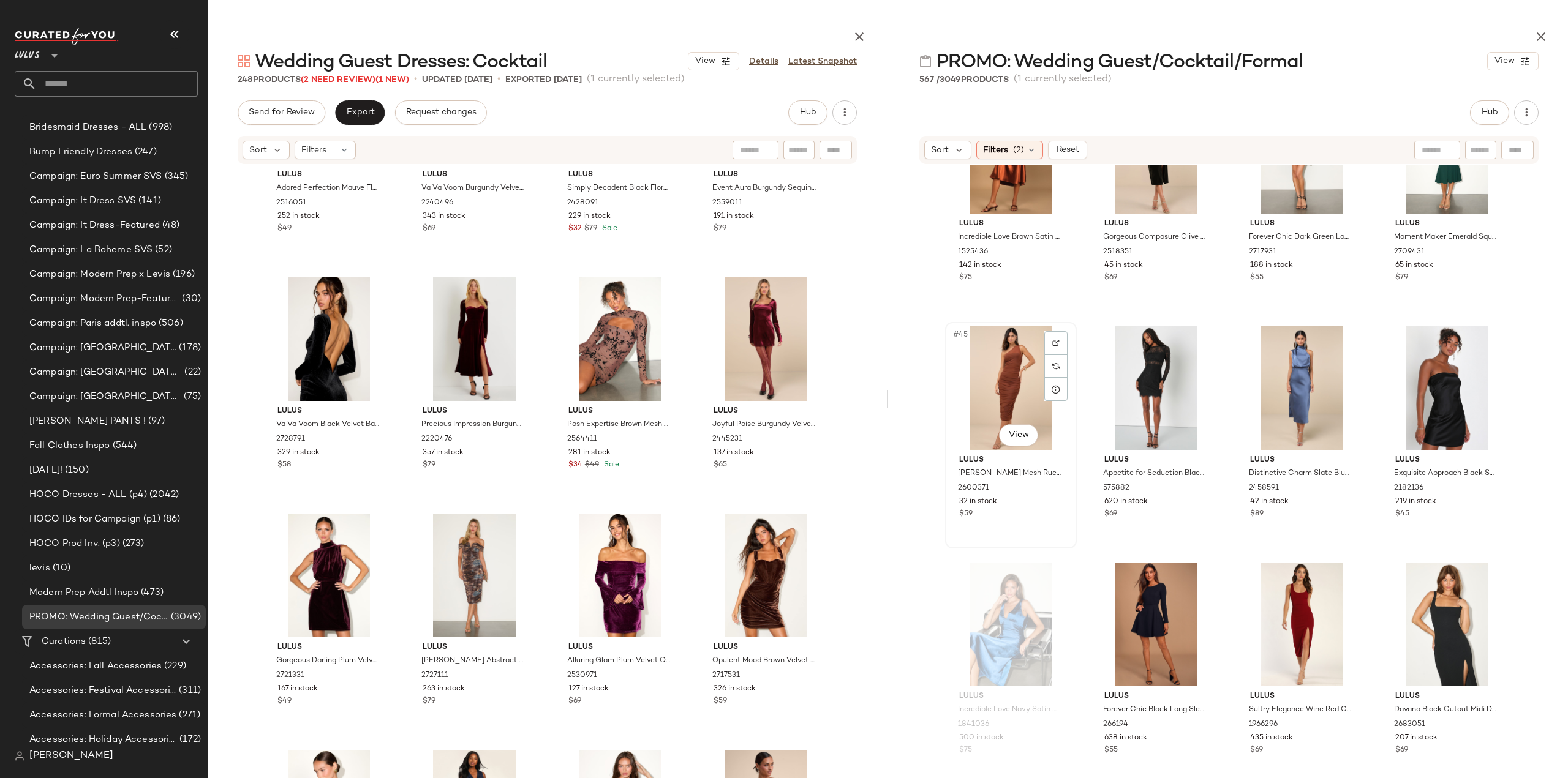
scroll to position [2458, 0]
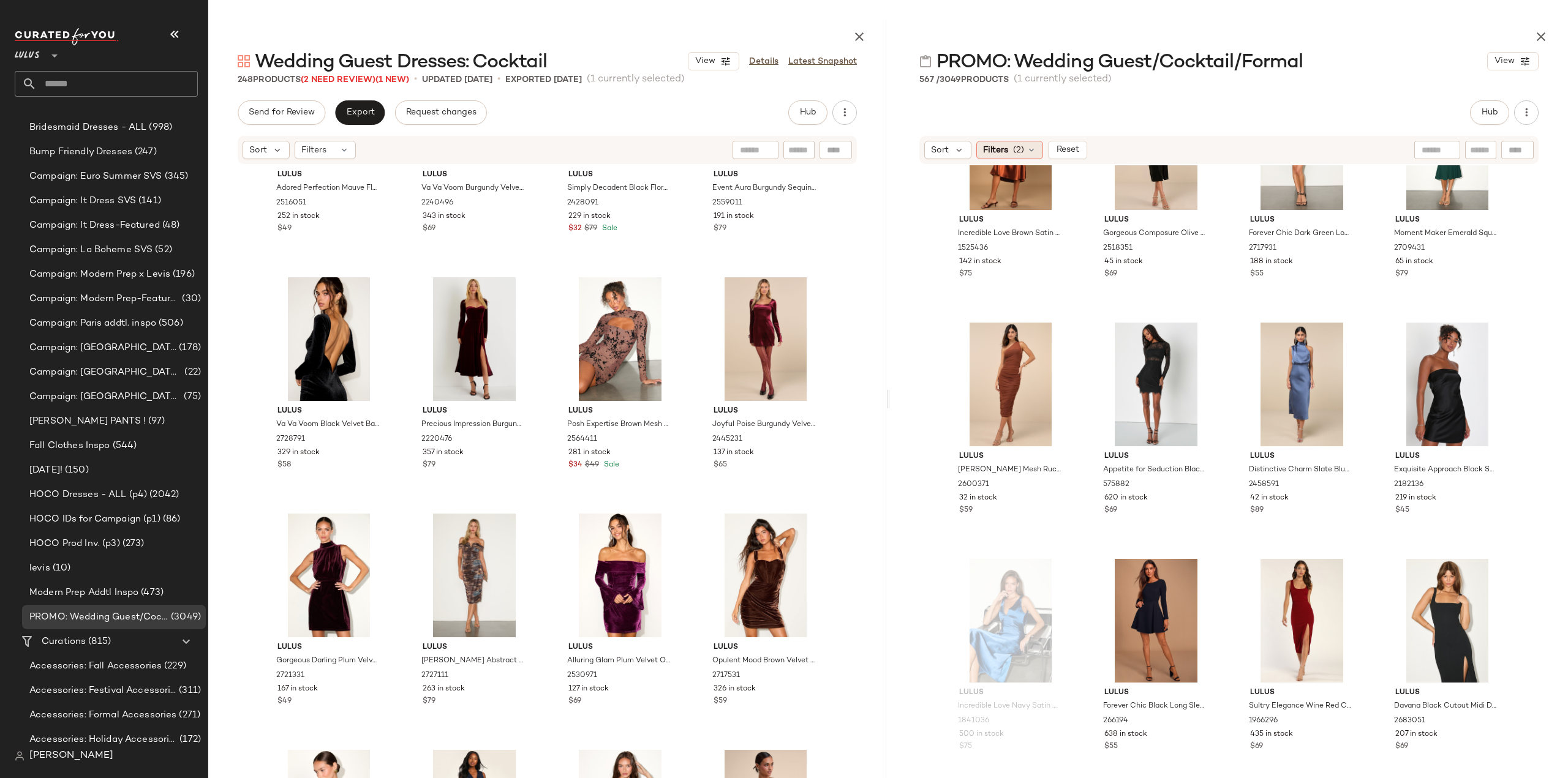
click at [1014, 147] on span "(2)" at bounding box center [1018, 150] width 11 height 13
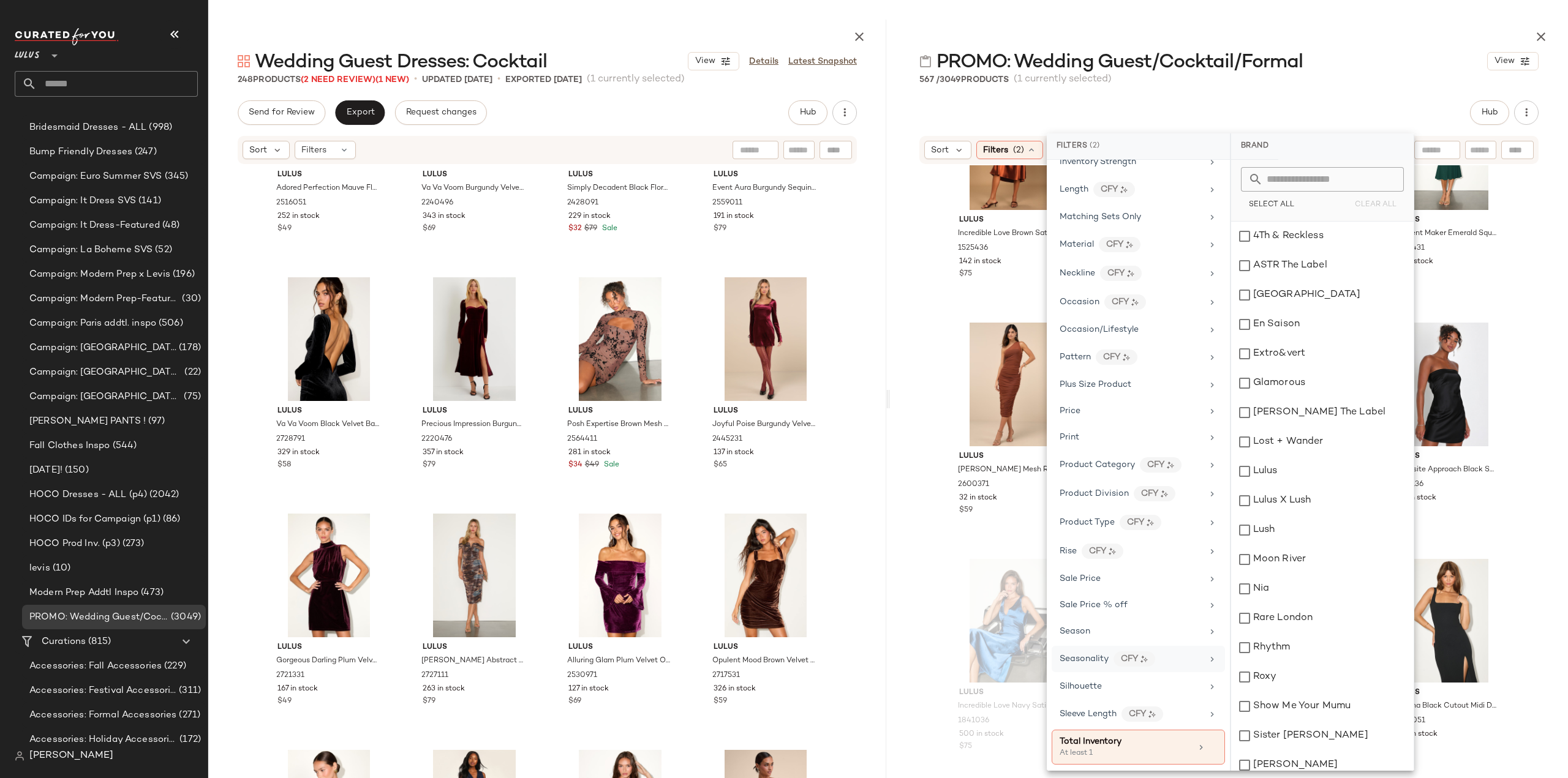
scroll to position [527, 0]
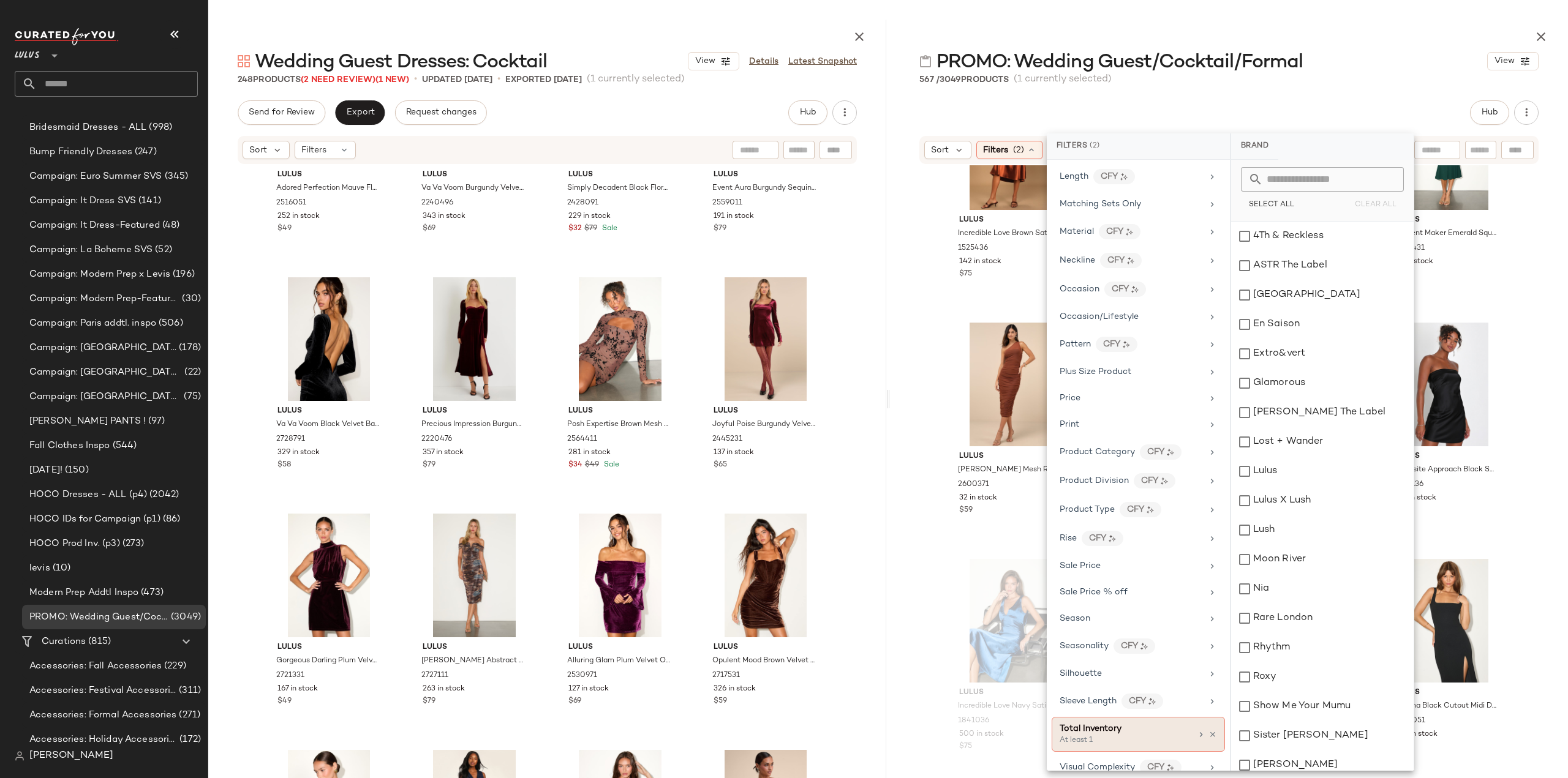
click at [1166, 722] on div "Total Inventory" at bounding box center [1125, 729] width 131 height 13
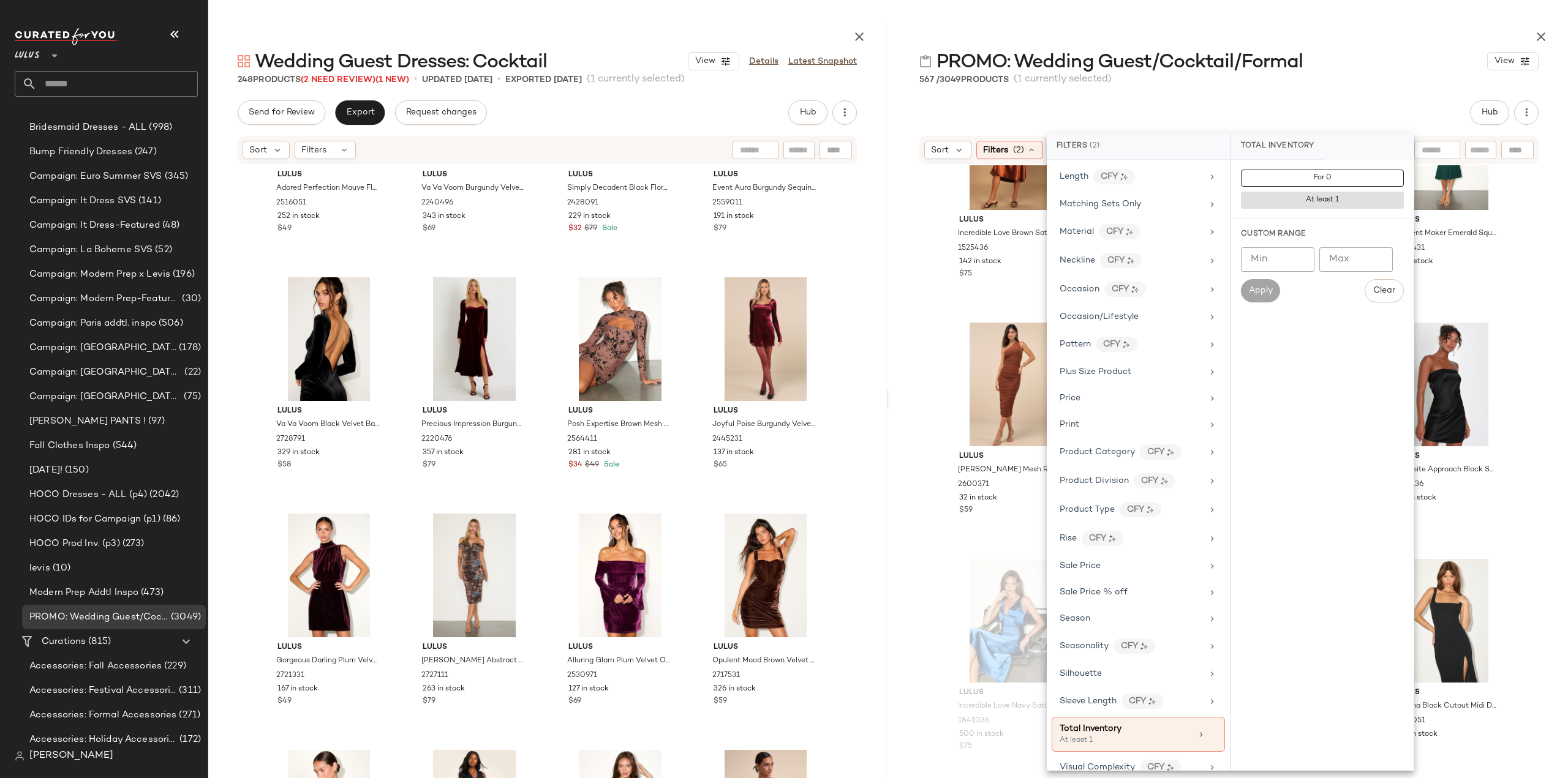
click at [1262, 259] on input "Min" at bounding box center [1278, 259] width 73 height 24
type input "**"
click at [1257, 297] on button "Apply" at bounding box center [1260, 291] width 39 height 23
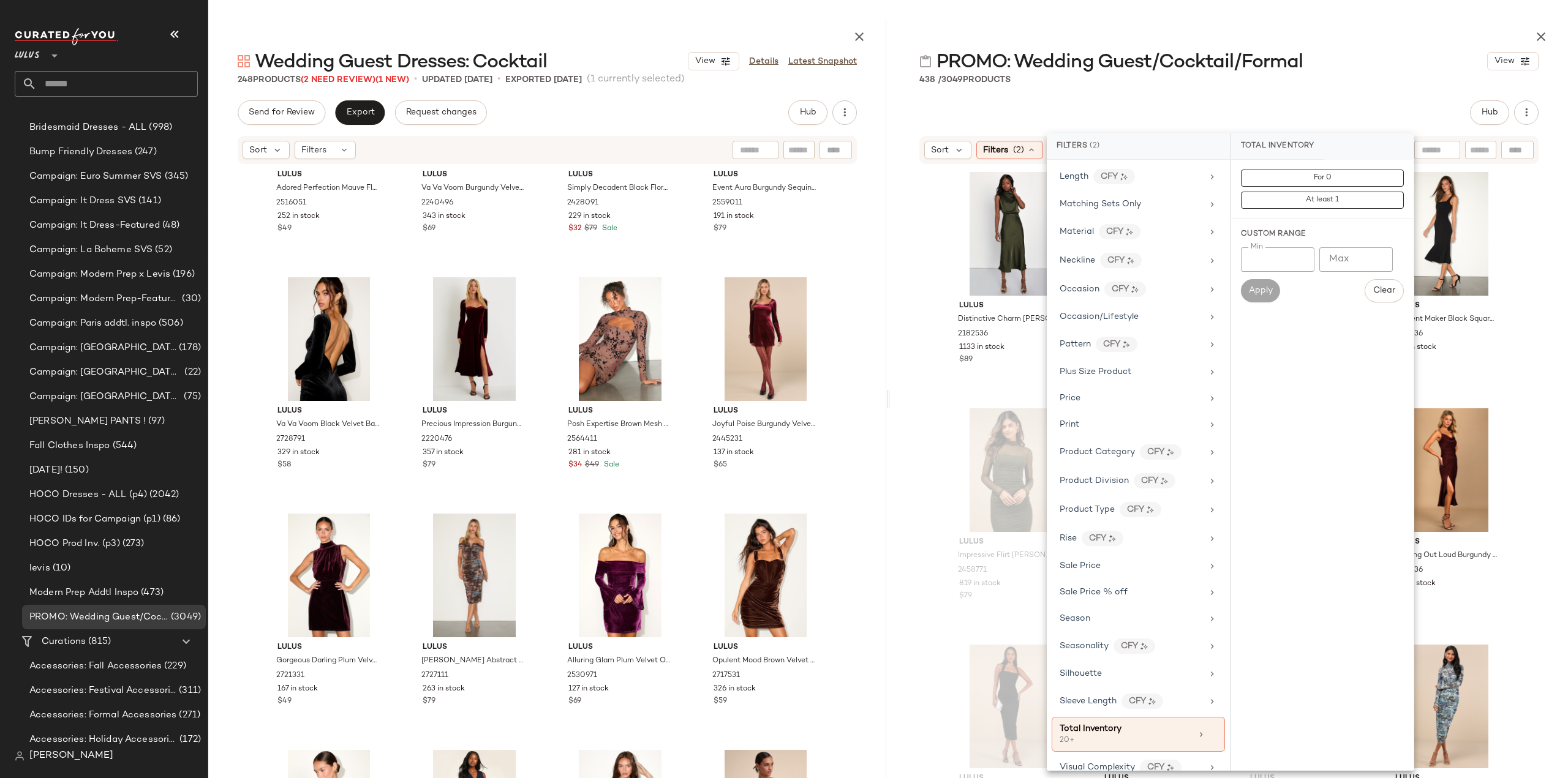
click at [1359, 256] on input "Max" at bounding box center [1356, 259] width 73 height 24
type input "**"
drag, startPoint x: 1293, startPoint y: 263, endPoint x: 1167, endPoint y: 265, distance: 126.0
click at [1166, 266] on div "Filters (2) Brand Category In Curation? Actual Price AI Embeddings Availability…" at bounding box center [1230, 452] width 367 height 637
click at [1263, 299] on button "Apply" at bounding box center [1260, 291] width 39 height 23
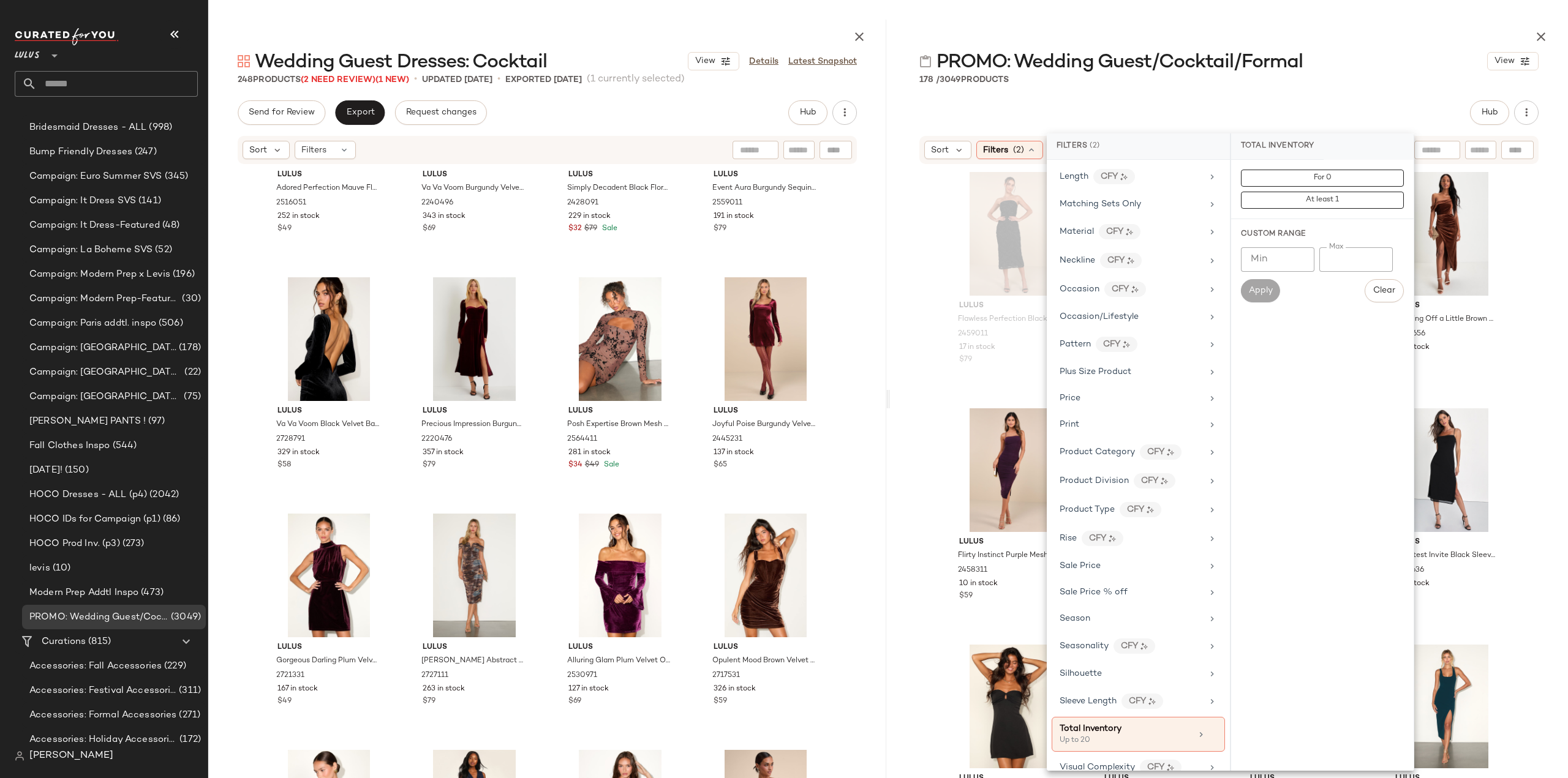
click at [909, 321] on div "Lulus Flawless Perfection Black Floral Applique Strapless Midi Dress 2459011 17…" at bounding box center [1229, 484] width 678 height 639
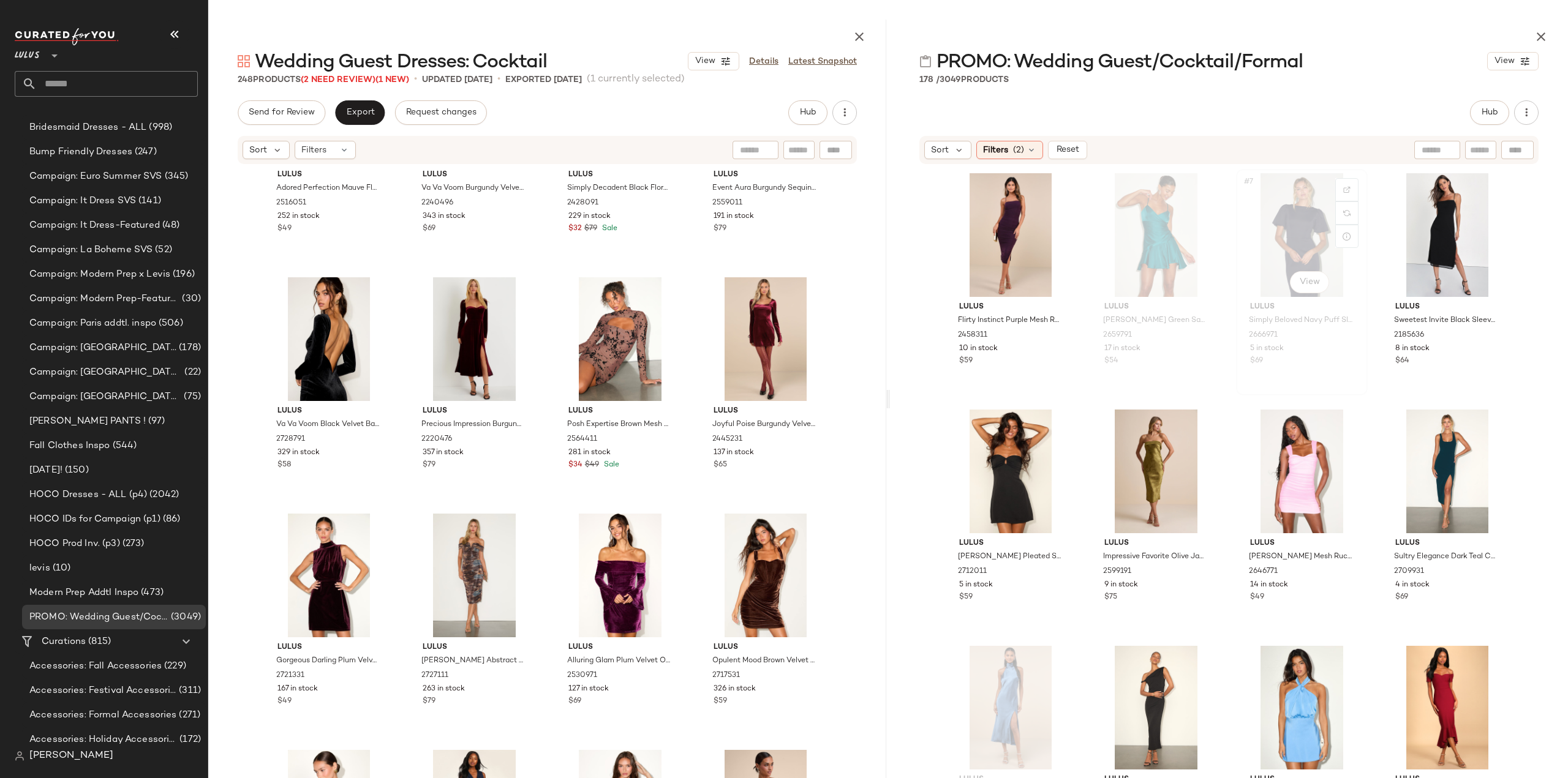
scroll to position [438, 0]
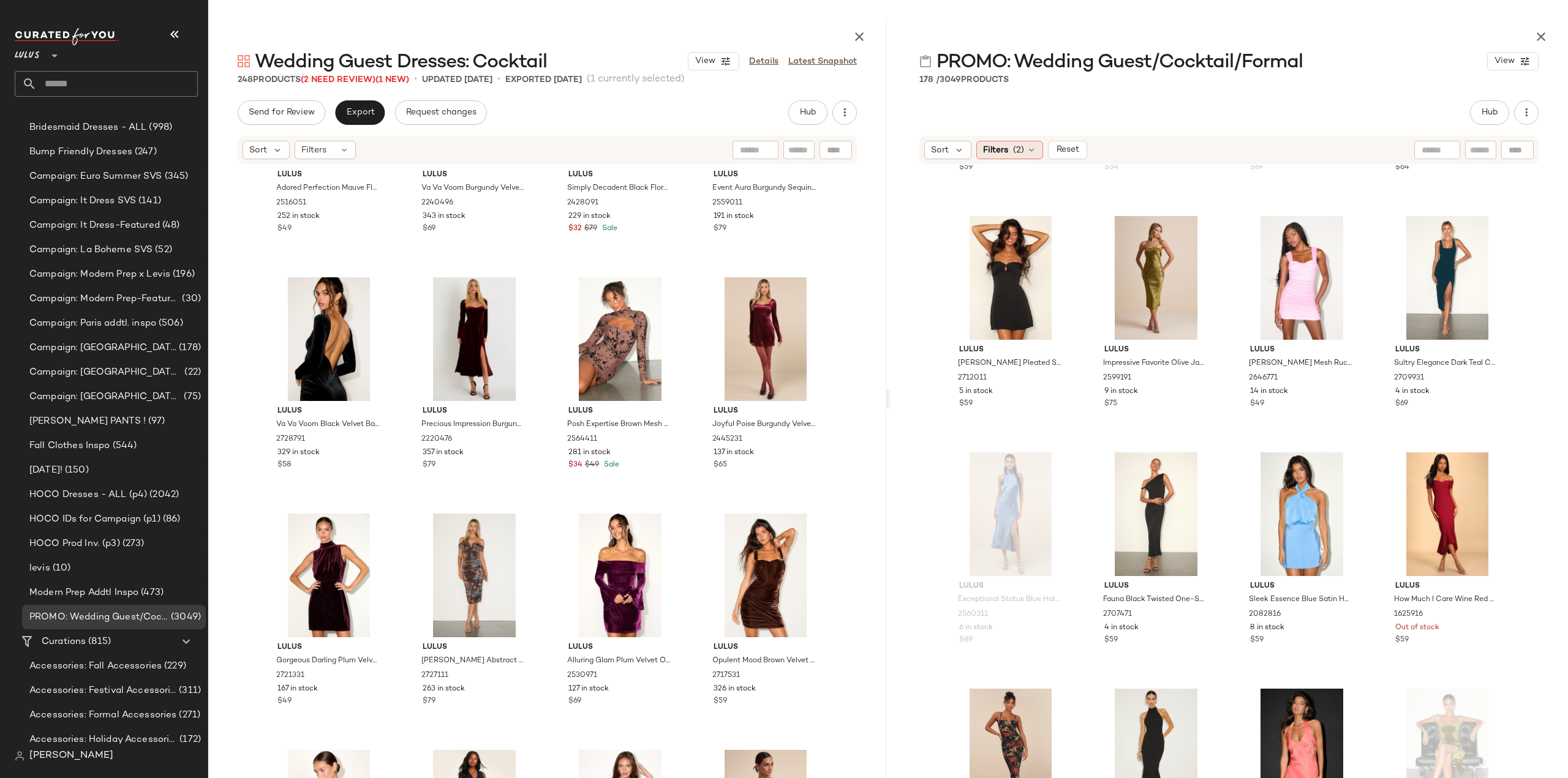
click at [991, 145] on span "Filters" at bounding box center [995, 150] width 25 height 13
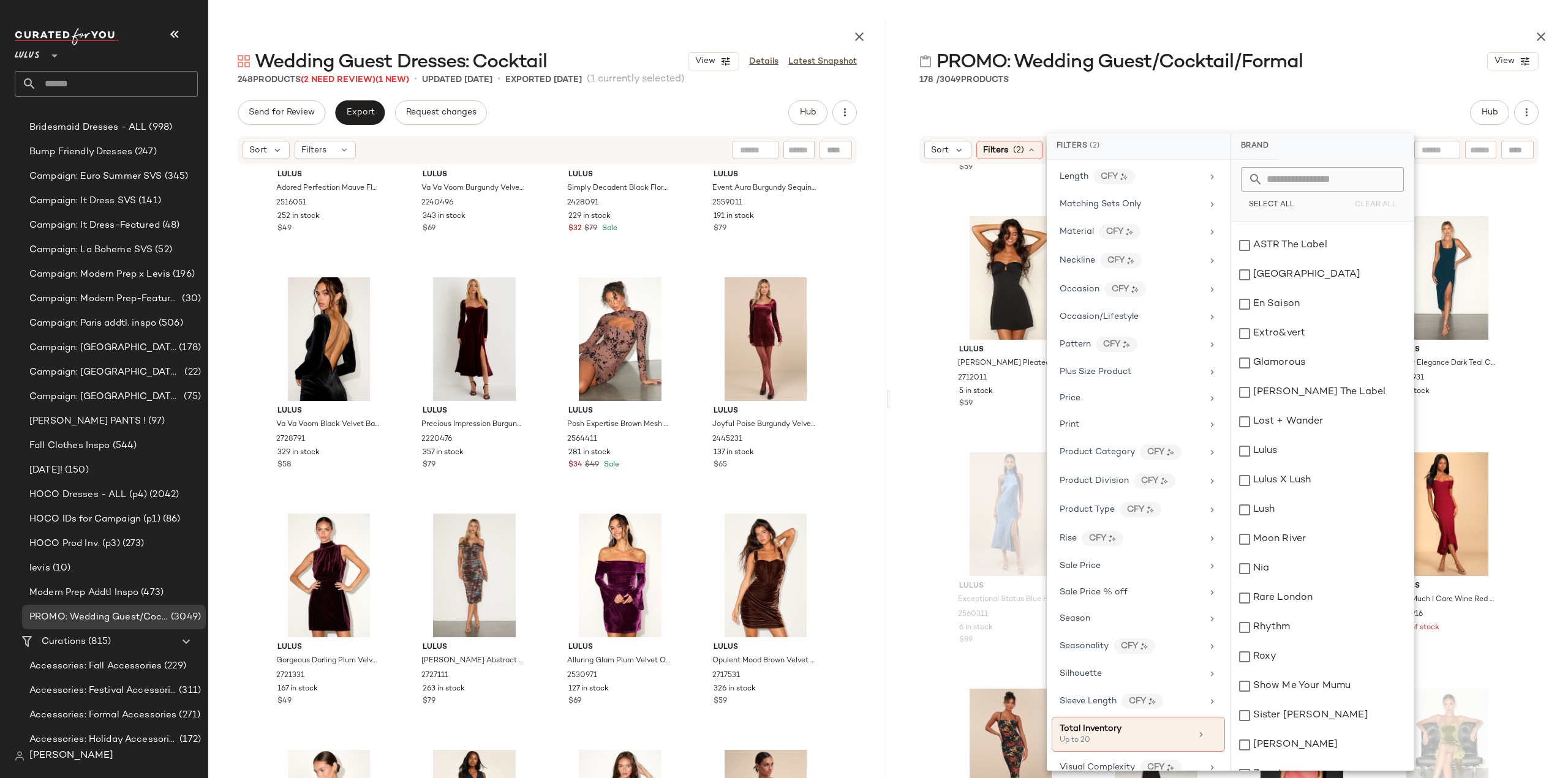
scroll to position [38, 0]
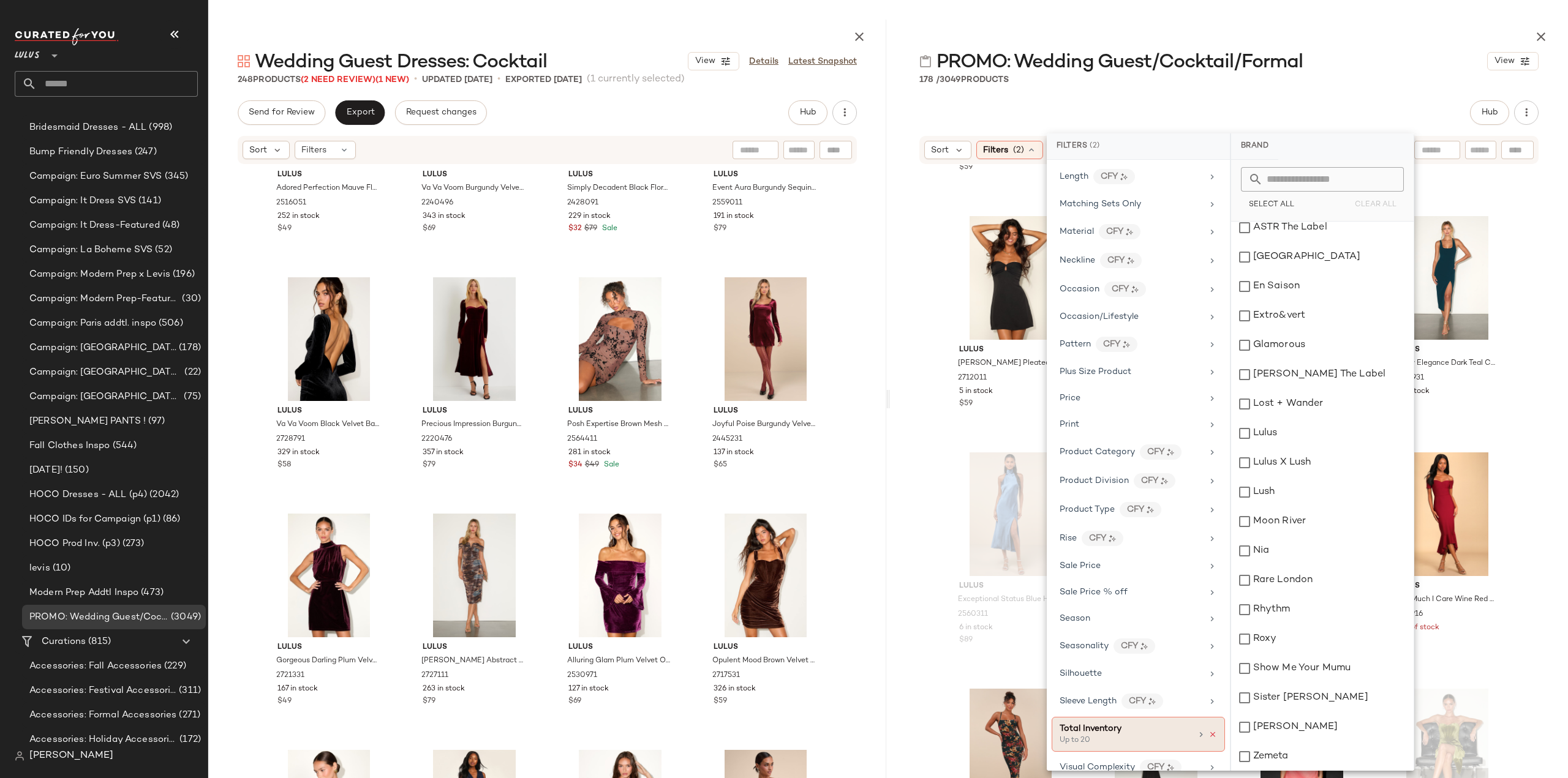
click at [1208, 730] on icon at bounding box center [1213, 735] width 9 height 9
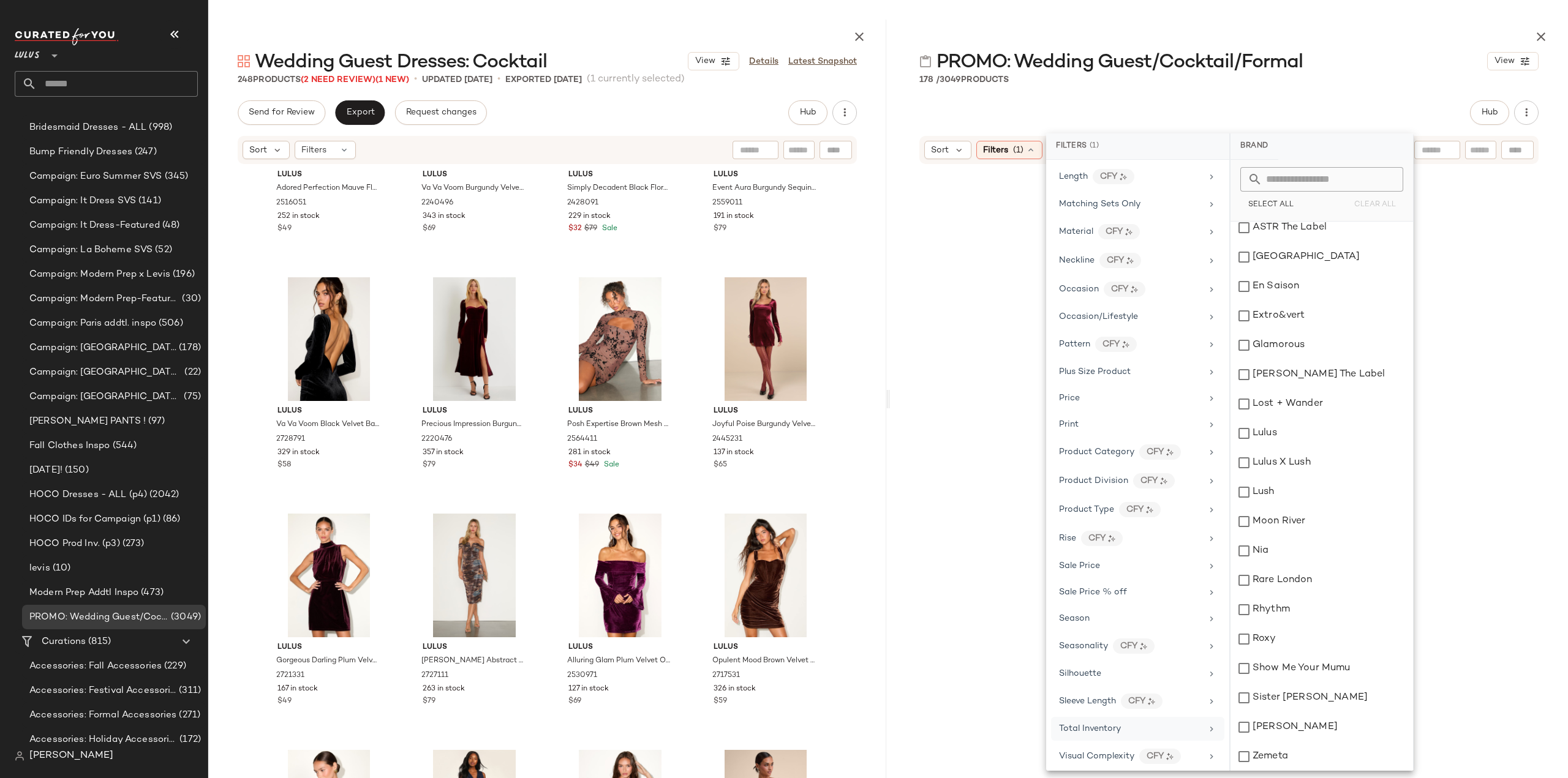
scroll to position [516, 0]
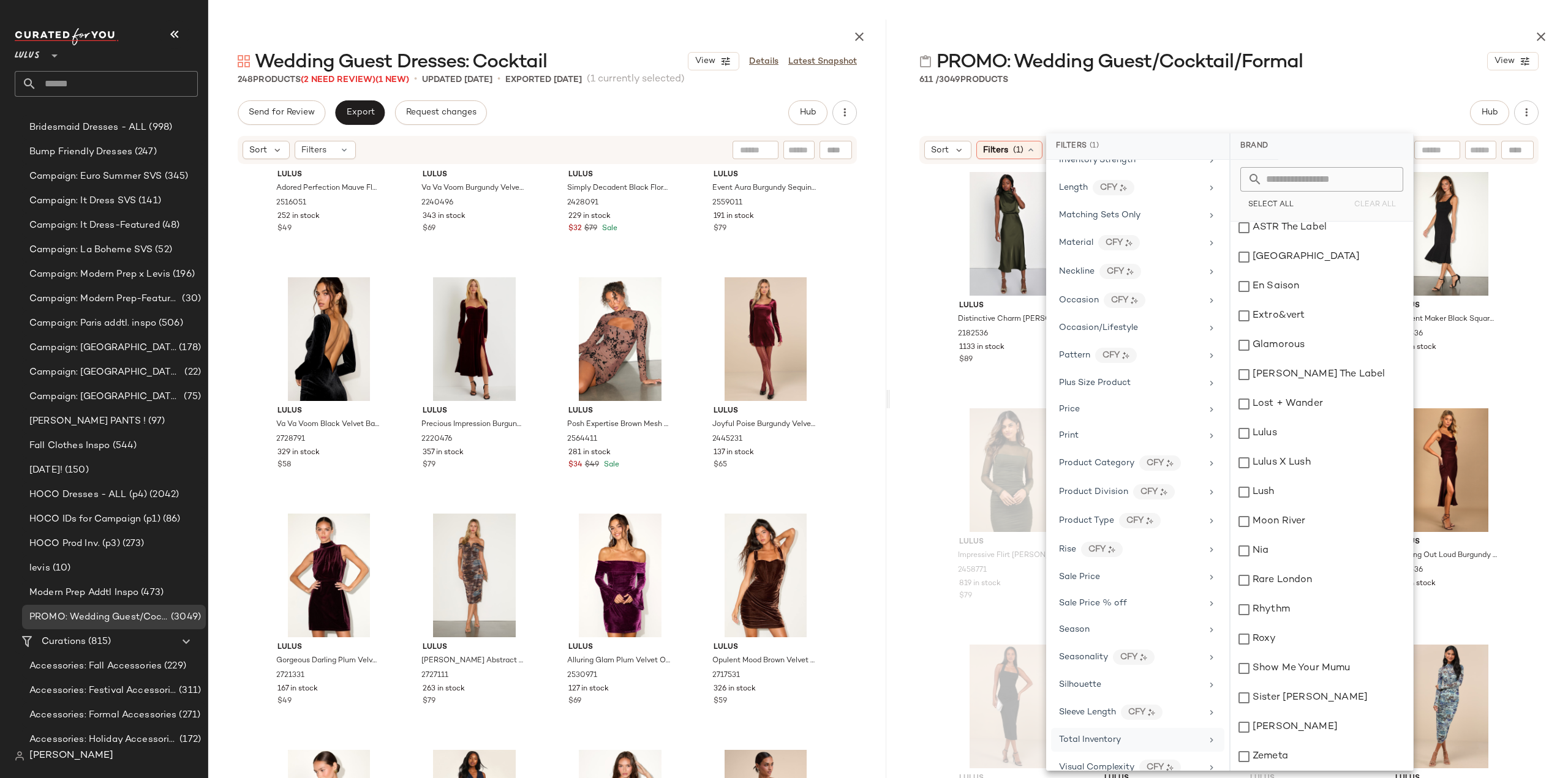
click at [905, 519] on div "Lulus Distinctive Charm Olive Green Satin Asymmetrical Midi Dress 2182536 1133 …" at bounding box center [1229, 484] width 678 height 639
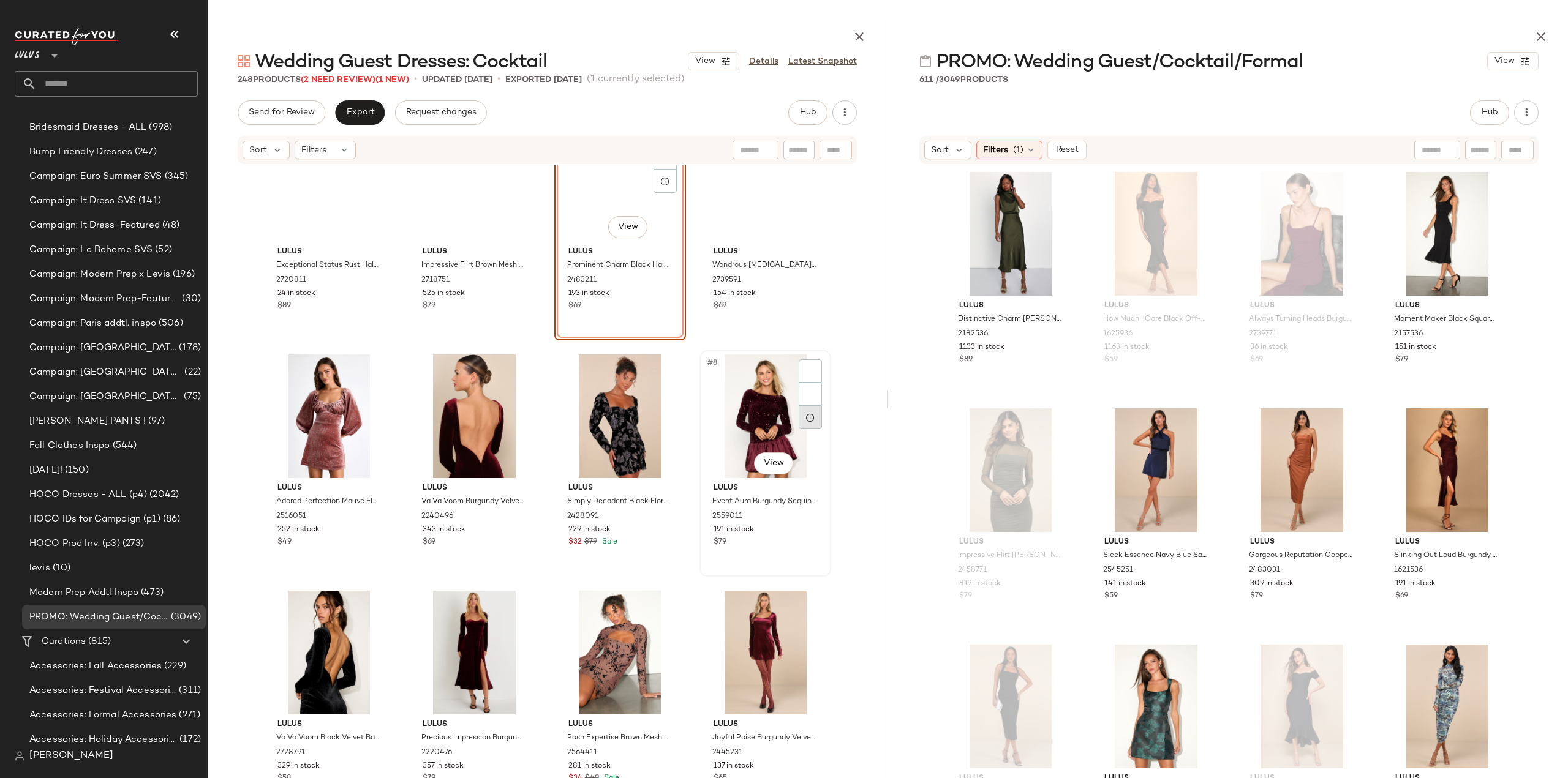
scroll to position [0, 0]
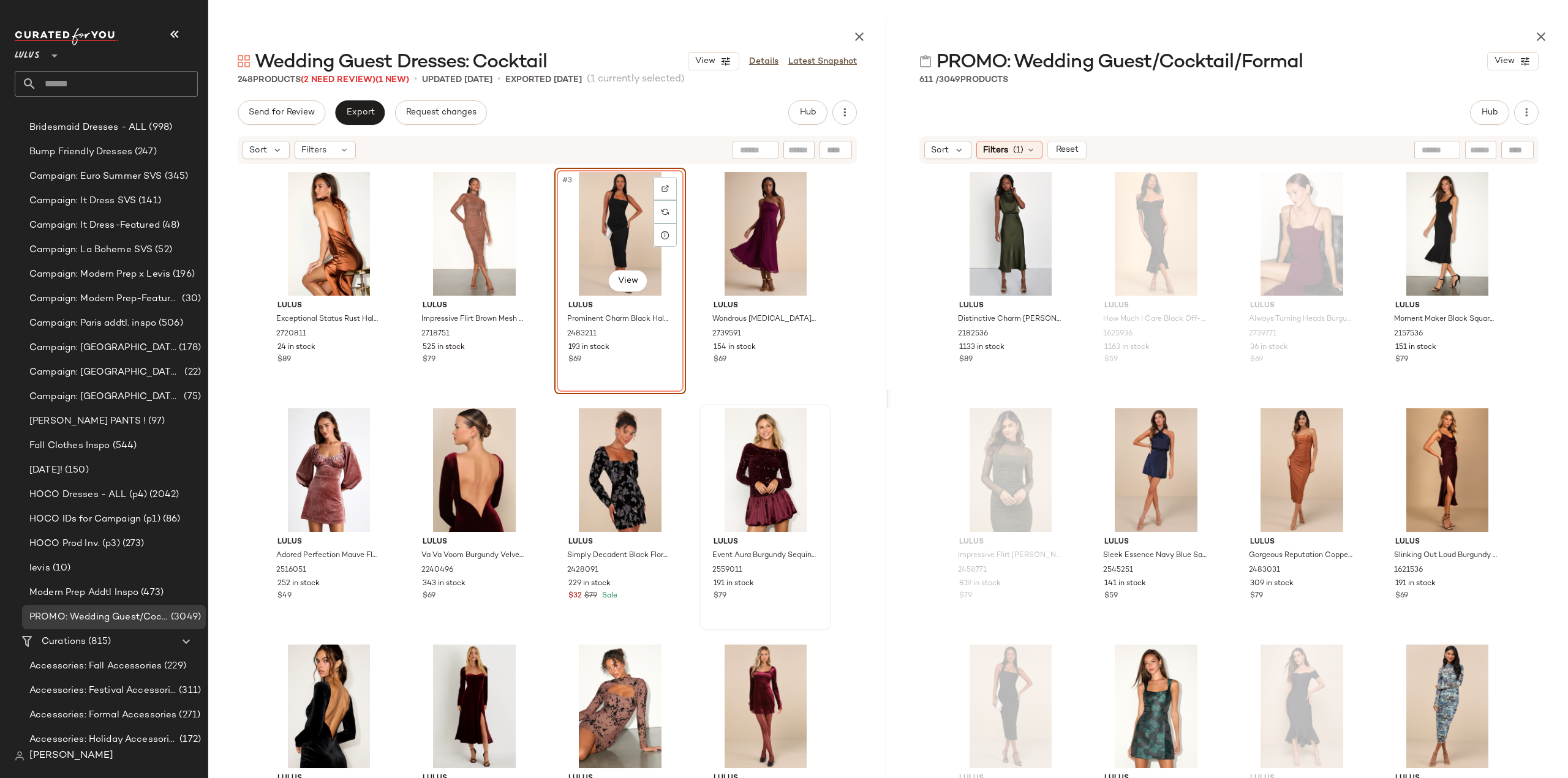
click at [845, 425] on div "Lulus Exceptional Status Rust Halter Backless Slip Midi Dress 2720811 24 in sto…" at bounding box center [547, 484] width 678 height 639
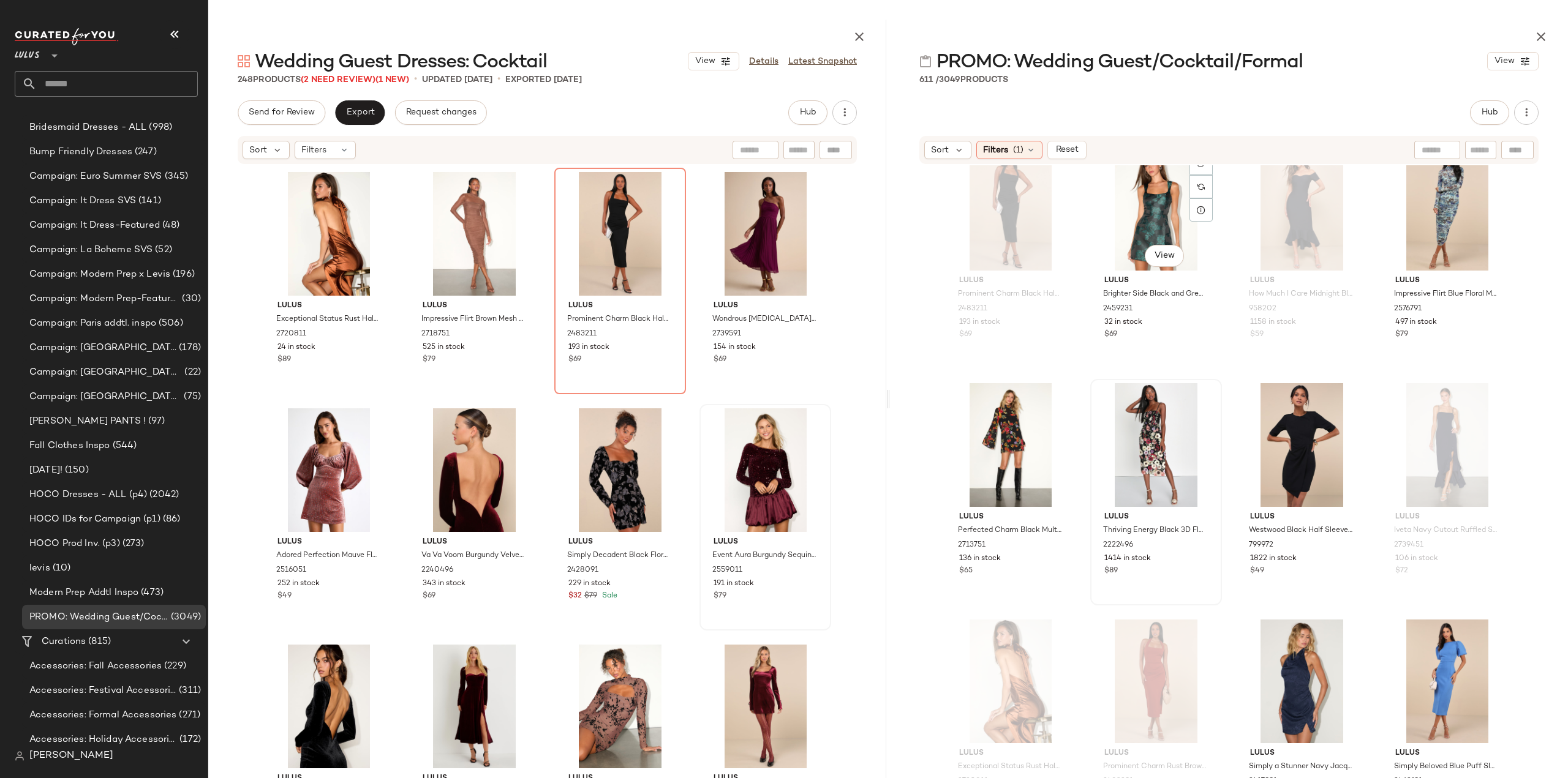
scroll to position [561, 0]
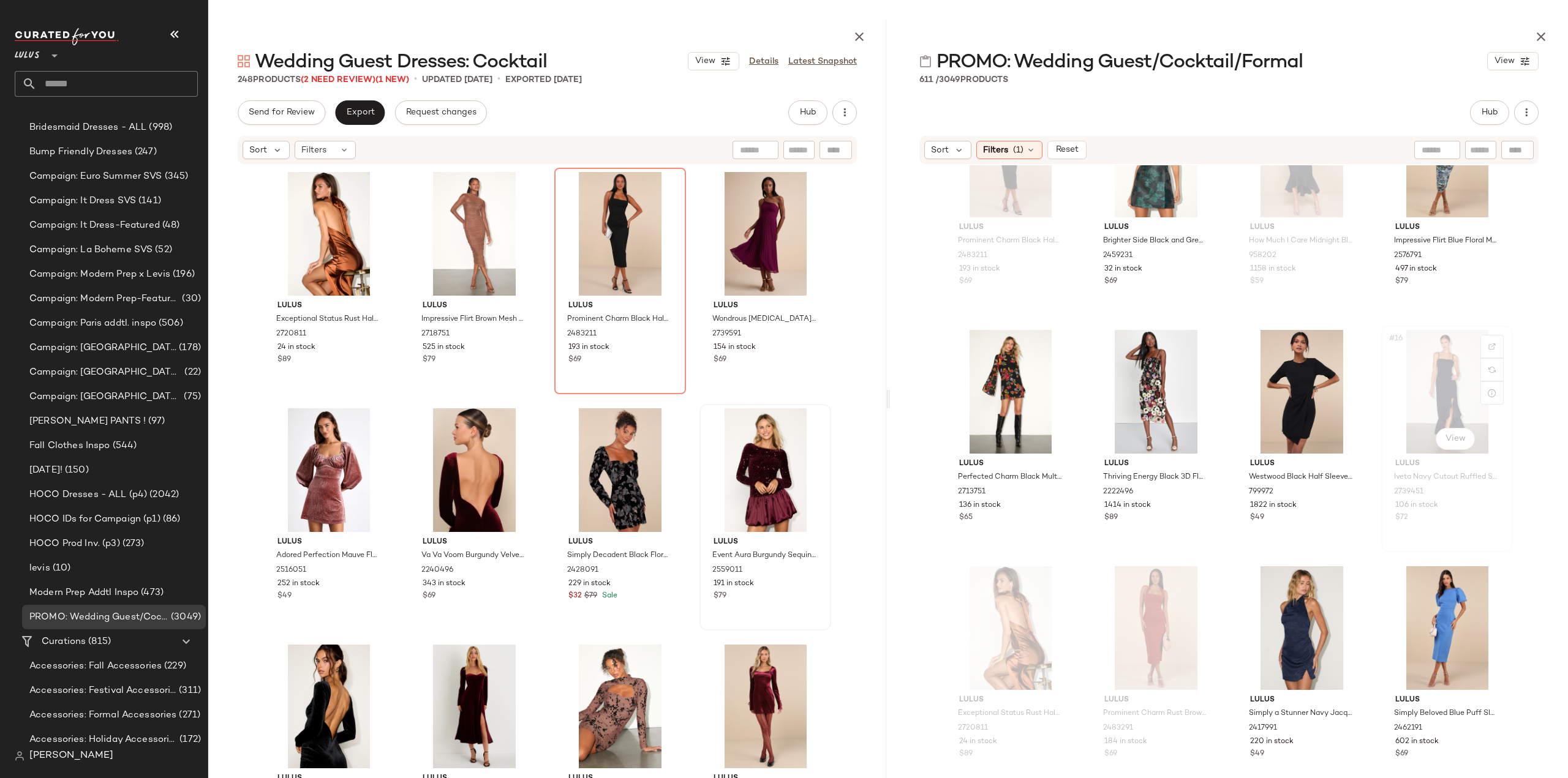
click at [1443, 387] on div "#16 View" at bounding box center [1447, 391] width 123 height 123
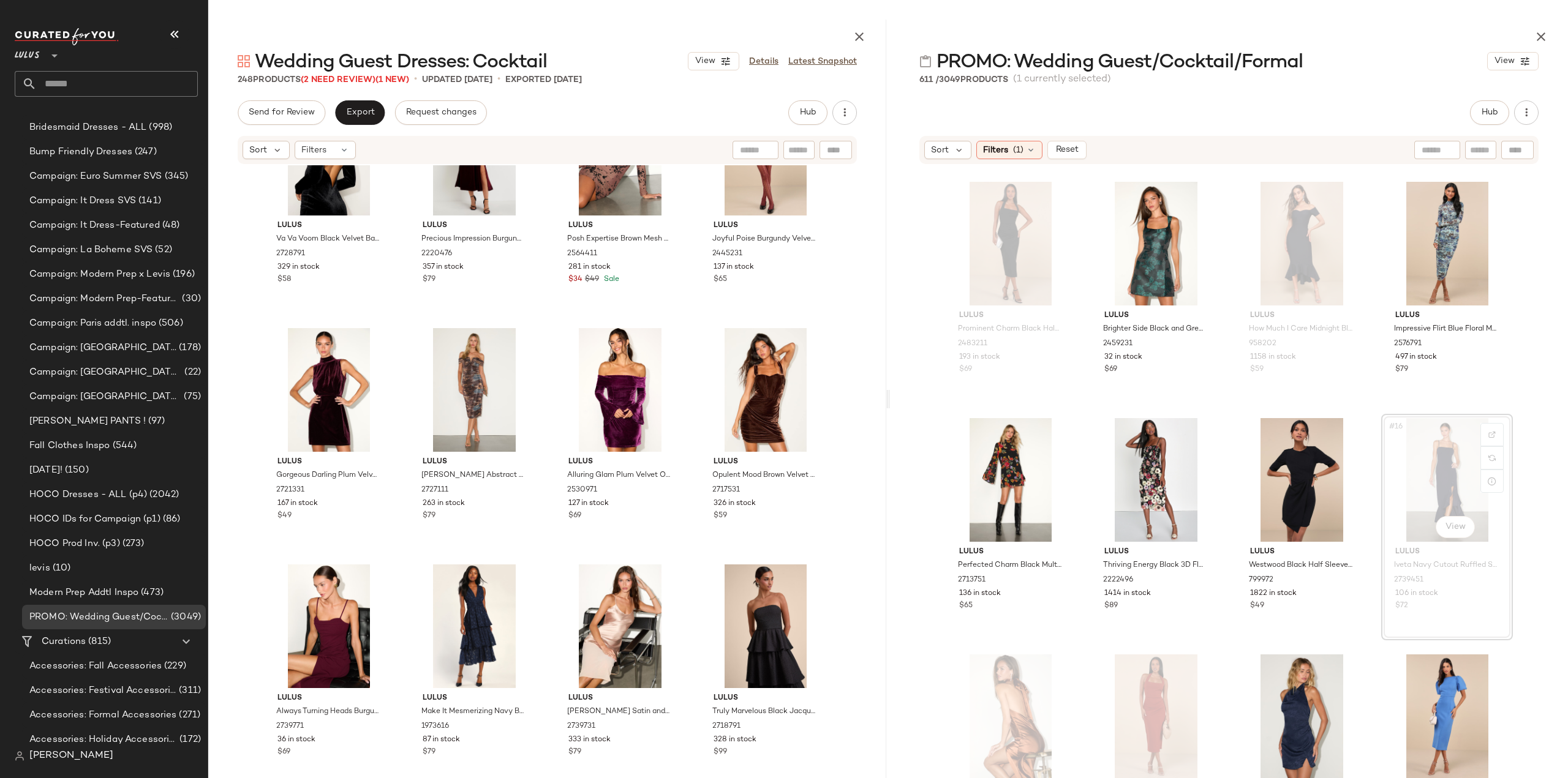
scroll to position [0, 0]
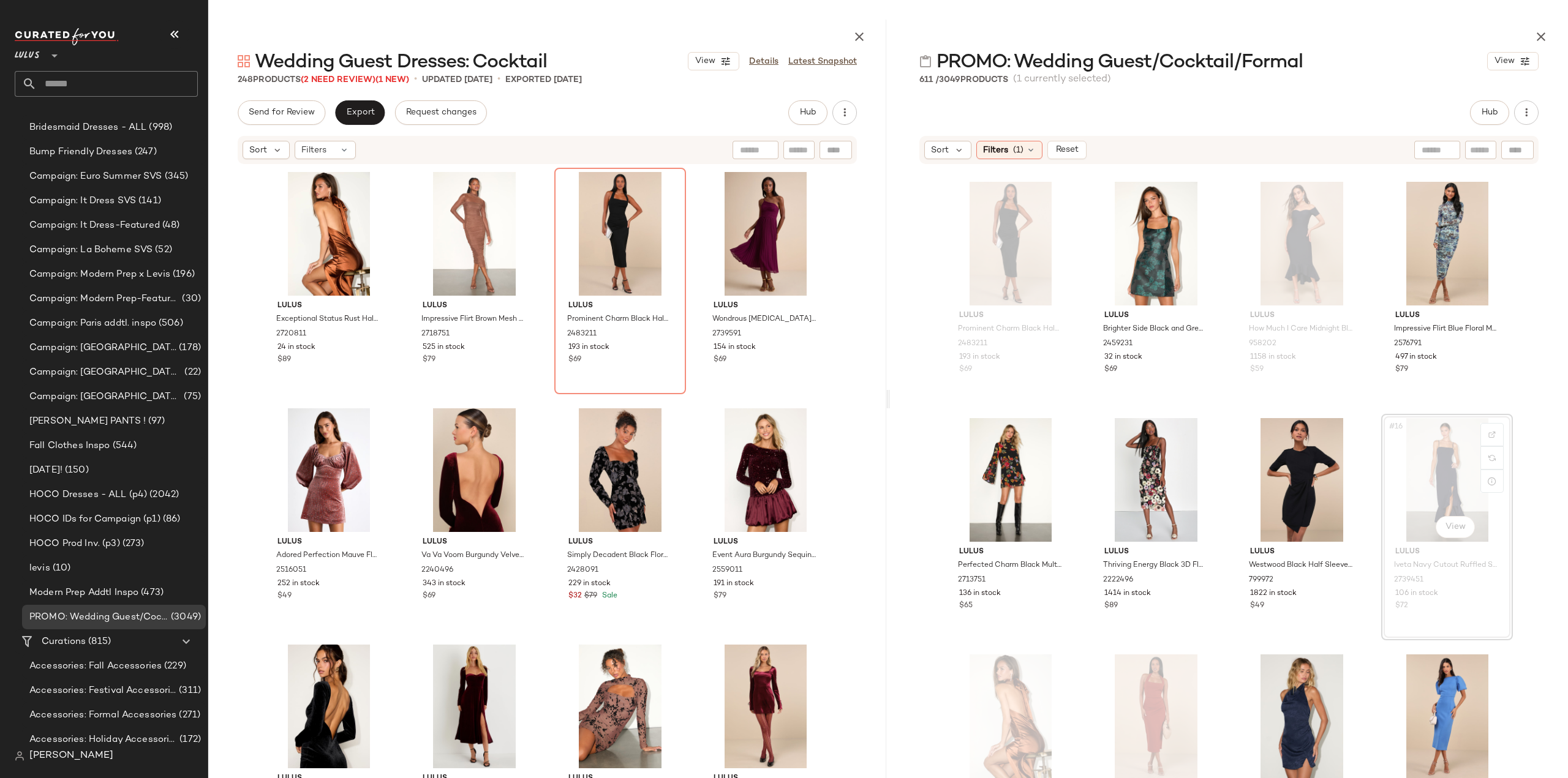
drag, startPoint x: 1540, startPoint y: 31, endPoint x: 1212, endPoint y: 34, distance: 328.0
click at [1540, 31] on icon "button" at bounding box center [1541, 37] width 15 height 15
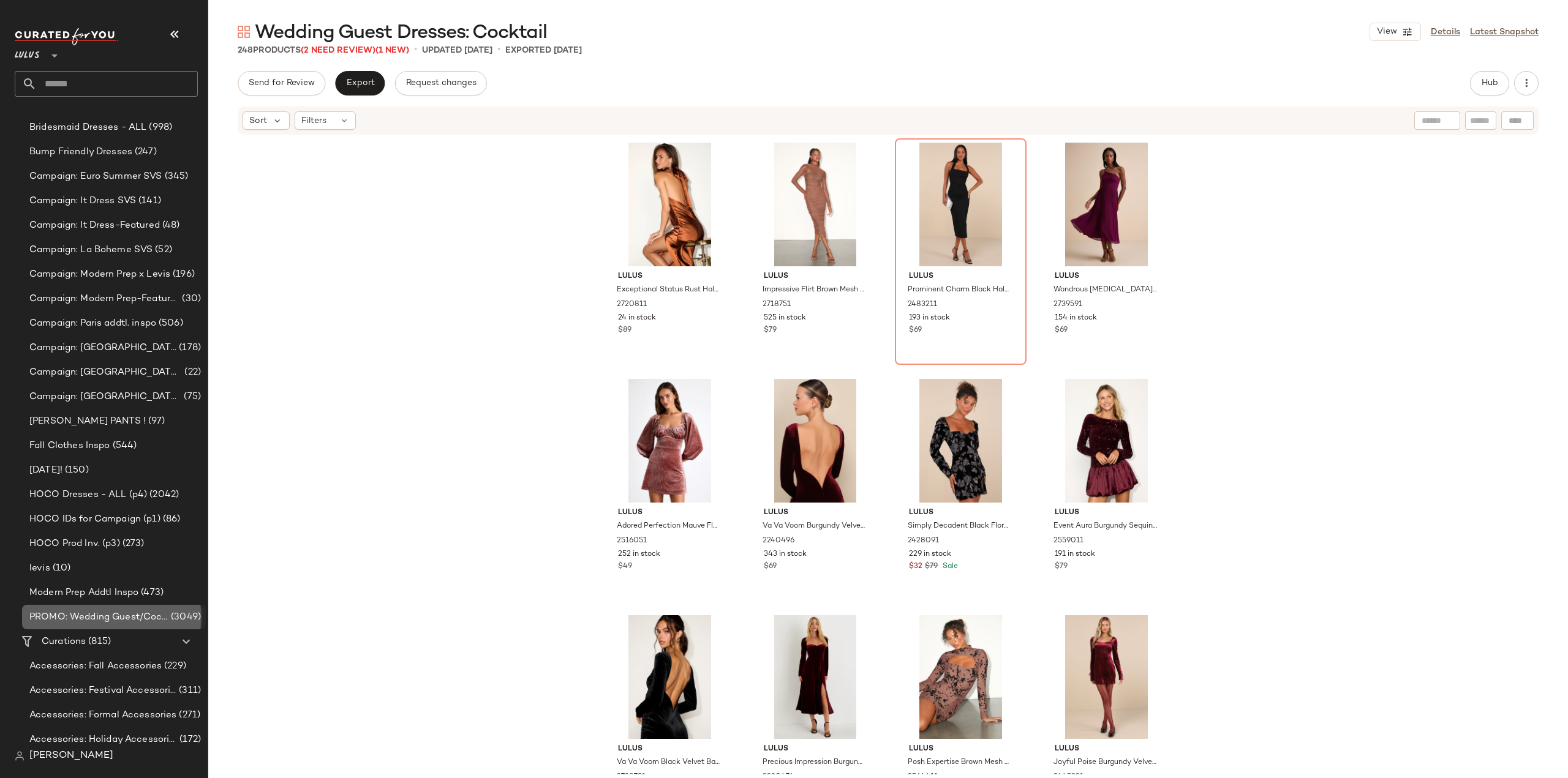
click at [55, 611] on span "PROMO: Wedding Guest/Cocktail/Formal" at bounding box center [98, 617] width 139 height 14
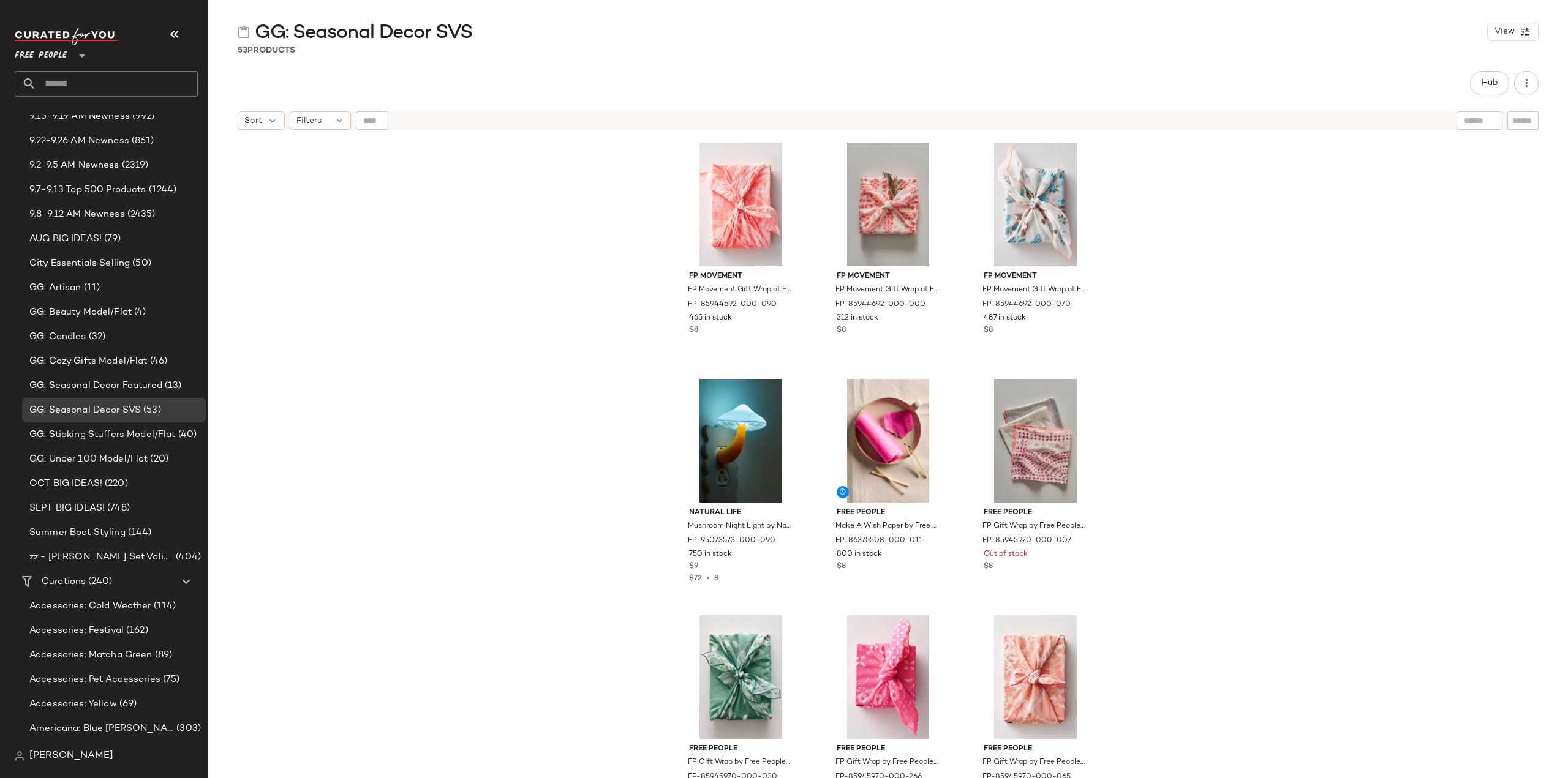
scroll to position [245, 0]
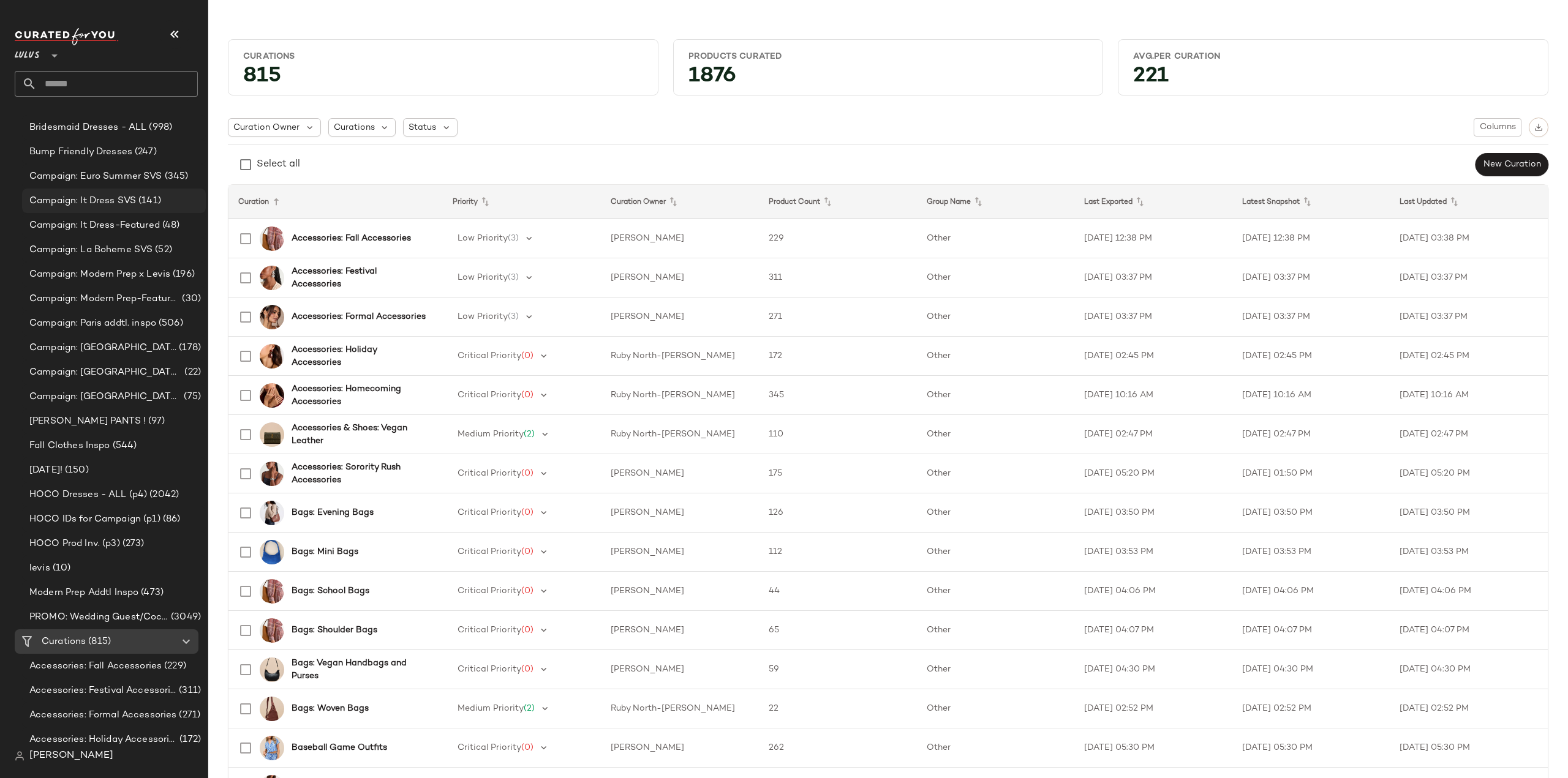
scroll to position [857, 0]
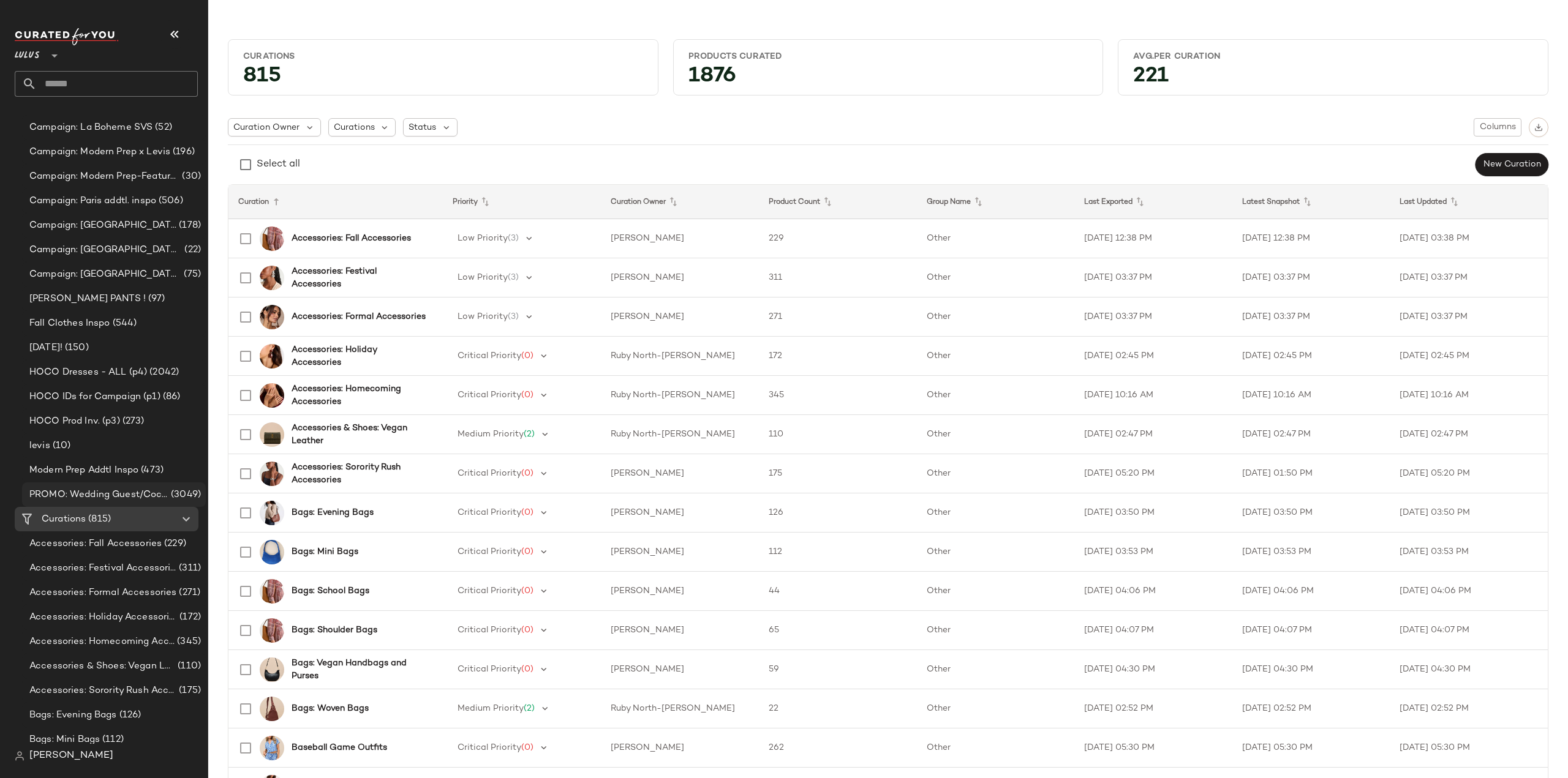
click at [90, 484] on div "PROMO: Wedding Guest/Cocktail/Formal (3049)" at bounding box center [114, 494] width 184 height 24
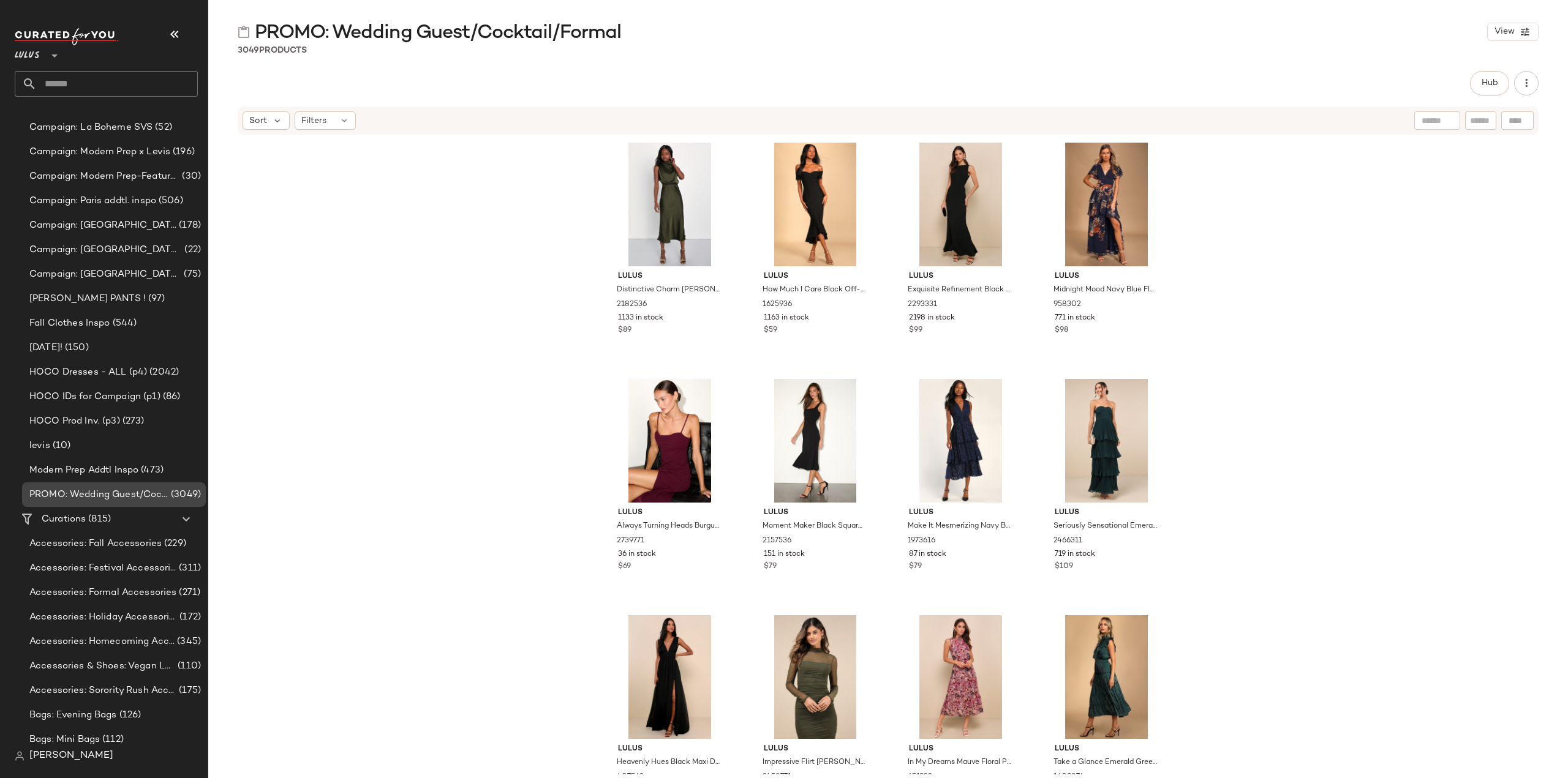
click at [87, 492] on span "PROMO: Wedding Guest/Cocktail/Formal" at bounding box center [98, 495] width 139 height 14
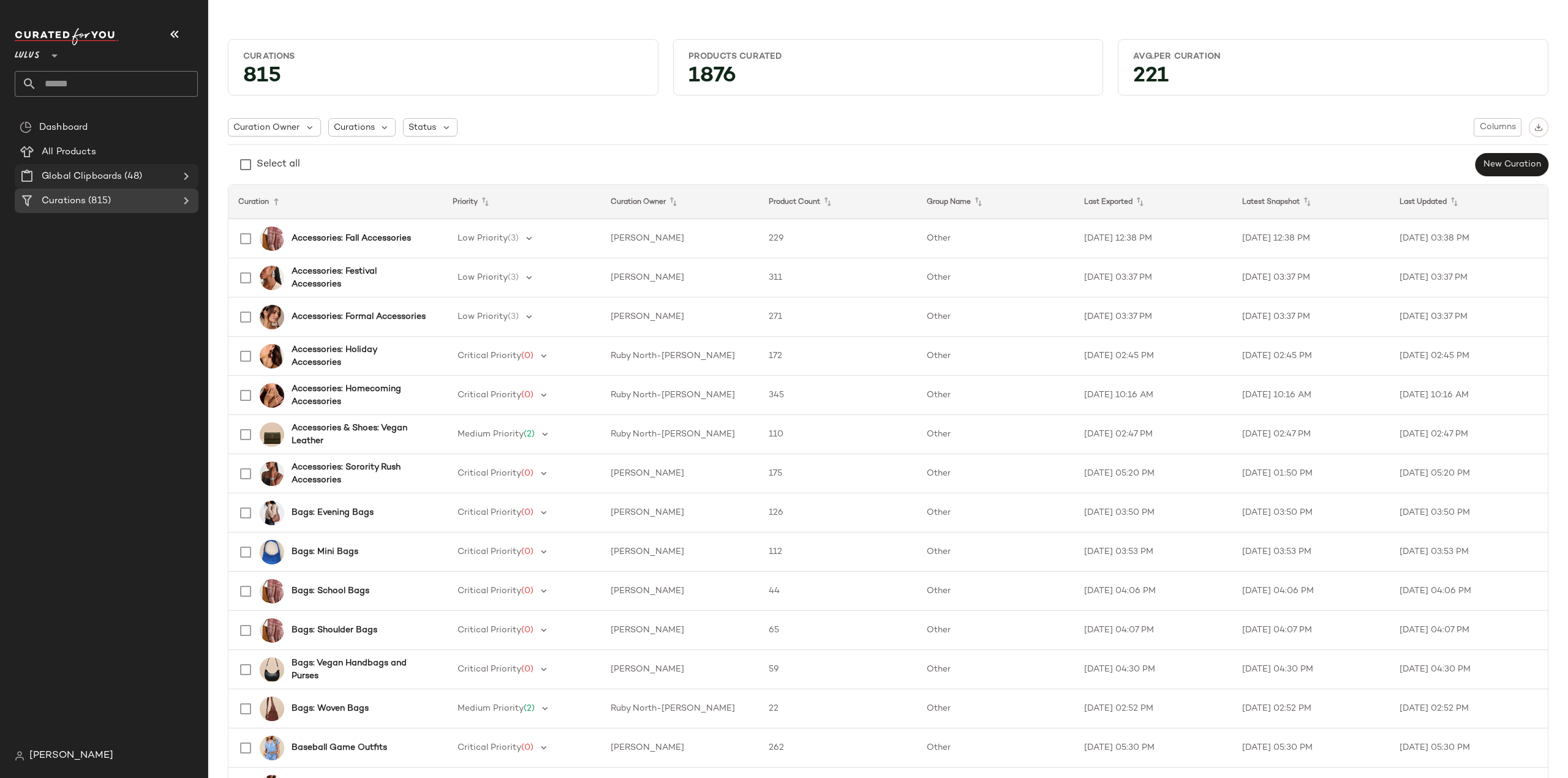
click at [190, 176] on icon at bounding box center [187, 176] width 15 height 15
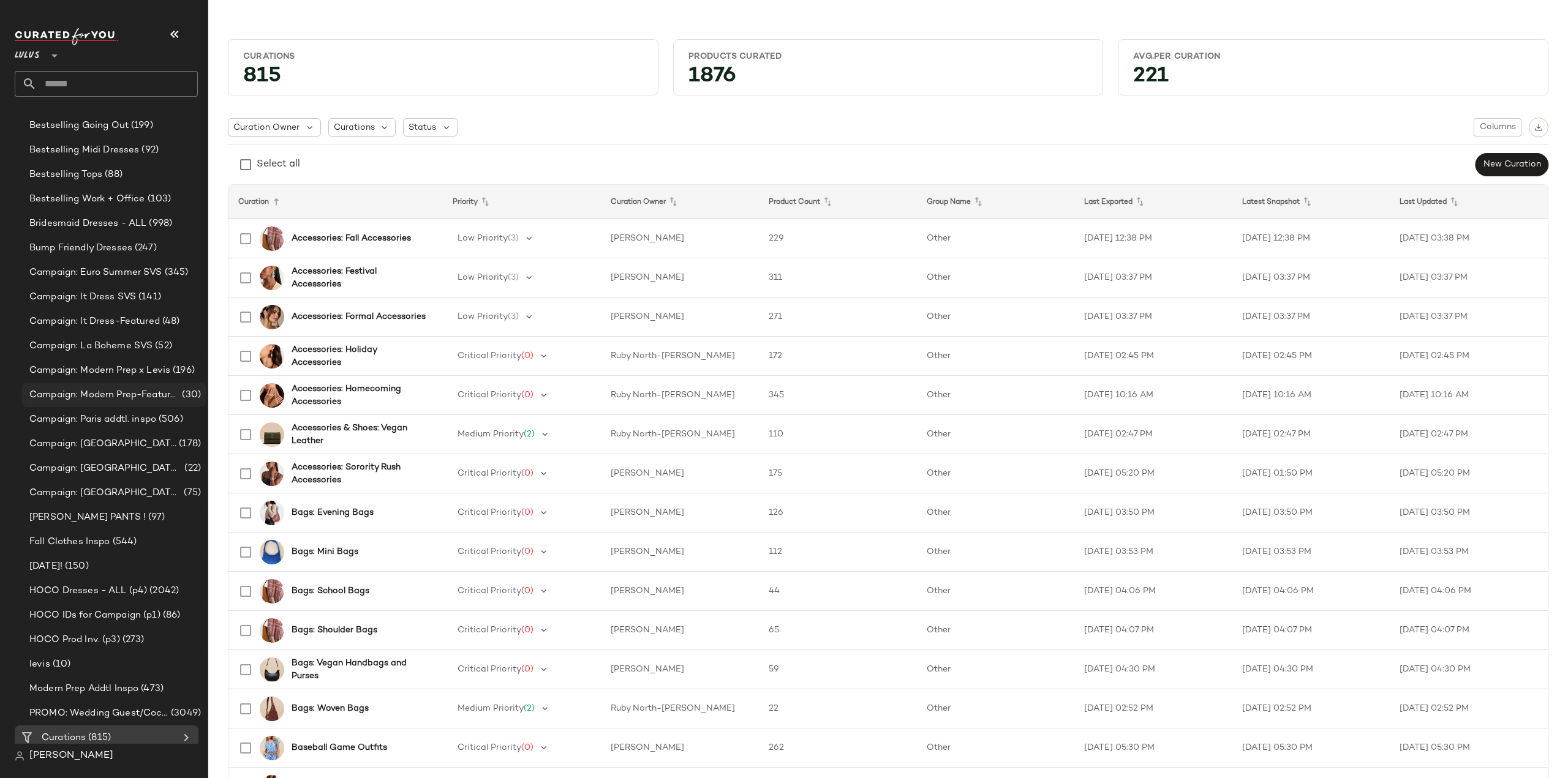
scroll to position [644, 0]
click at [77, 703] on span "PROMO: Wedding Guest/Cocktail/Formal" at bounding box center [98, 708] width 139 height 14
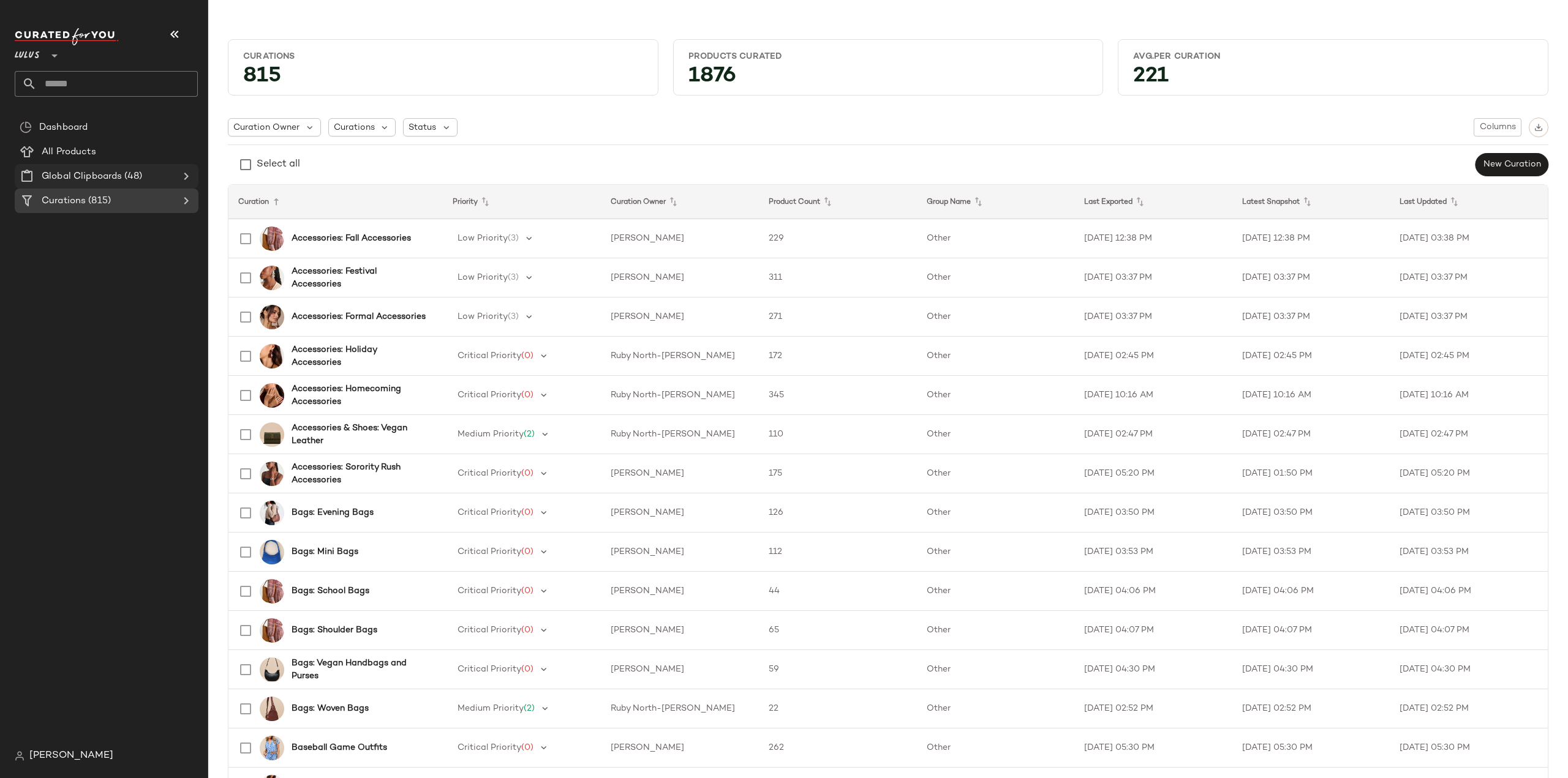
click at [181, 173] on icon at bounding box center [187, 176] width 15 height 15
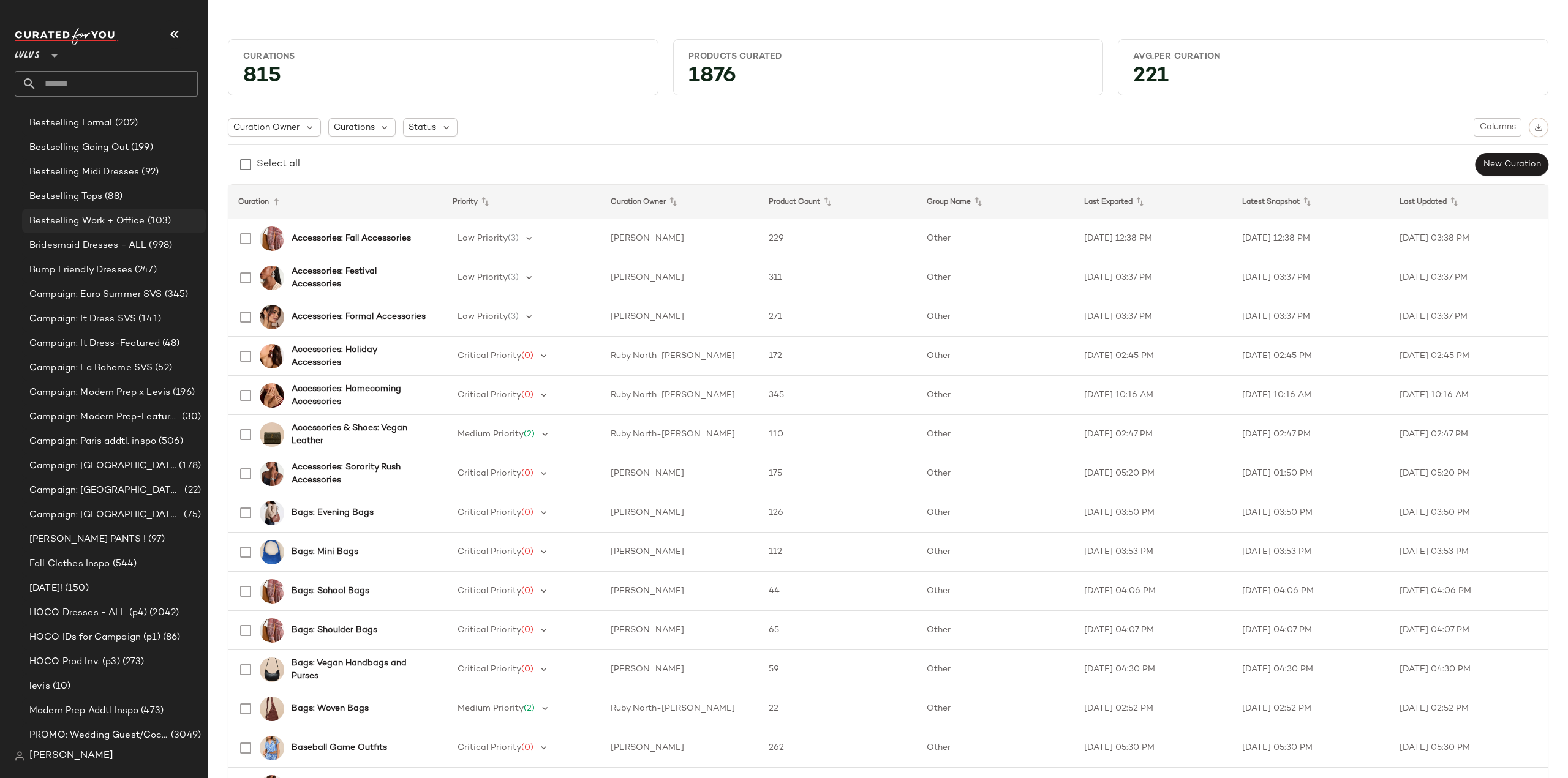
scroll to position [644, 0]
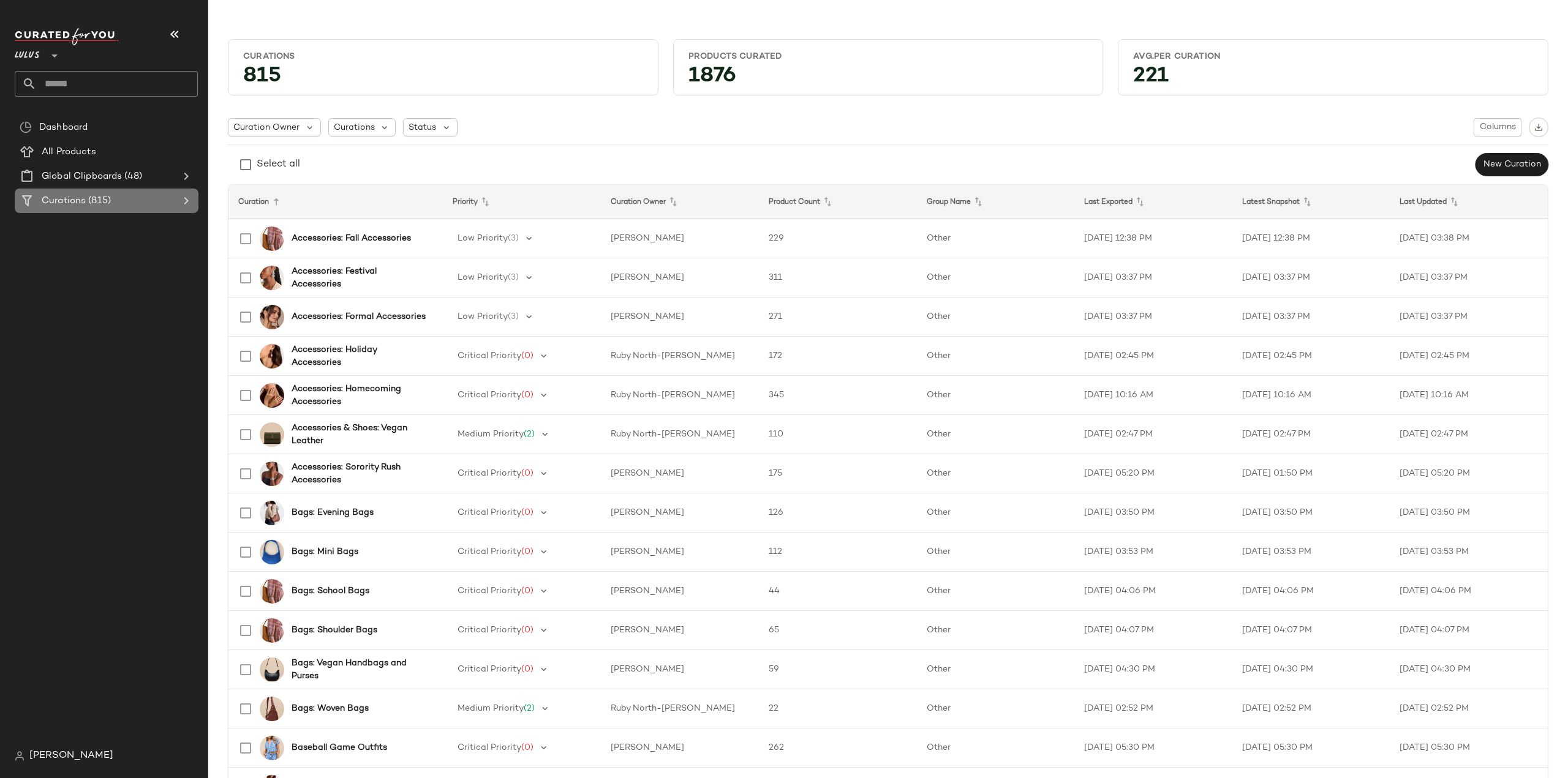
click at [181, 201] on icon at bounding box center [187, 201] width 15 height 15
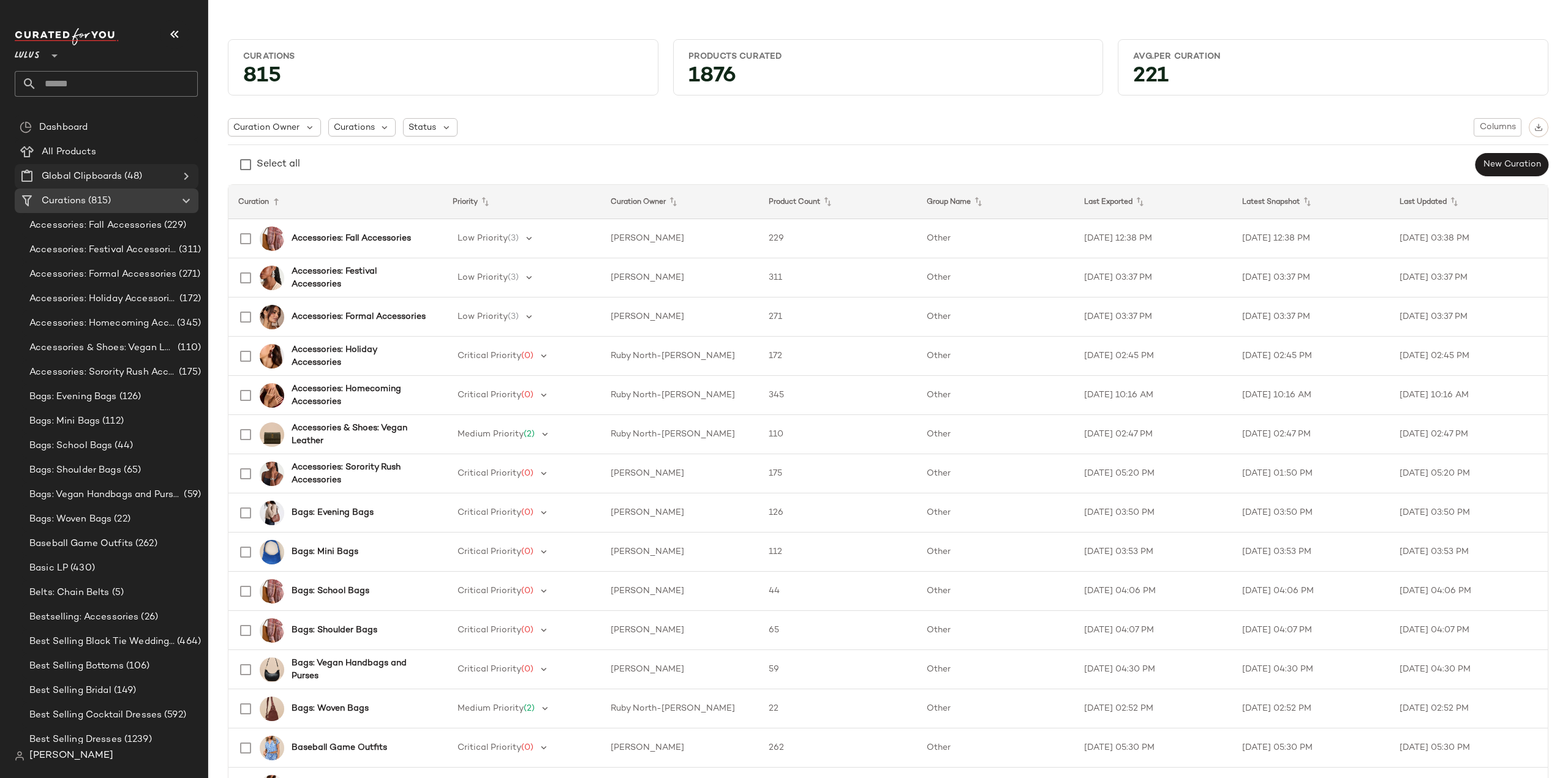
click at [185, 178] on icon at bounding box center [187, 176] width 15 height 15
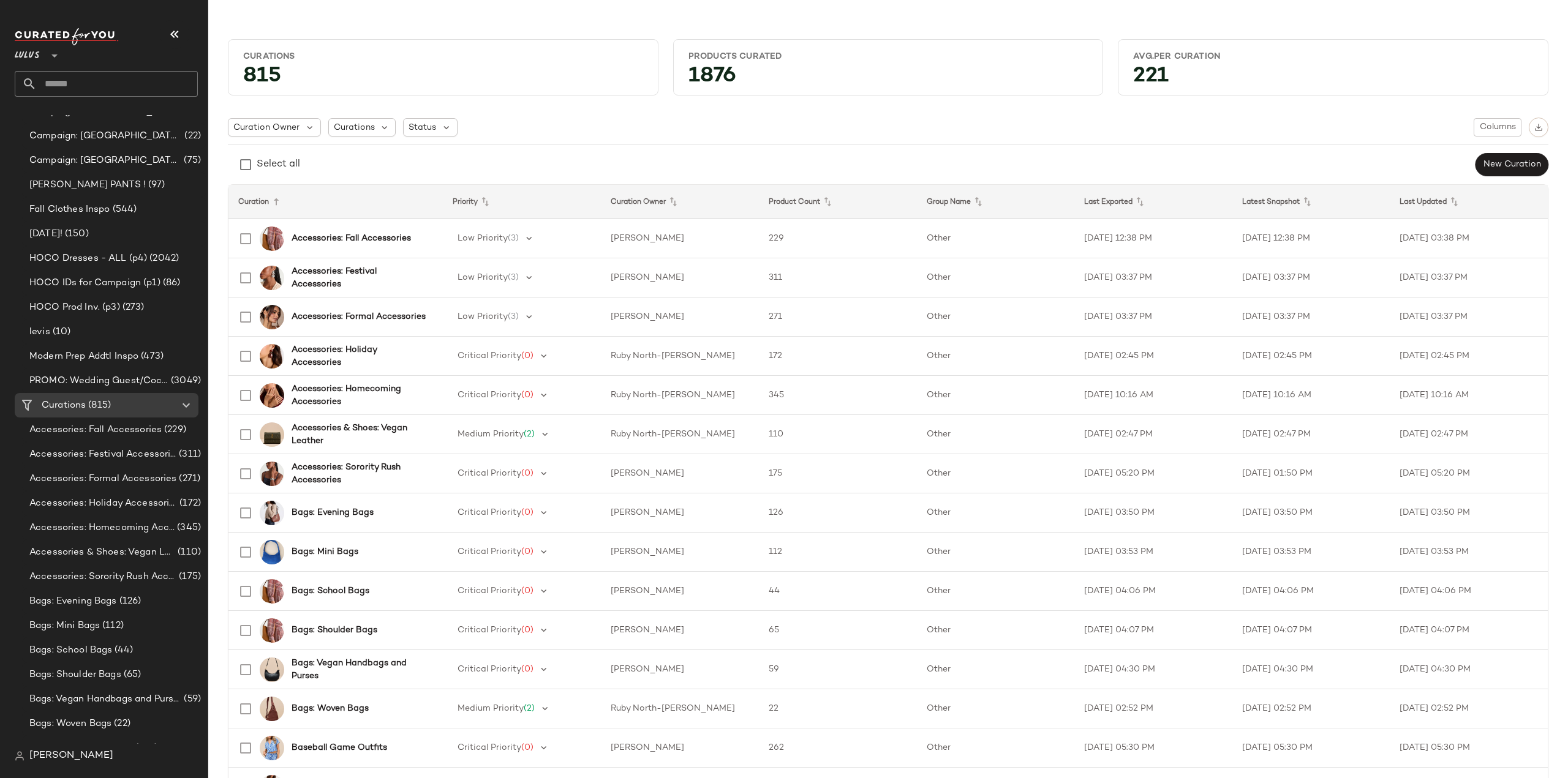
scroll to position [1041, 0]
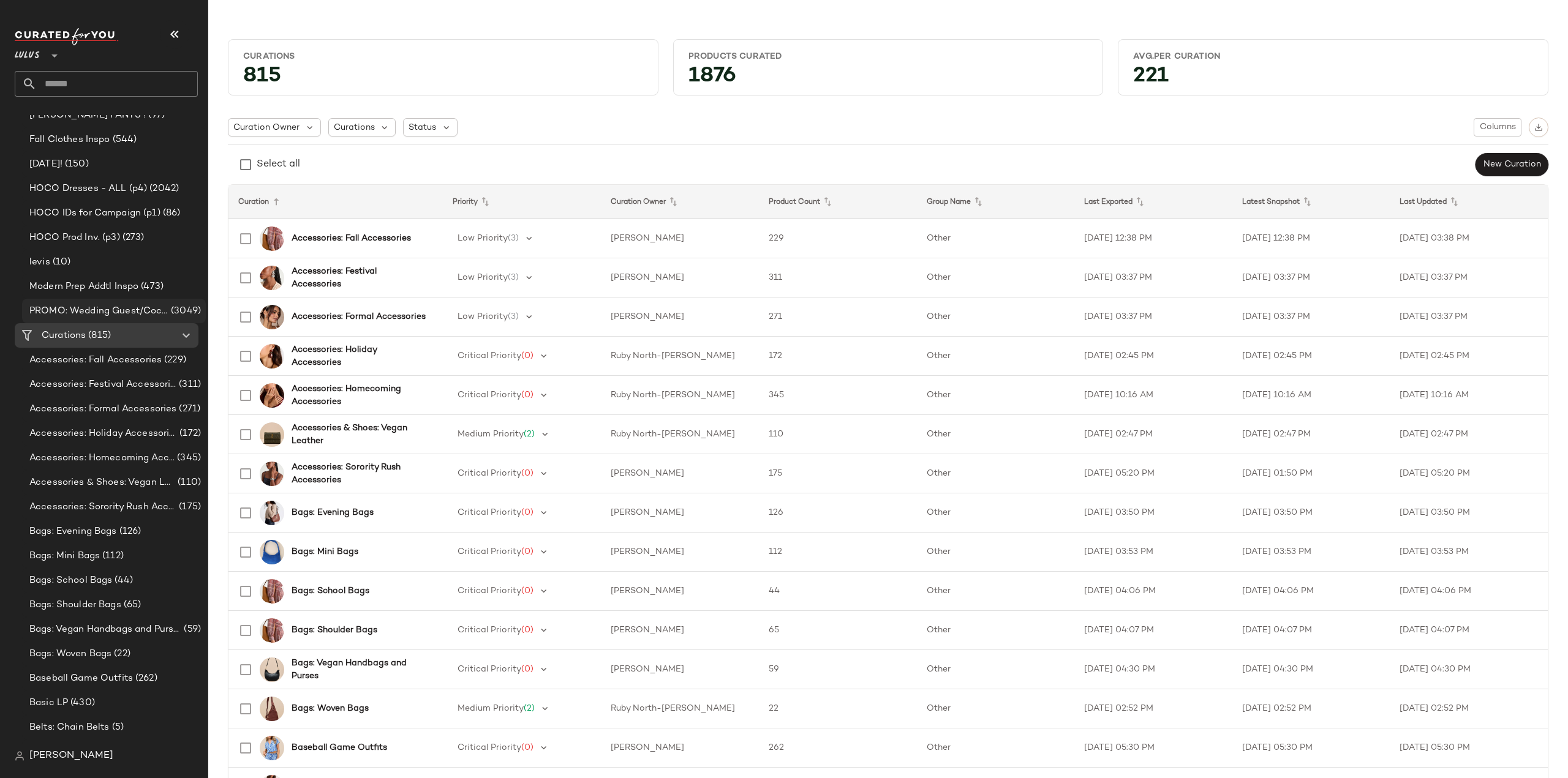
click at [64, 309] on span "PROMO: Wedding Guest/Cocktail/Formal" at bounding box center [98, 310] width 139 height 14
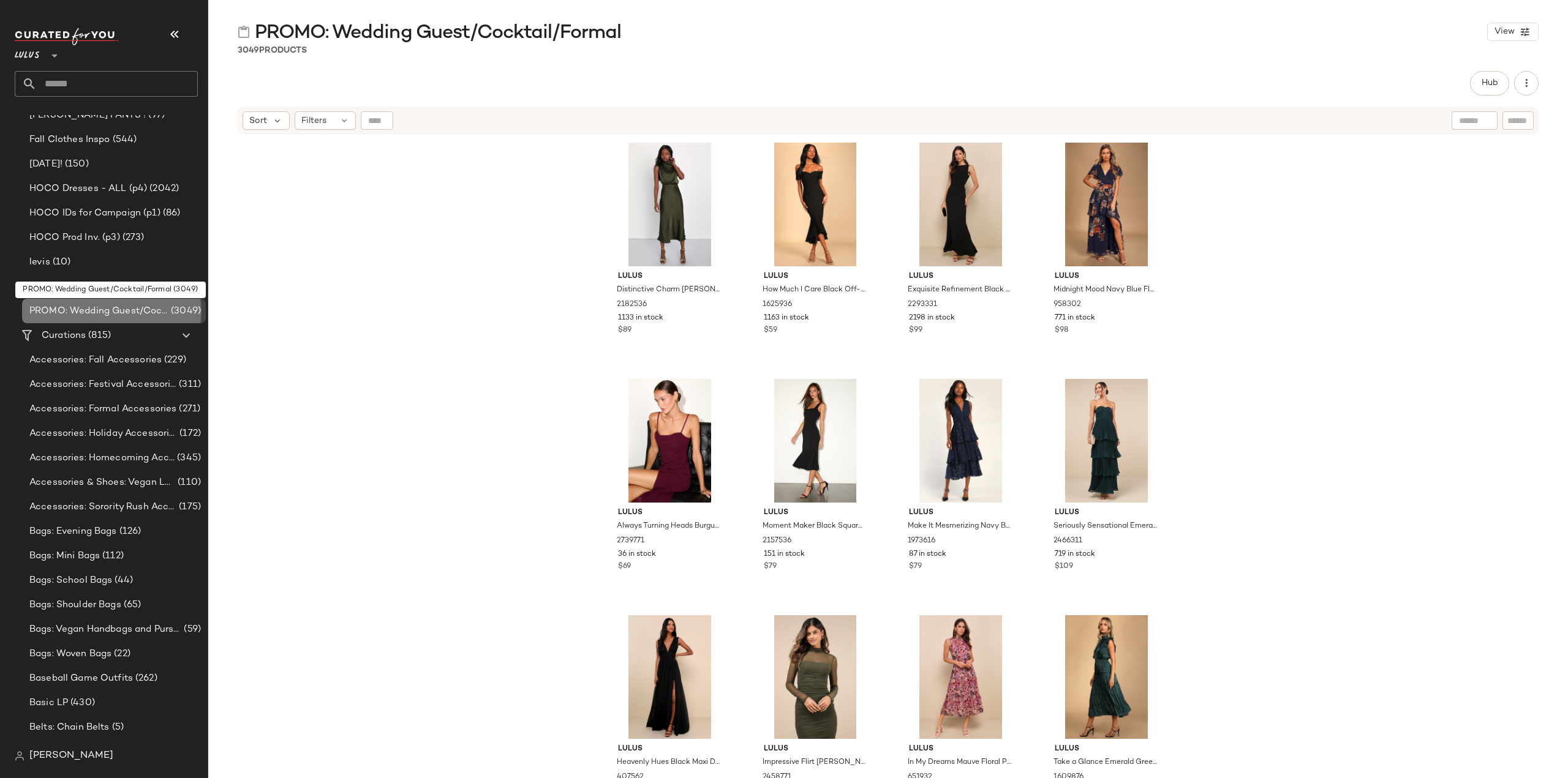
click at [39, 310] on span "PROMO: Wedding Guest/Cocktail/Formal" at bounding box center [98, 310] width 139 height 14
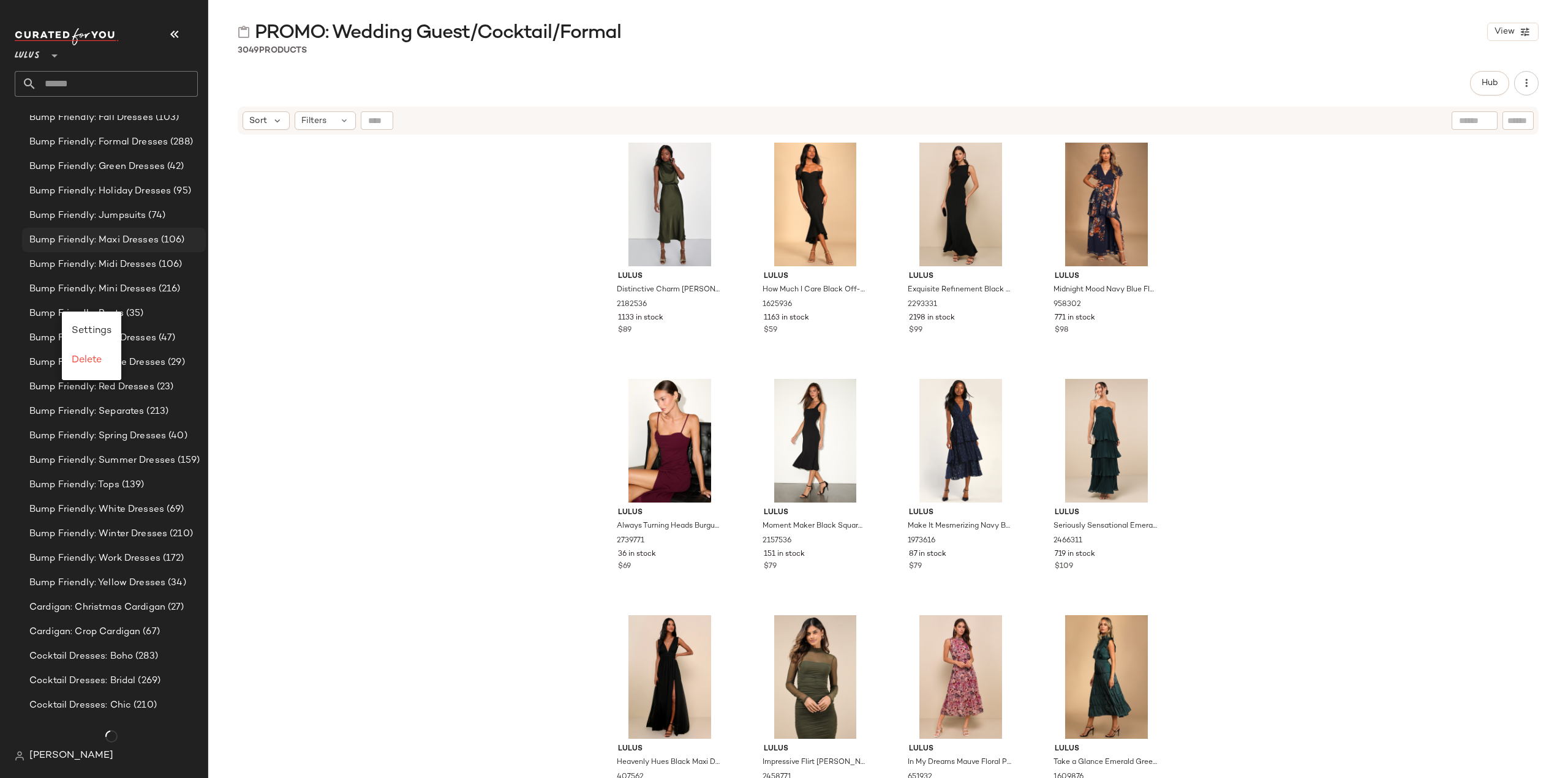
scroll to position [3131, 0]
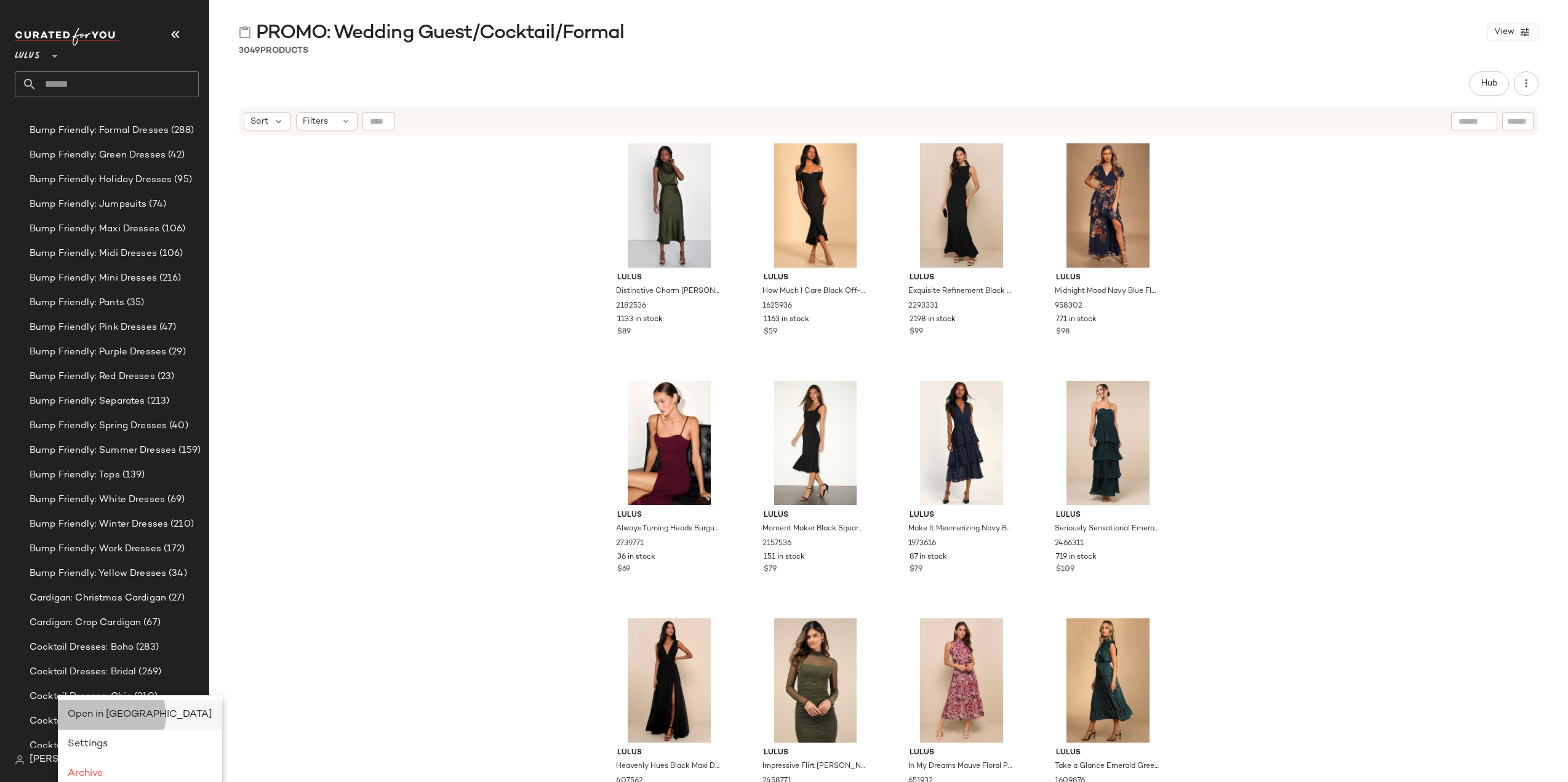
click at [108, 714] on span "Open in [GEOGRAPHIC_DATA]" at bounding box center [140, 715] width 145 height 10
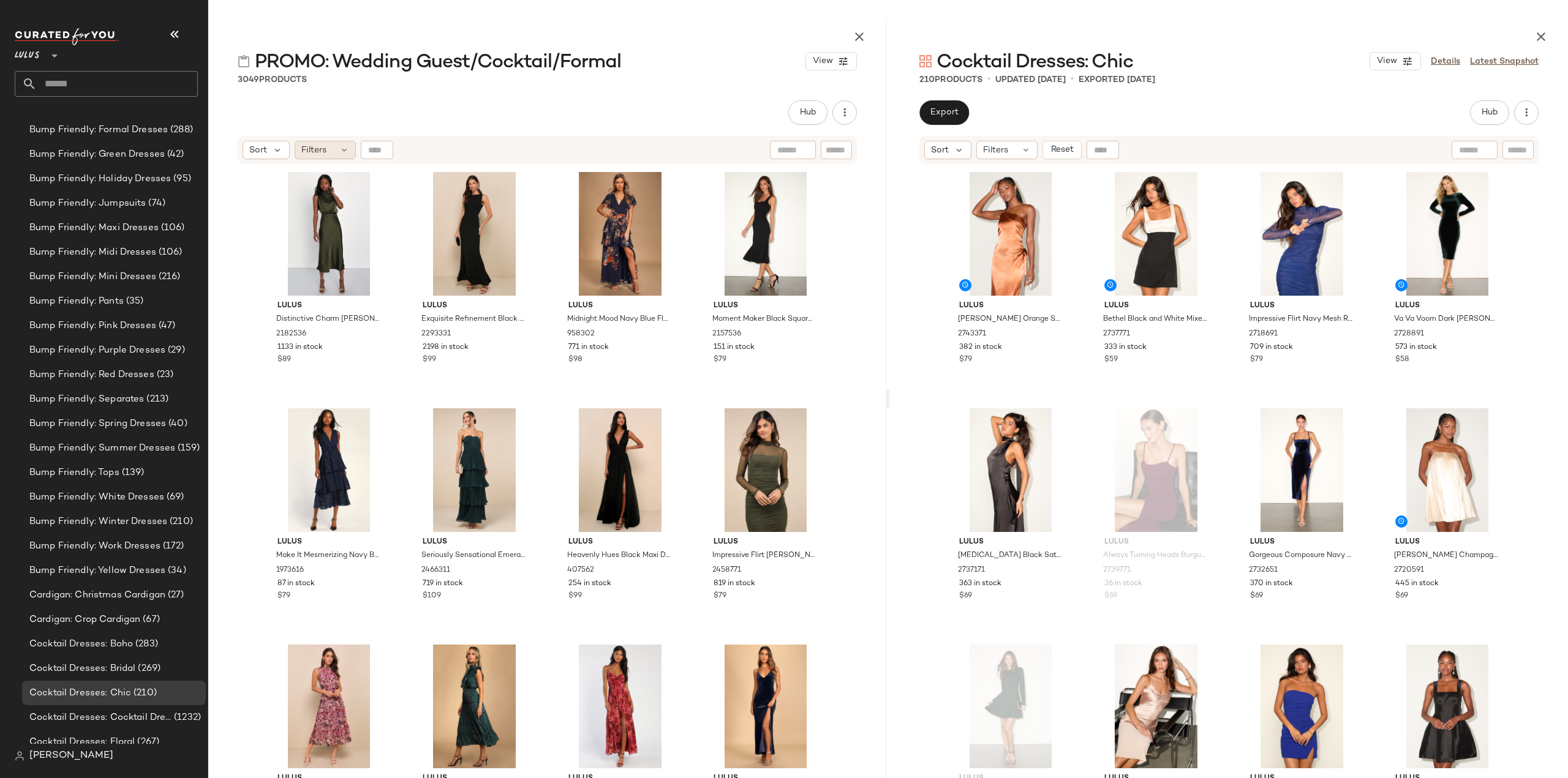
click at [331, 150] on div "Filters" at bounding box center [325, 150] width 61 height 18
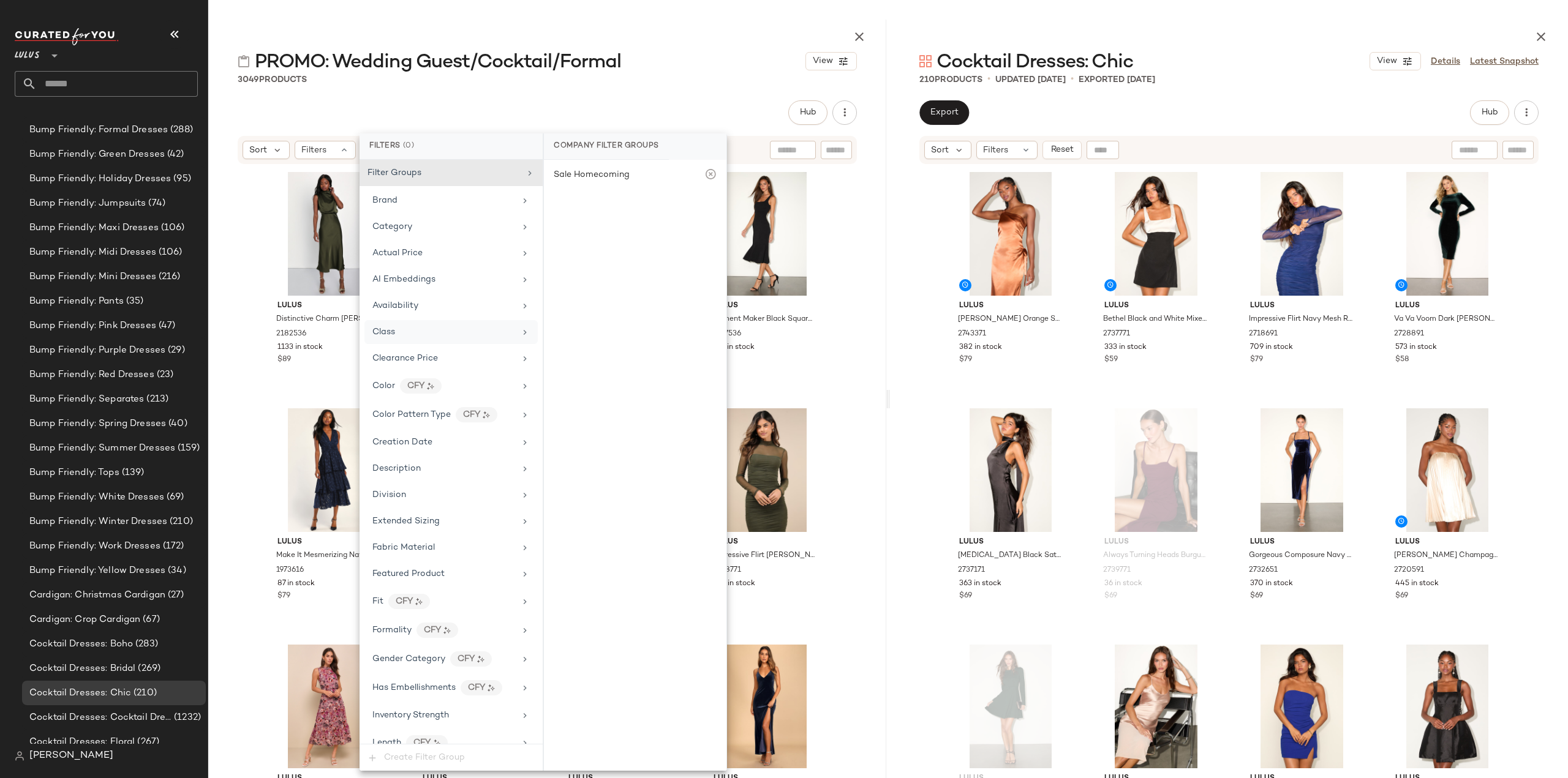
click at [478, 330] on div "Class" at bounding box center [444, 332] width 142 height 13
